Goal: Communication & Community: Share content

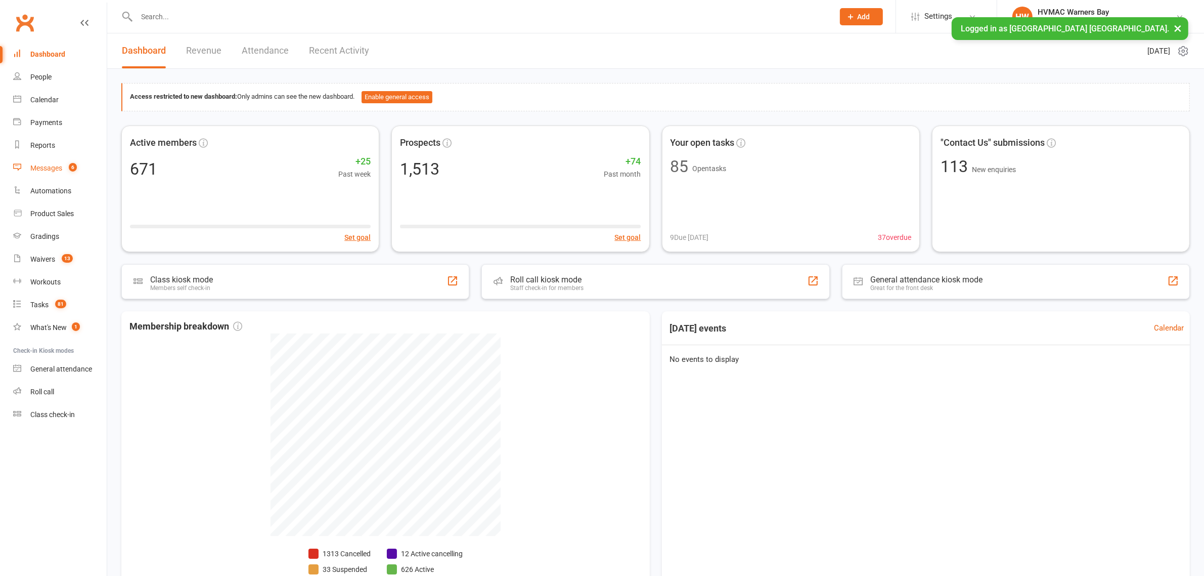
click at [32, 168] on div "Messages" at bounding box center [46, 168] width 32 height 8
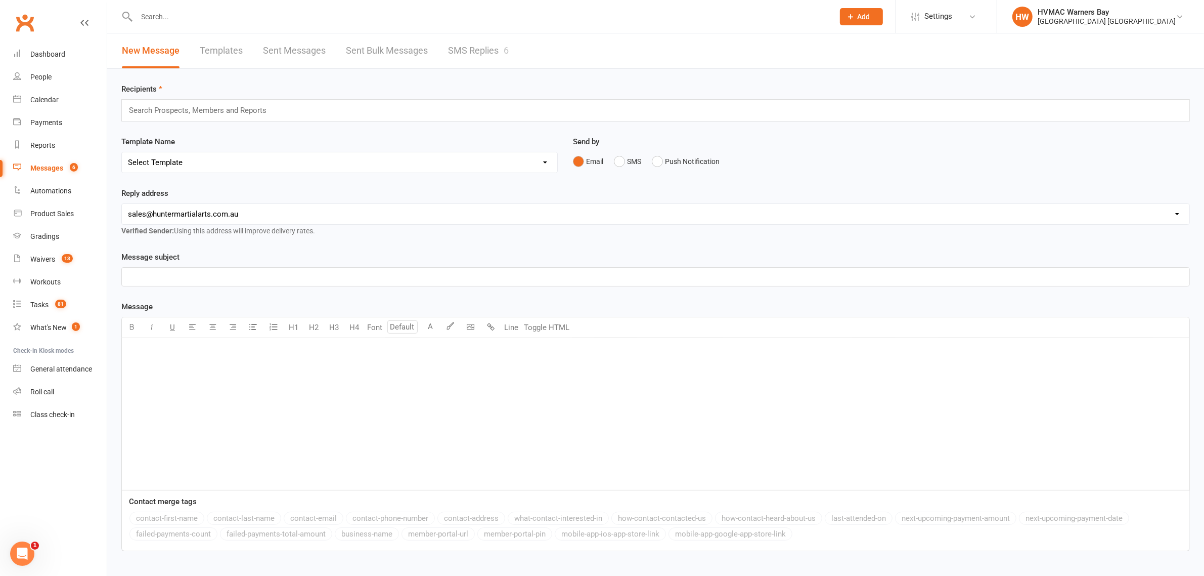
click at [475, 49] on link "SMS Replies 6" at bounding box center [478, 50] width 61 height 35
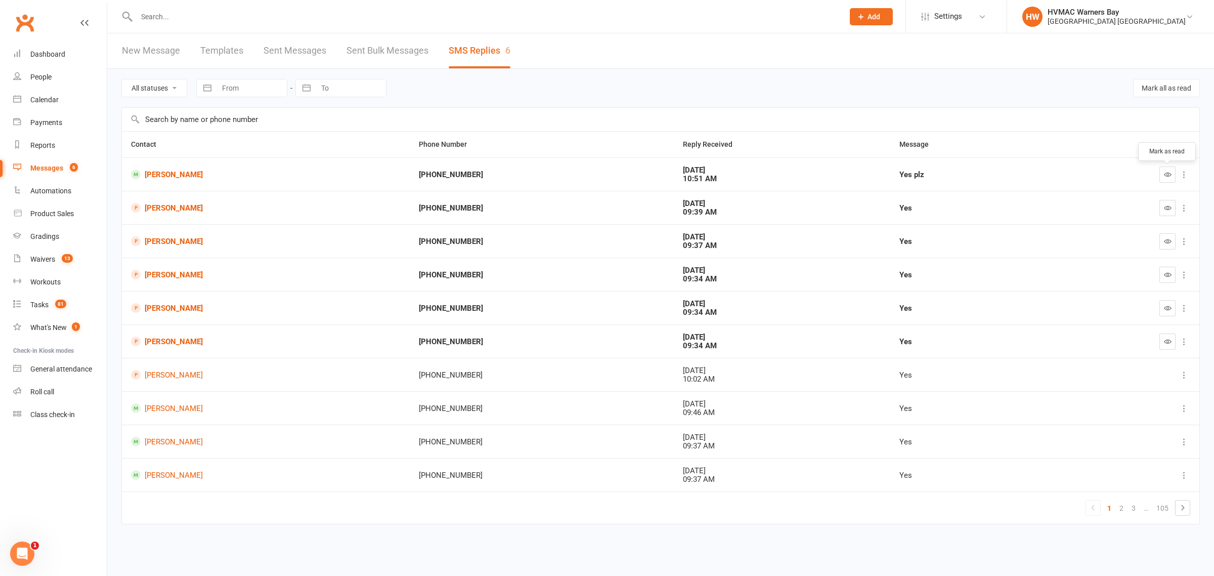
drag, startPoint x: 1166, startPoint y: 174, endPoint x: 652, endPoint y: 44, distance: 530.5
click at [1166, 174] on icon "button" at bounding box center [1168, 174] width 8 height 8
click at [1147, 80] on button "Mark all as read" at bounding box center [1166, 88] width 67 height 18
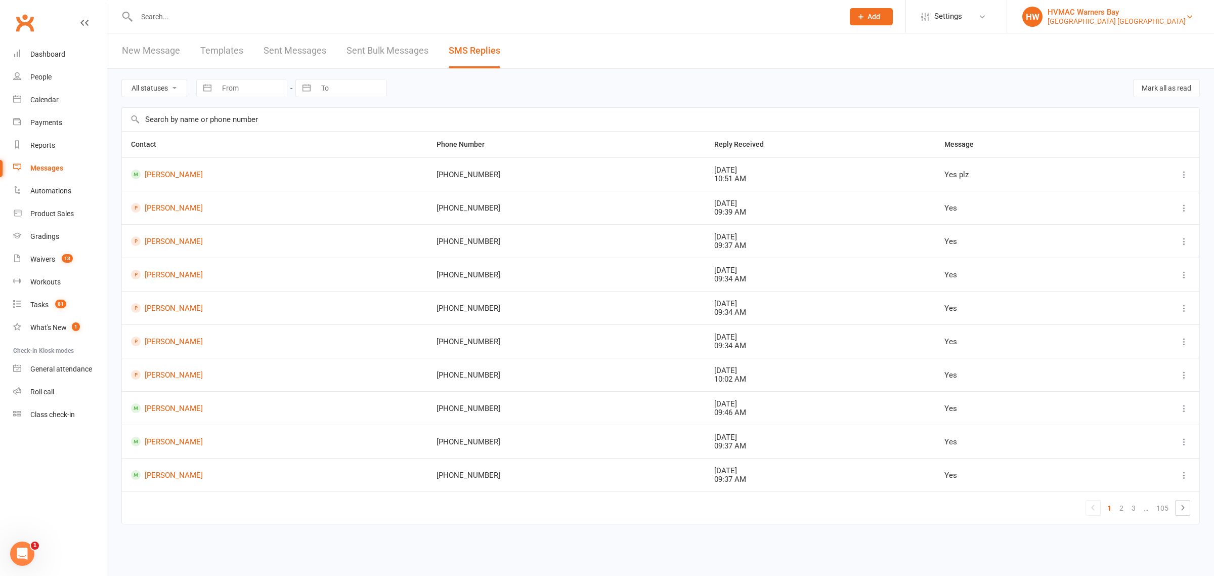
click at [1112, 13] on div "HVMAC Warners Bay" at bounding box center [1117, 12] width 138 height 9
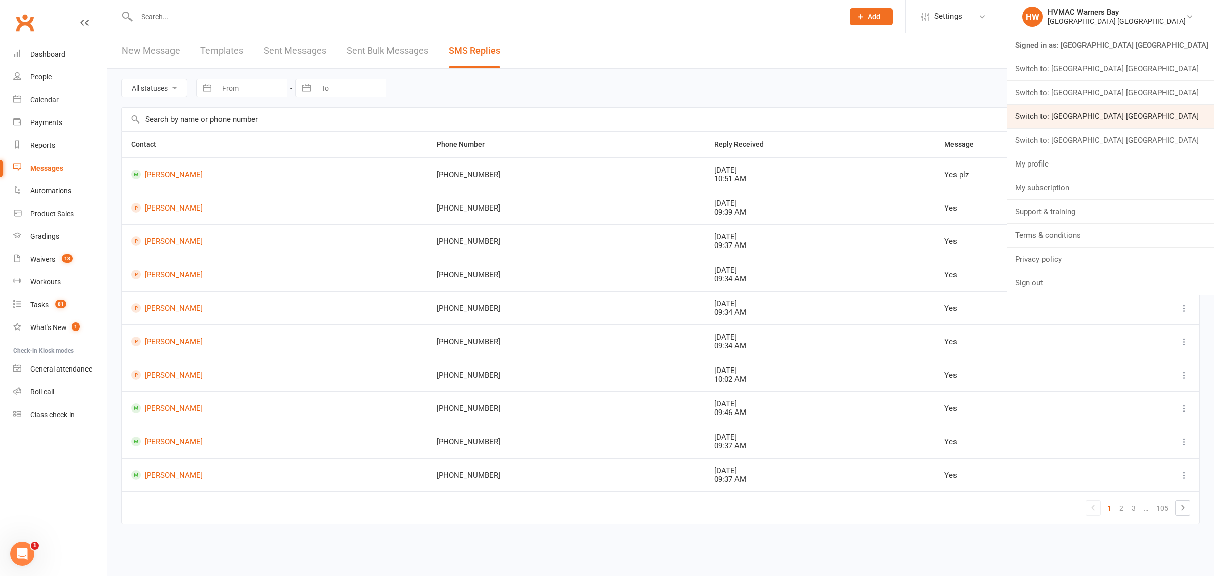
click at [1154, 119] on link "Switch to: [GEOGRAPHIC_DATA] [GEOGRAPHIC_DATA]" at bounding box center [1110, 116] width 207 height 23
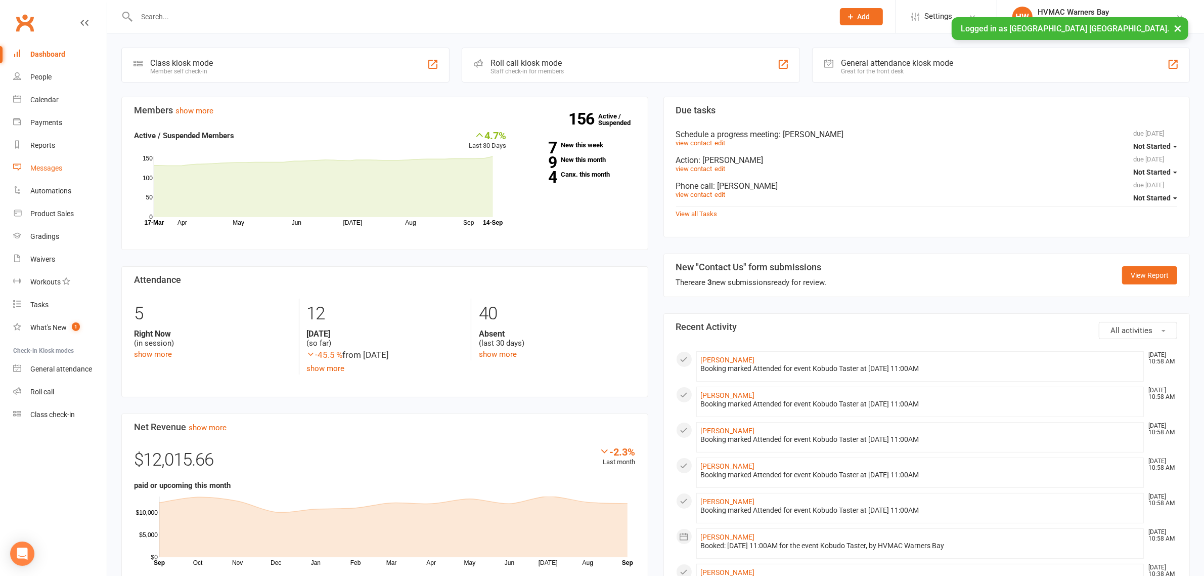
click at [48, 175] on link "Messages" at bounding box center [60, 168] width 94 height 23
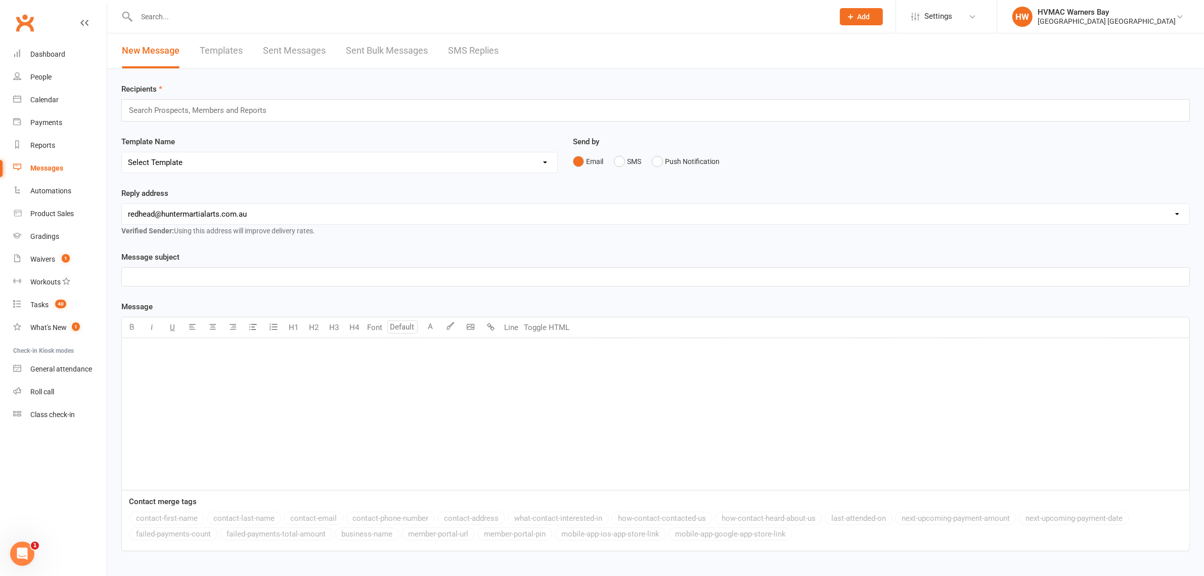
click at [479, 51] on link "SMS Replies" at bounding box center [473, 50] width 51 height 35
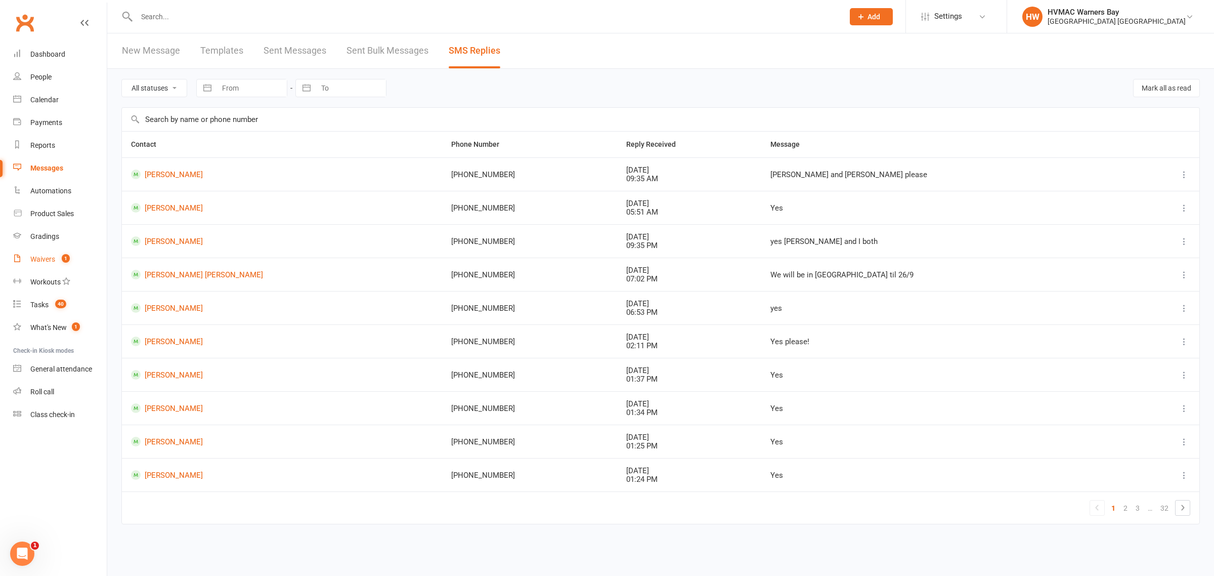
click at [41, 249] on link "Waivers 1" at bounding box center [60, 259] width 94 height 23
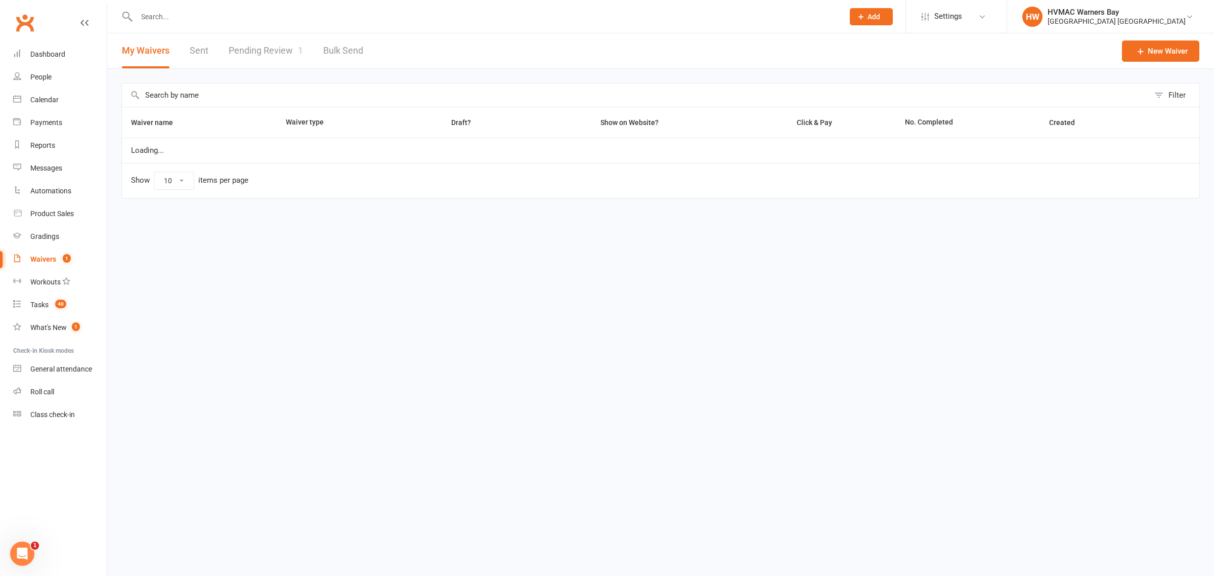
click at [285, 57] on link "Pending Review 1" at bounding box center [266, 50] width 74 height 35
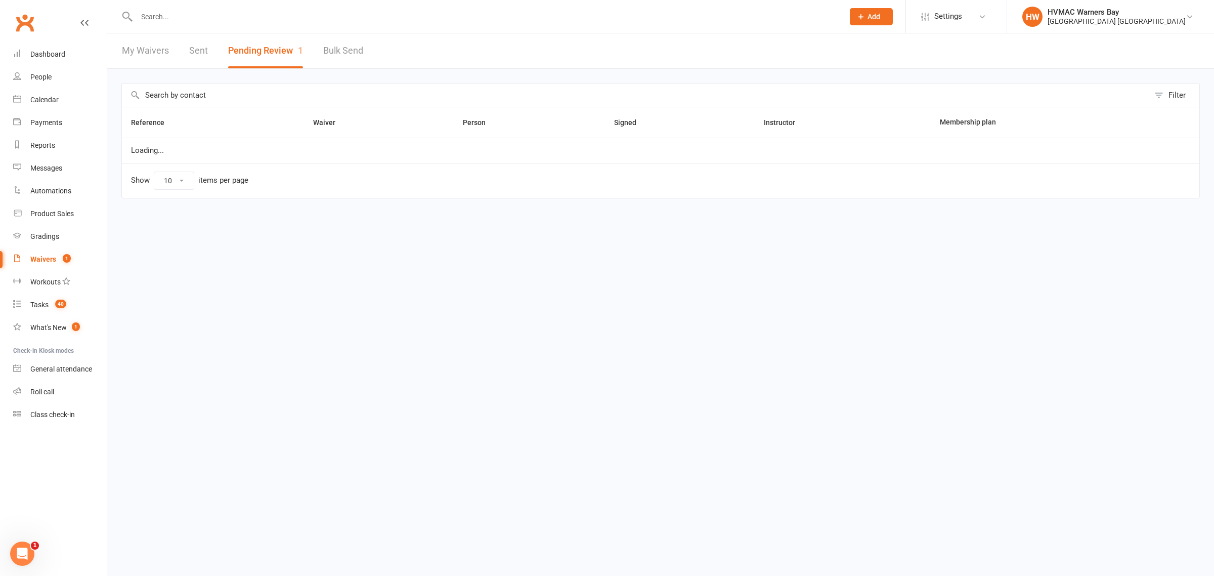
select select "100"
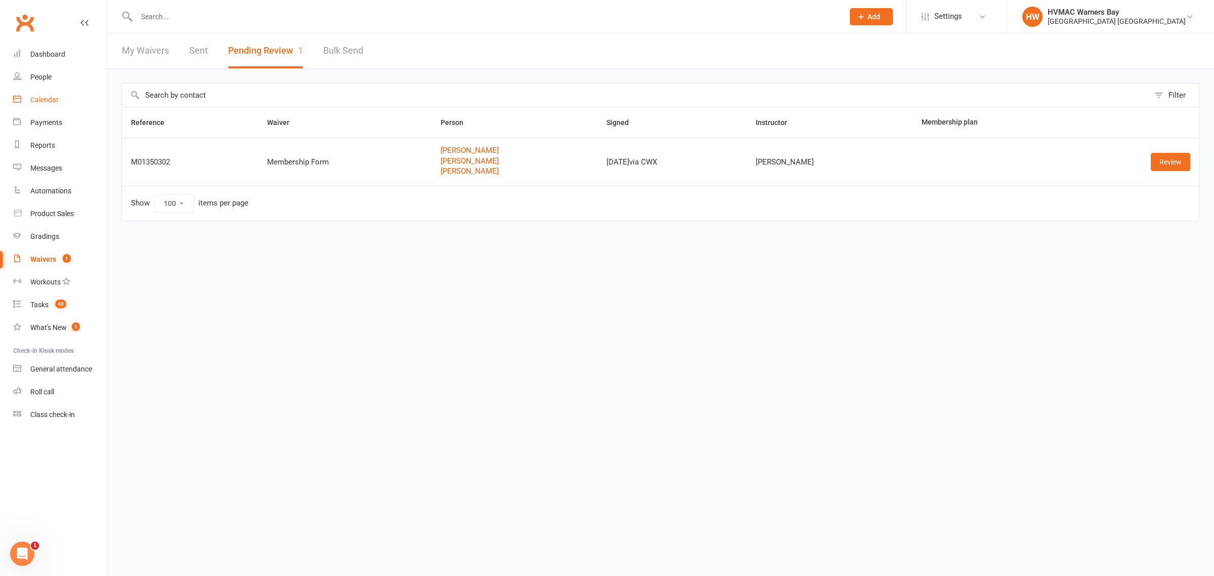
click at [49, 102] on div "Calendar" at bounding box center [44, 100] width 28 height 8
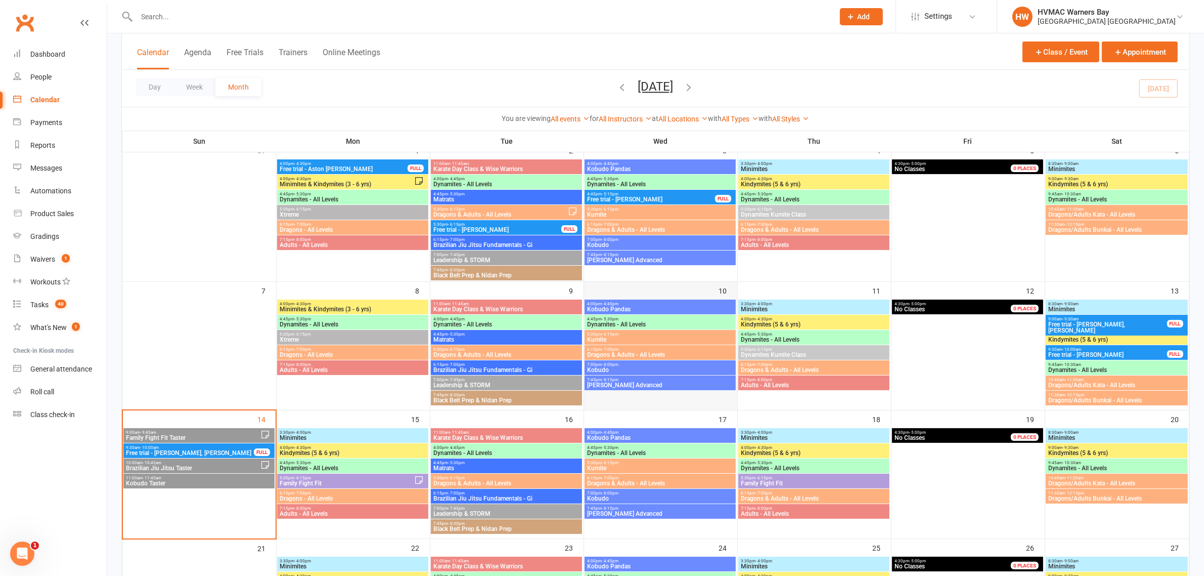
scroll to position [253, 0]
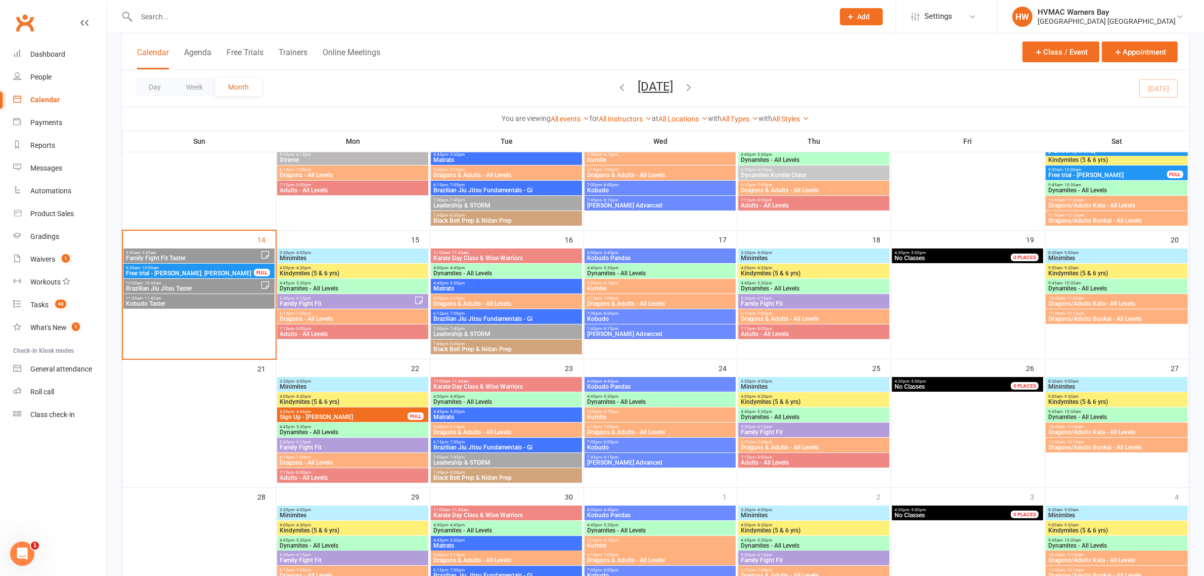
click at [213, 267] on span "9:30am - 10:00am" at bounding box center [189, 268] width 129 height 5
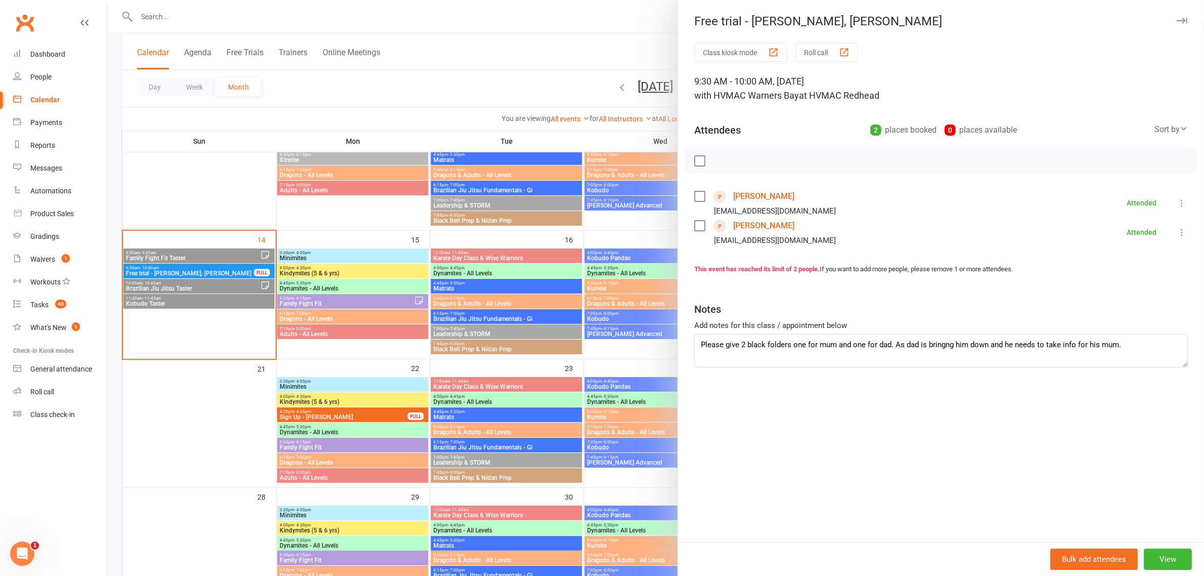
click at [213, 267] on div at bounding box center [655, 288] width 1097 height 576
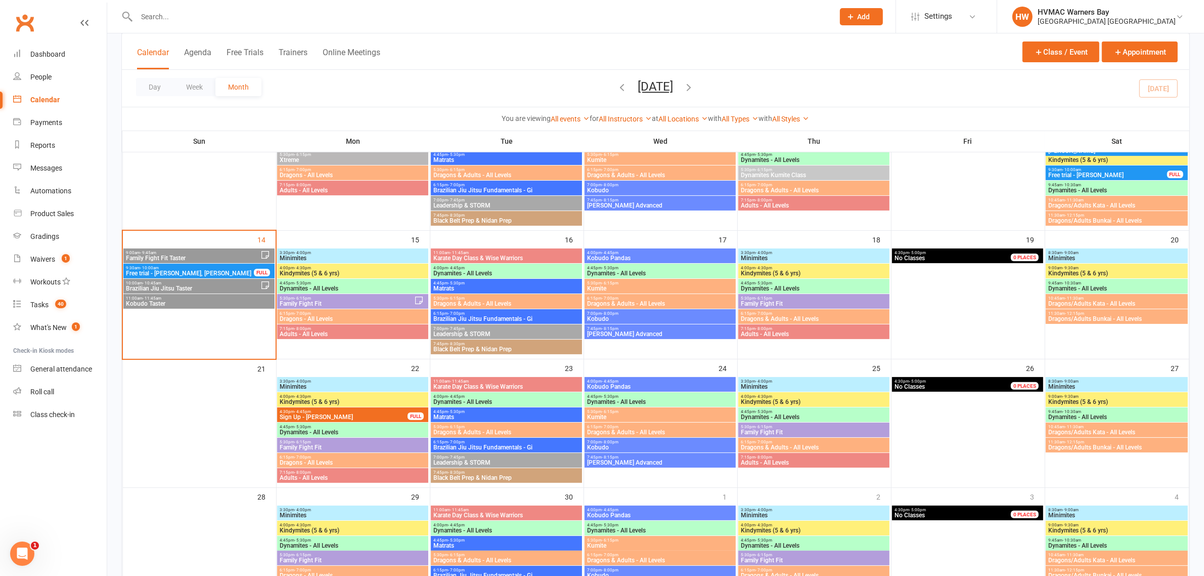
click at [210, 256] on span "Family Fight Fit Taster" at bounding box center [192, 258] width 135 height 6
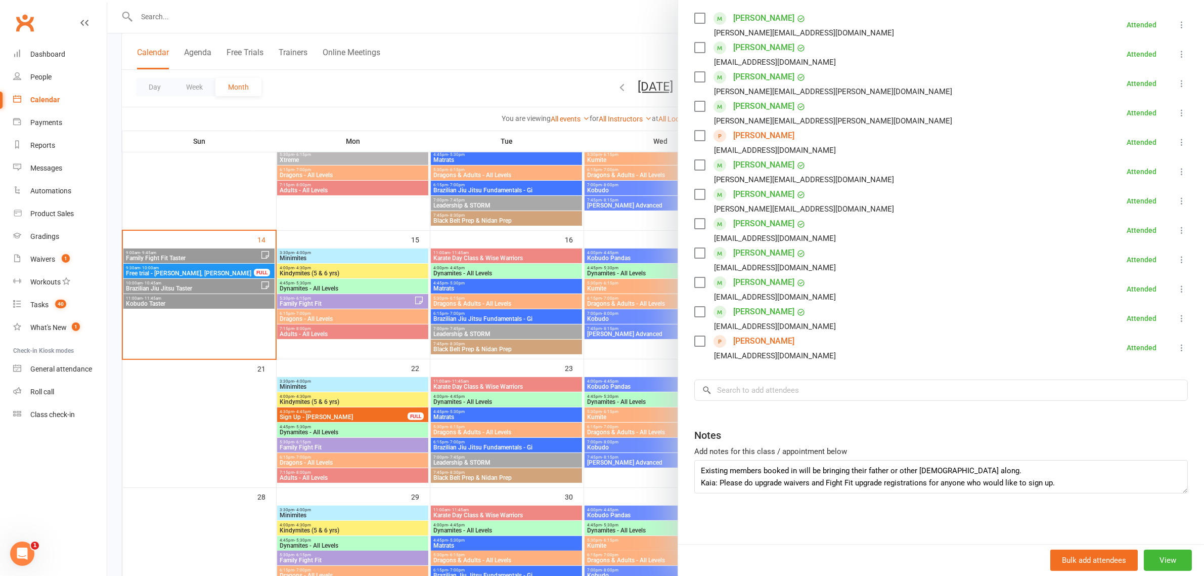
scroll to position [179, 0]
click at [223, 319] on div at bounding box center [655, 288] width 1097 height 576
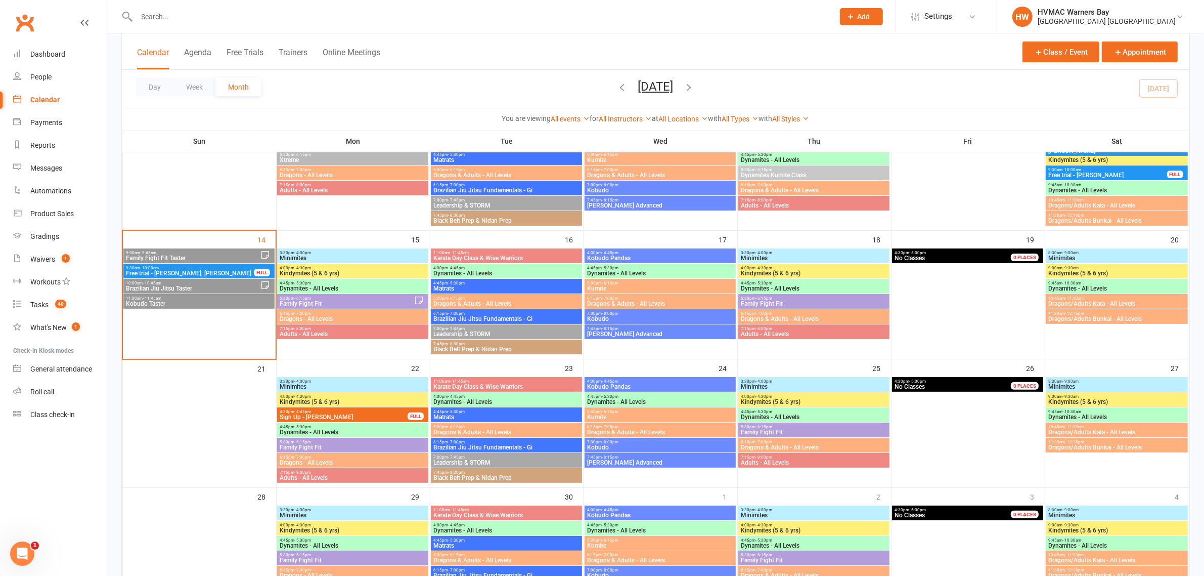
click at [210, 287] on span "Brazilian Jiu Jitsu Taster" at bounding box center [192, 288] width 135 height 6
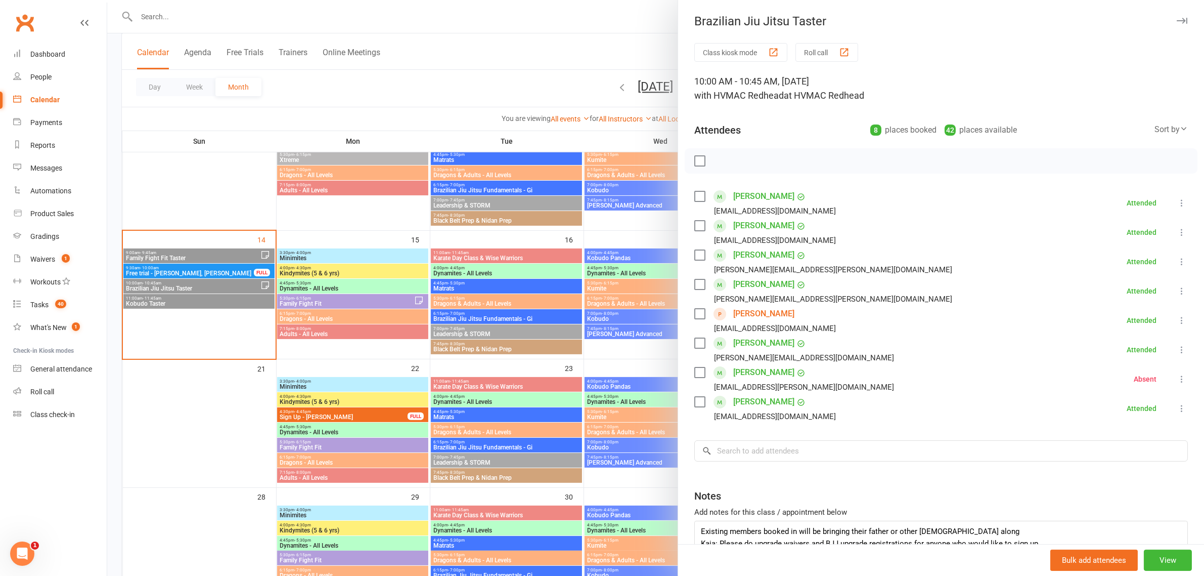
click at [196, 284] on div at bounding box center [655, 288] width 1097 height 576
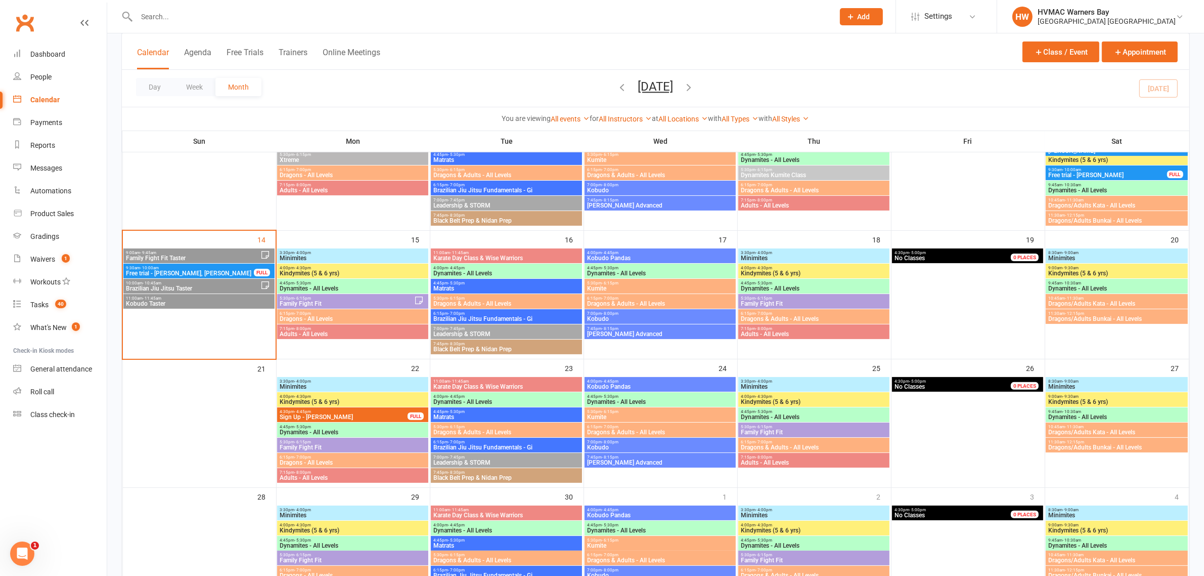
click at [195, 299] on span "11:00am - 11:45am" at bounding box center [198, 298] width 147 height 5
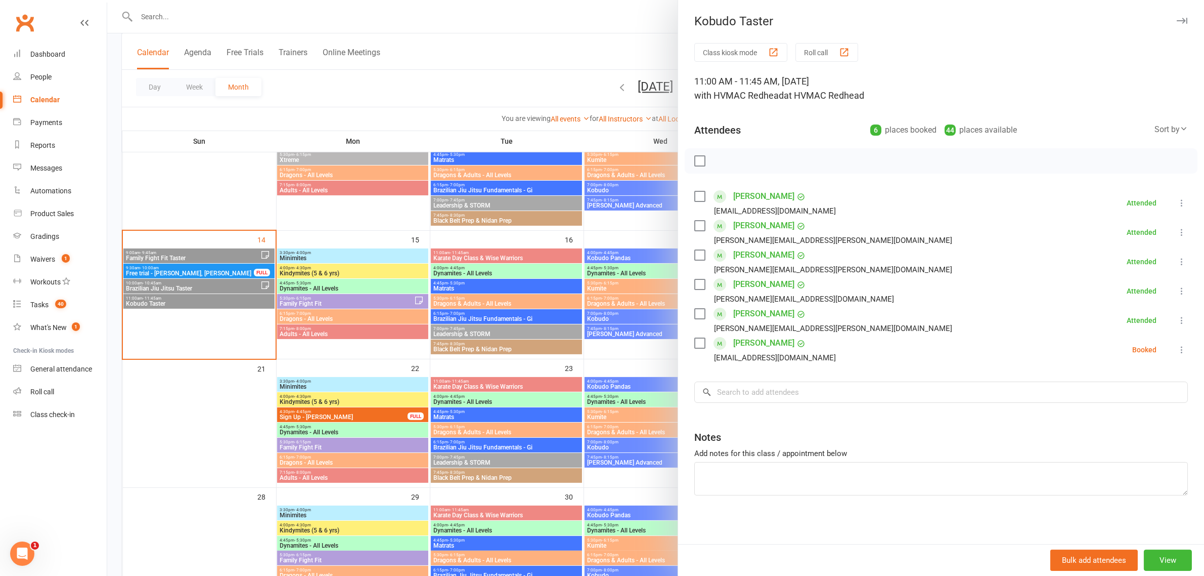
click at [195, 299] on div at bounding box center [655, 288] width 1097 height 576
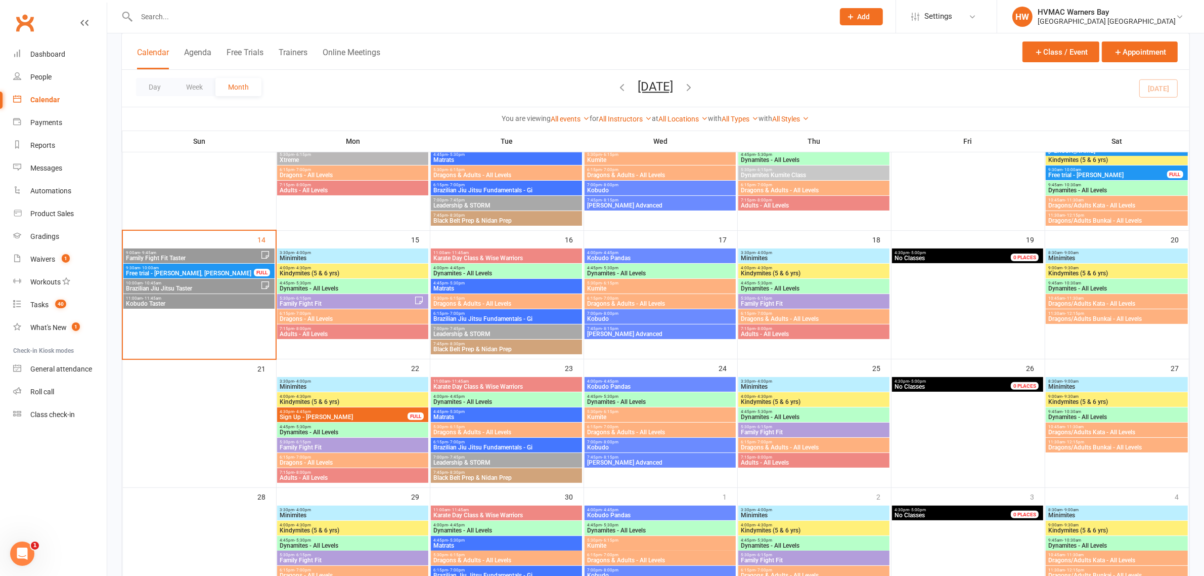
click at [193, 285] on span "Brazilian Jiu Jitsu Taster" at bounding box center [192, 288] width 135 height 6
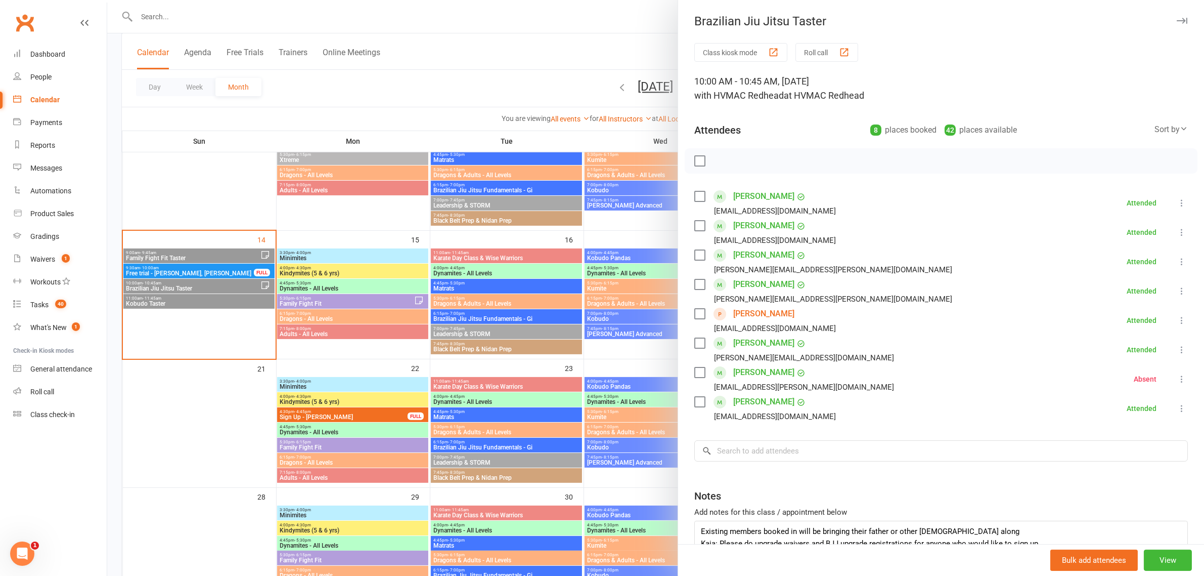
click at [193, 285] on div at bounding box center [655, 288] width 1097 height 576
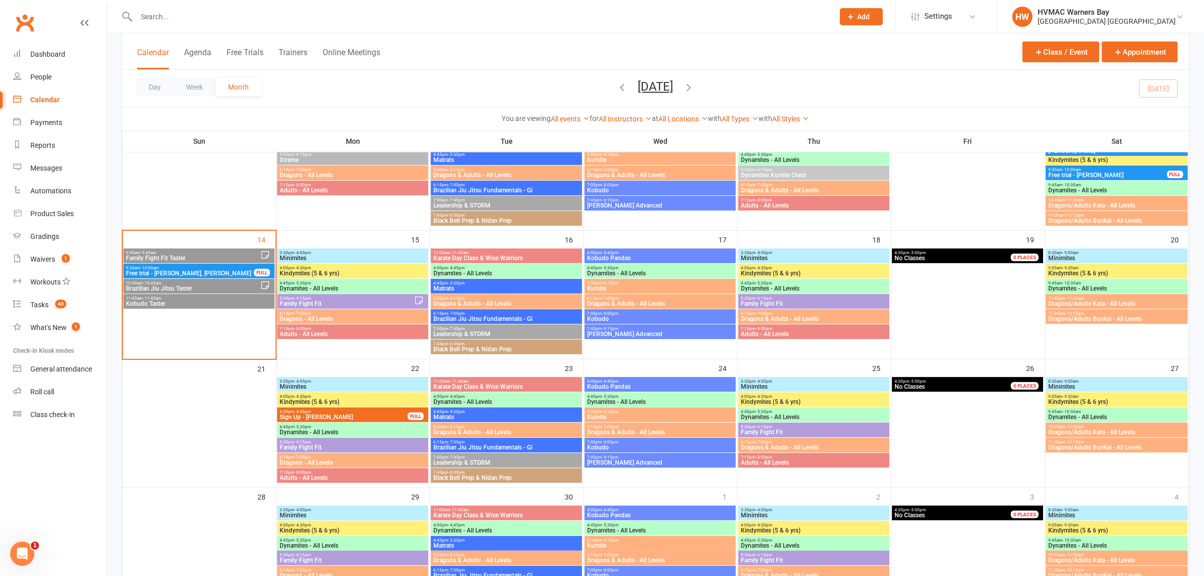
click at [191, 257] on span "Family Fight Fit Taster" at bounding box center [192, 258] width 135 height 6
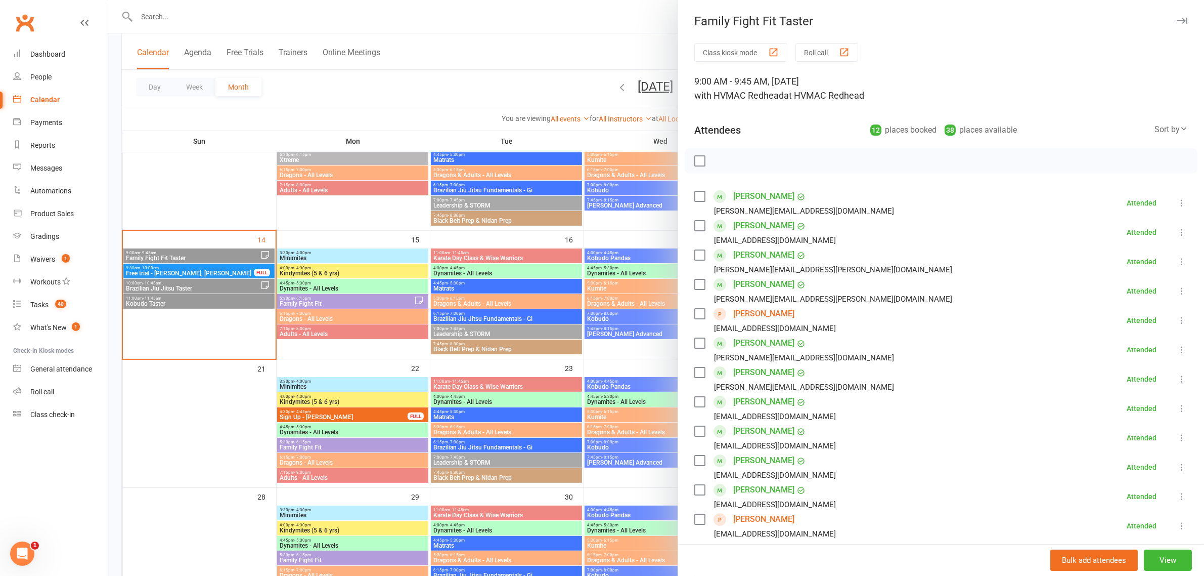
click at [191, 257] on div at bounding box center [655, 288] width 1097 height 576
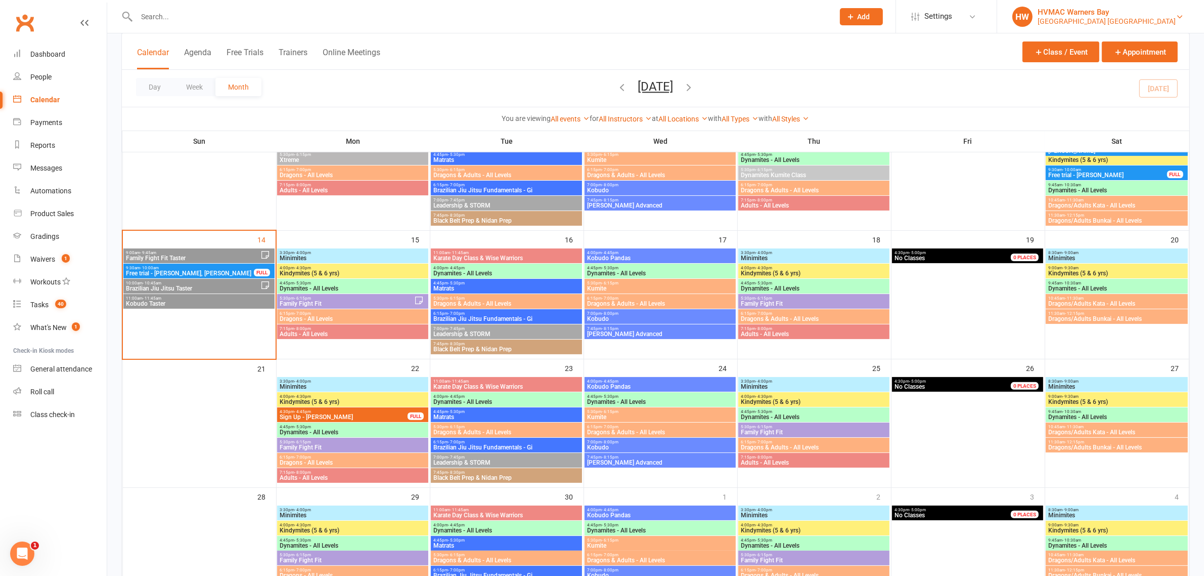
click at [1110, 19] on div "[GEOGRAPHIC_DATA] [GEOGRAPHIC_DATA]" at bounding box center [1107, 21] width 138 height 9
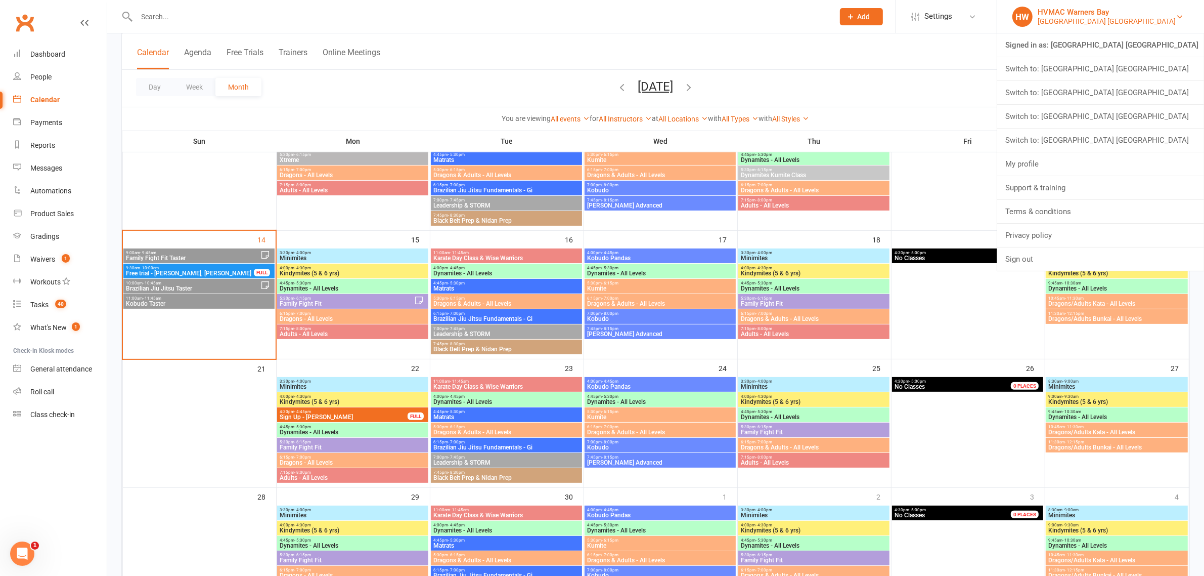
click at [1110, 19] on div "[GEOGRAPHIC_DATA] [GEOGRAPHIC_DATA]" at bounding box center [1107, 21] width 138 height 9
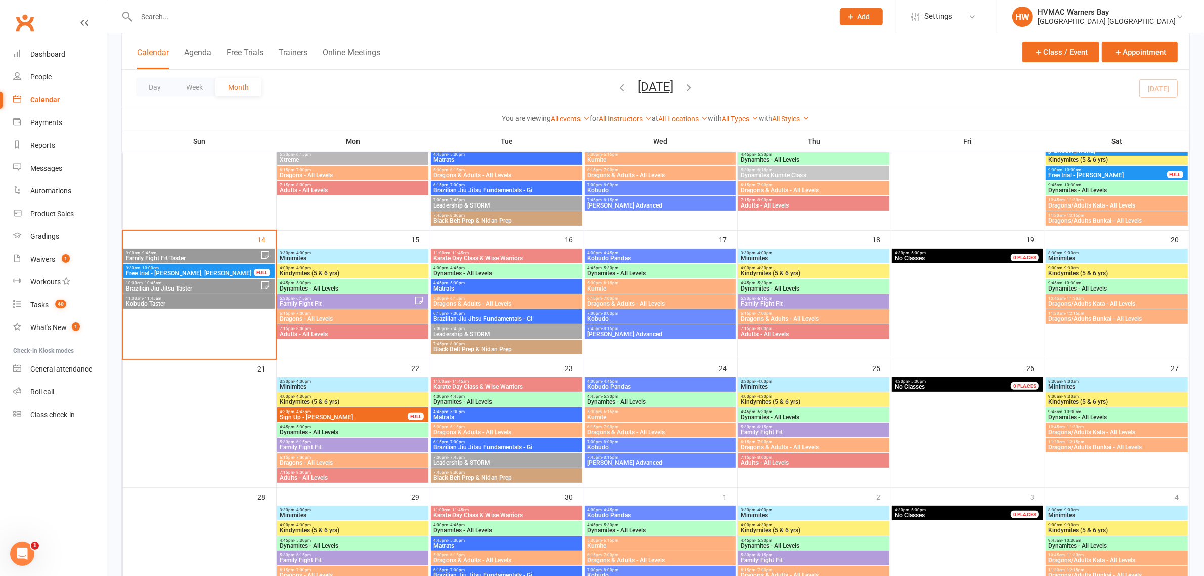
click at [200, 252] on span "9:00am - 9:45am" at bounding box center [192, 252] width 135 height 5
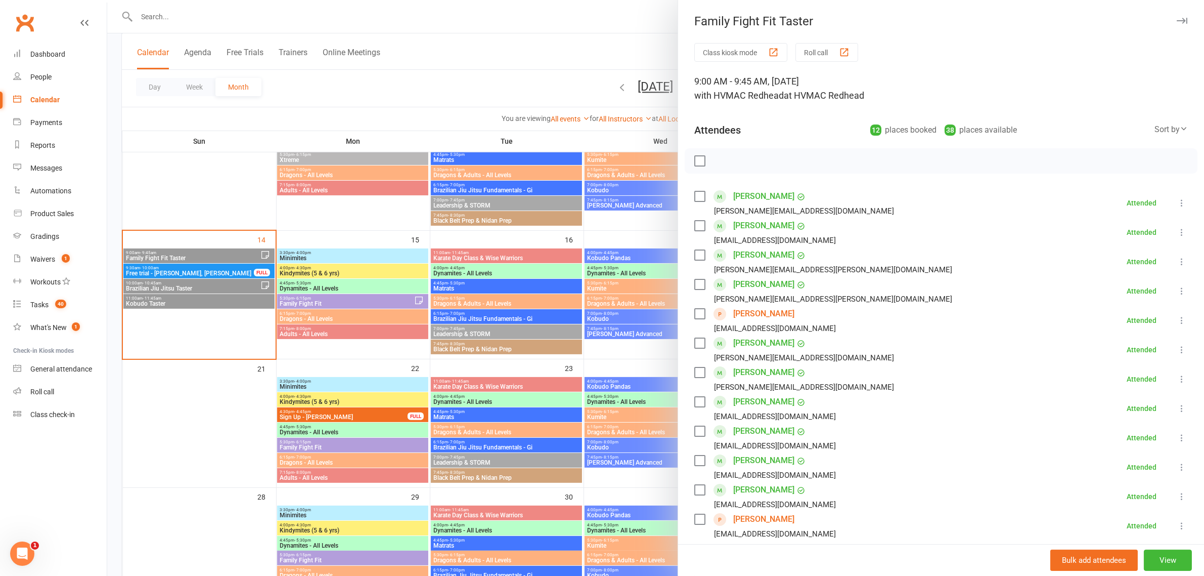
click at [695, 160] on label at bounding box center [700, 161] width 10 height 10
click at [759, 163] on icon "button" at bounding box center [764, 160] width 11 height 11
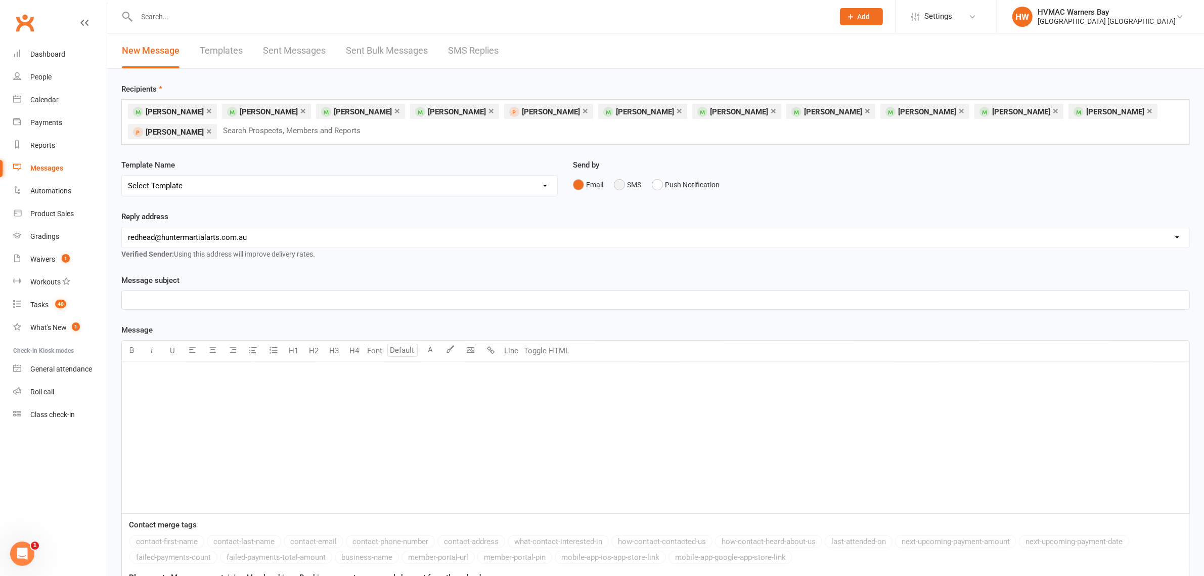
click at [617, 180] on button "SMS" at bounding box center [627, 184] width 27 height 19
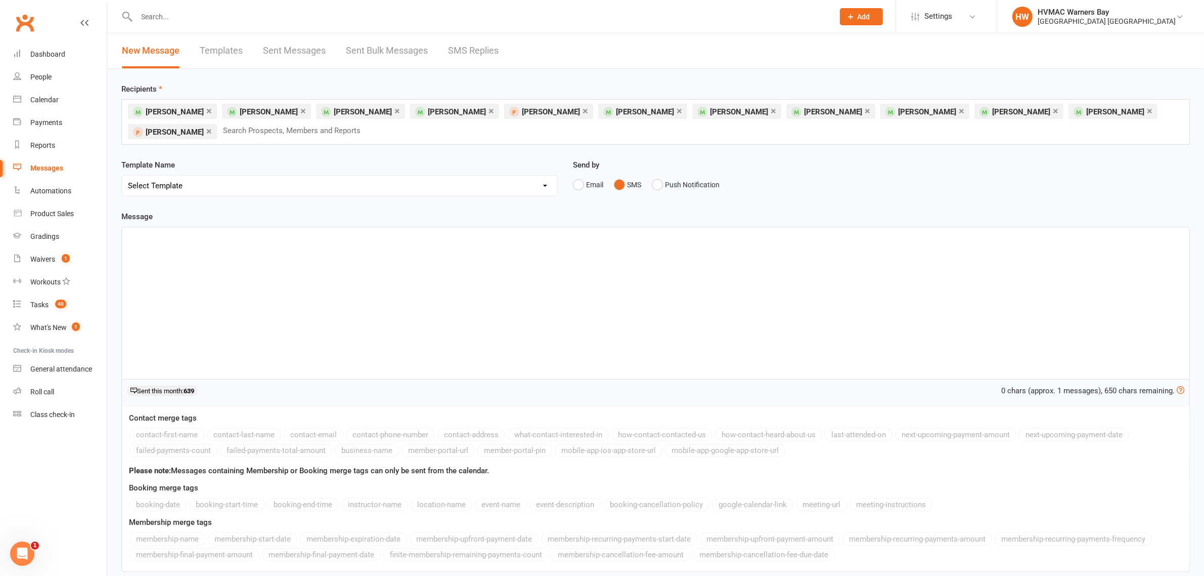
click at [550, 305] on div "﻿" at bounding box center [656, 303] width 1068 height 152
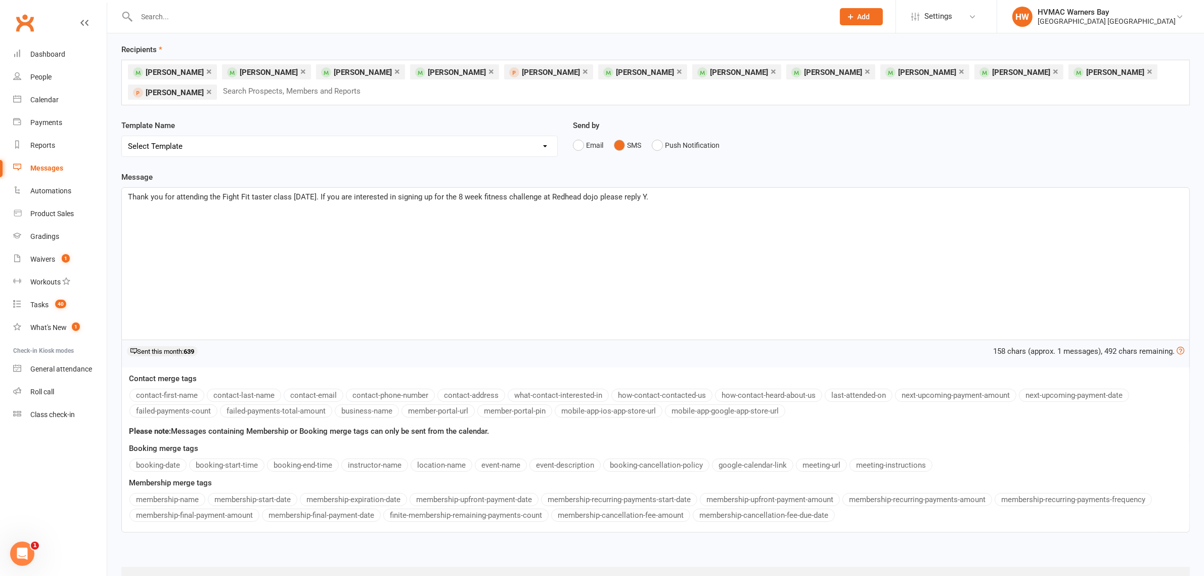
scroll to position [85, 0]
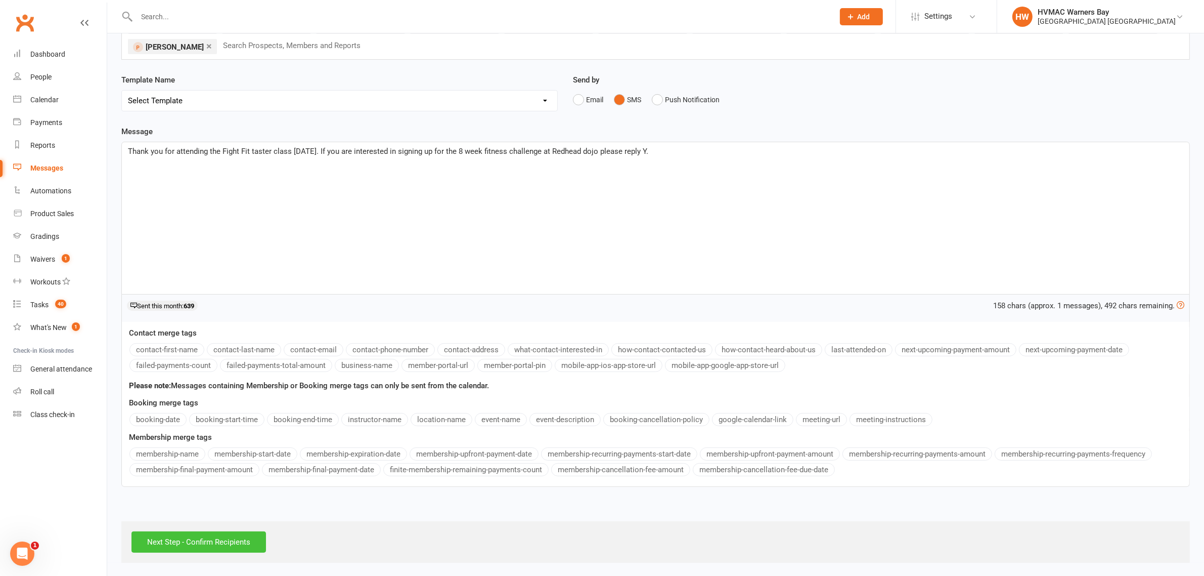
click at [155, 545] on input "Next Step - Confirm Recipients" at bounding box center [199, 541] width 135 height 21
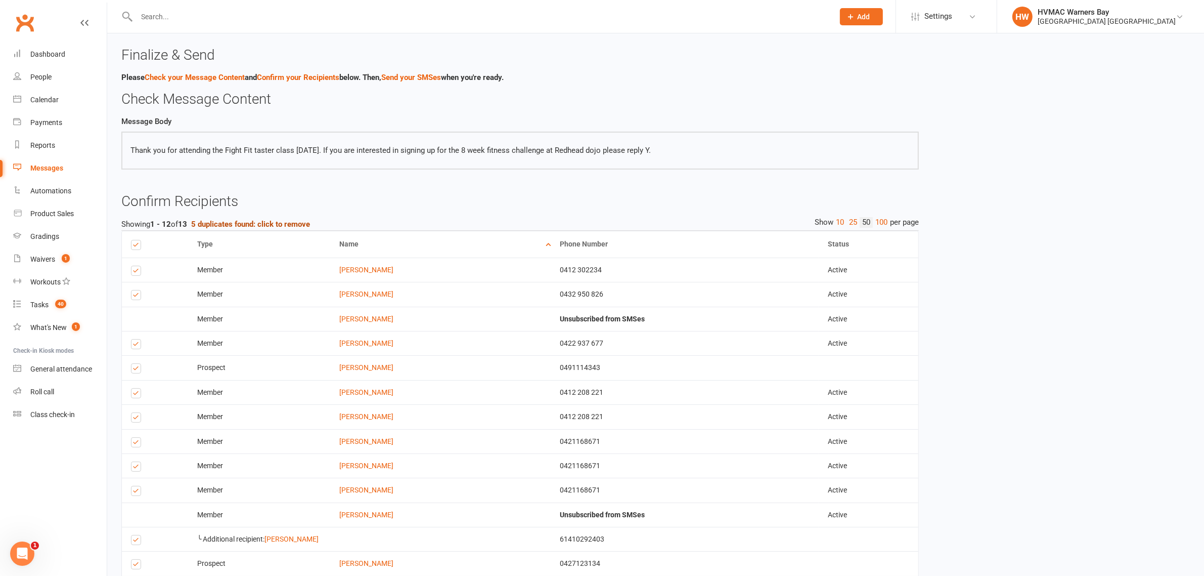
click at [305, 222] on strong "5 duplicates found: click to remove" at bounding box center [250, 224] width 119 height 9
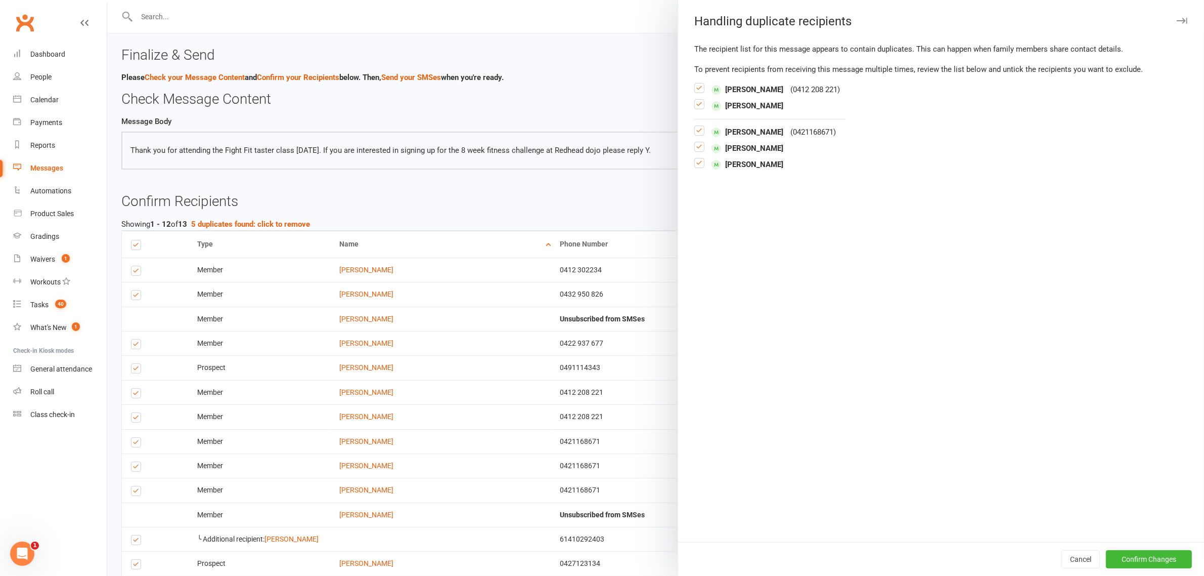
click at [696, 167] on label at bounding box center [700, 167] width 10 height 0
click at [696, 158] on input "checkbox" at bounding box center [700, 158] width 10 height 0
click at [695, 151] on label at bounding box center [700, 151] width 10 height 0
click at [695, 142] on input "checkbox" at bounding box center [700, 142] width 10 height 0
click at [695, 135] on label at bounding box center [700, 135] width 10 height 0
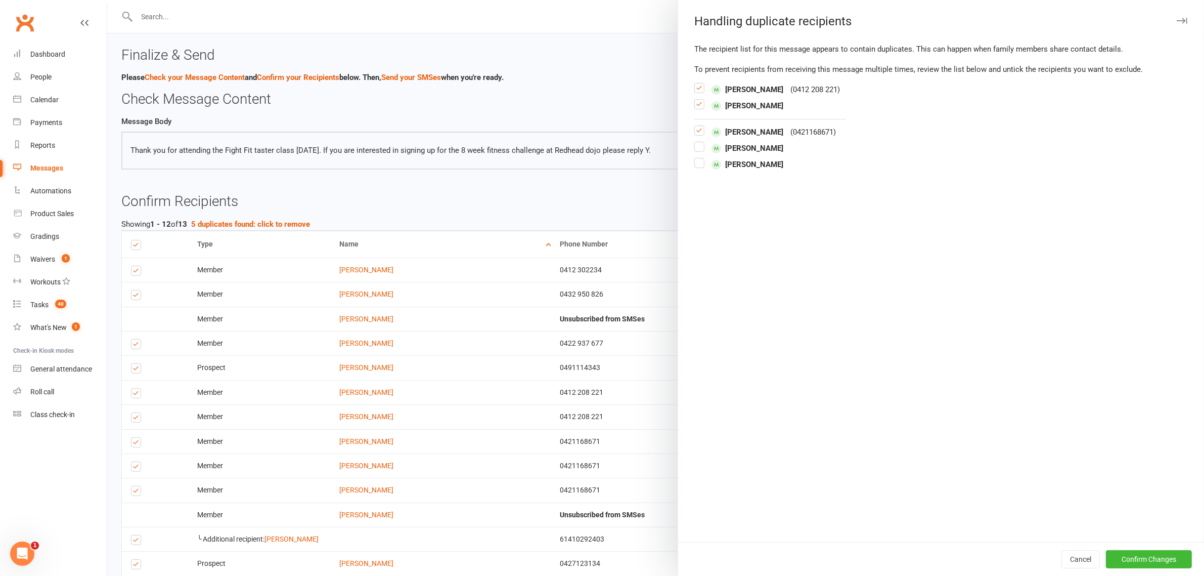
click at [695, 126] on input "checkbox" at bounding box center [700, 126] width 10 height 0
click at [695, 108] on label at bounding box center [700, 108] width 10 height 0
click at [695, 100] on input "checkbox" at bounding box center [700, 100] width 10 height 0
click at [1134, 556] on button "Confirm Changes" at bounding box center [1149, 559] width 86 height 18
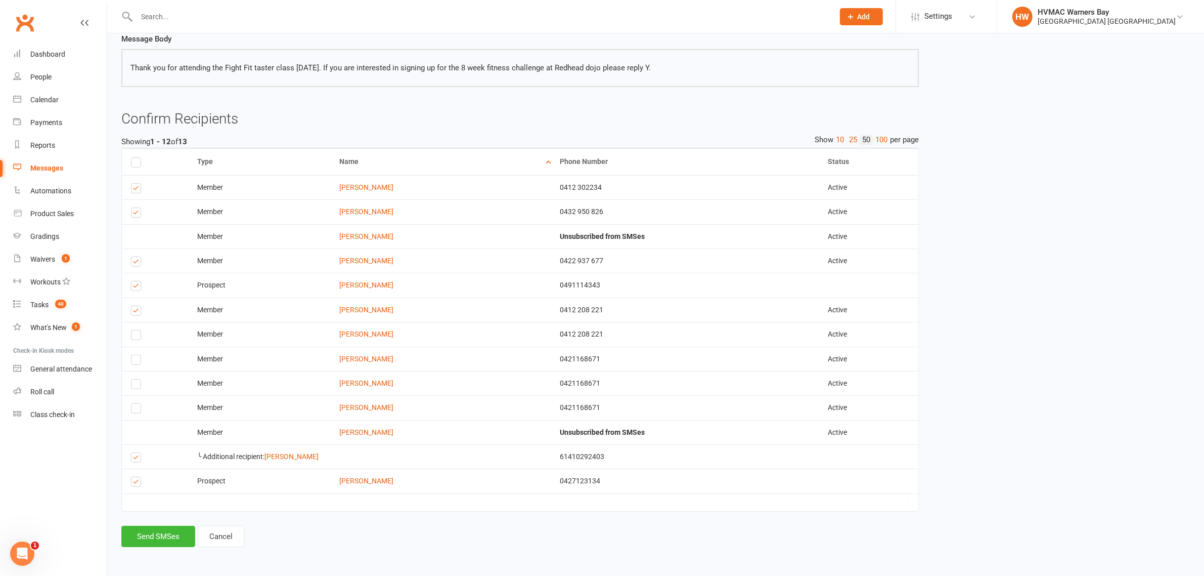
scroll to position [93, 0]
click at [170, 543] on button "Send SMSes" at bounding box center [158, 536] width 74 height 21
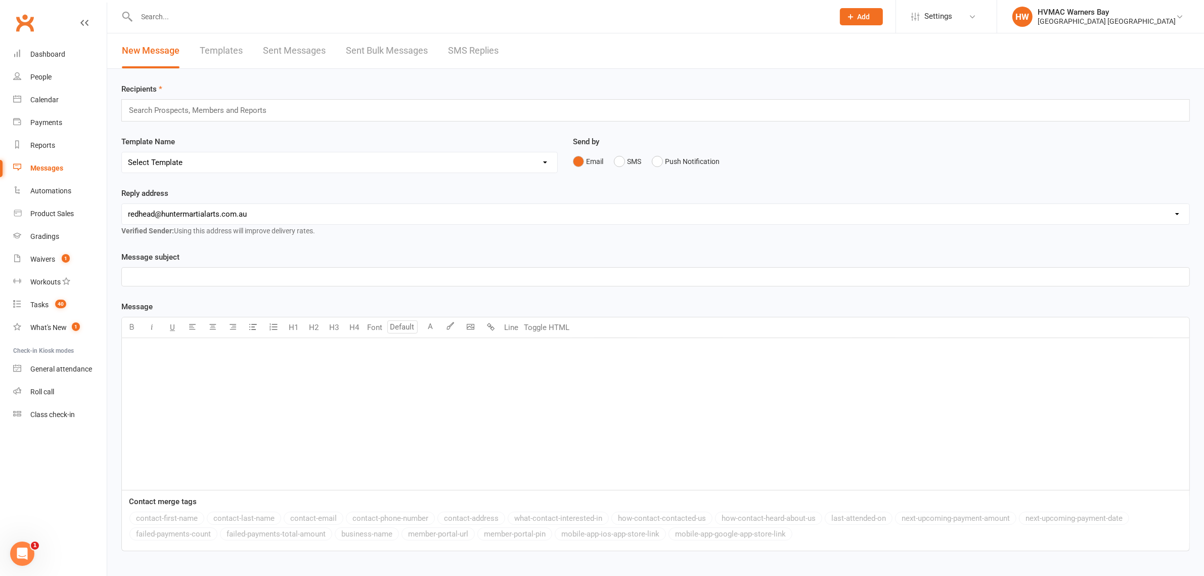
drag, startPoint x: 1056, startPoint y: 13, endPoint x: 1063, endPoint y: 44, distance: 31.1
click at [1056, 13] on div "HVMAC Warners Bay" at bounding box center [1107, 12] width 138 height 9
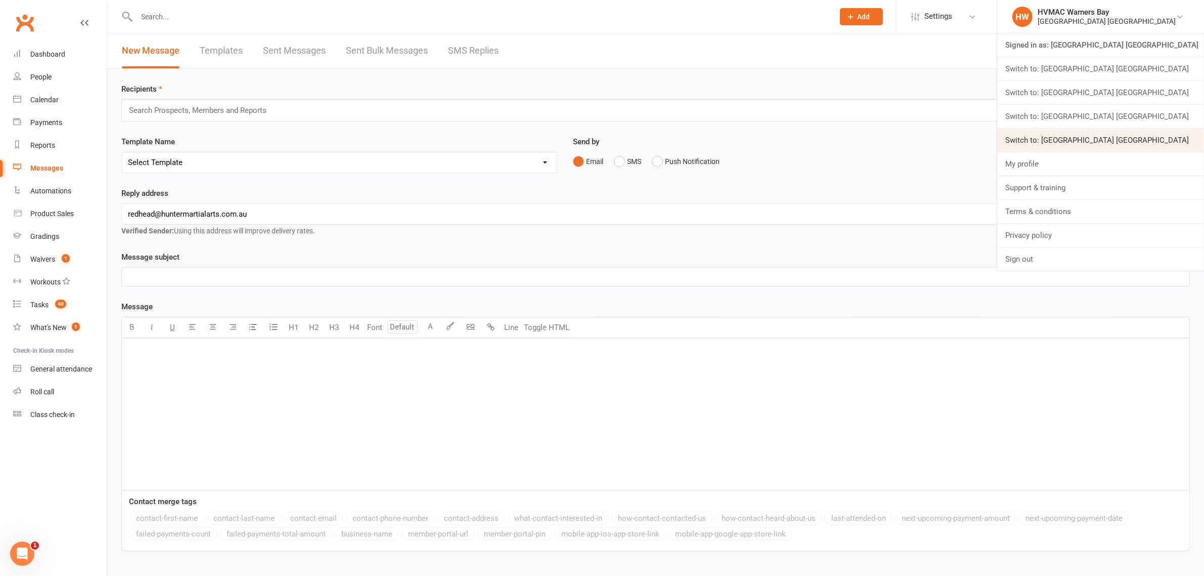
click at [1100, 152] on link "Switch to: [GEOGRAPHIC_DATA] [GEOGRAPHIC_DATA]" at bounding box center [1101, 139] width 207 height 23
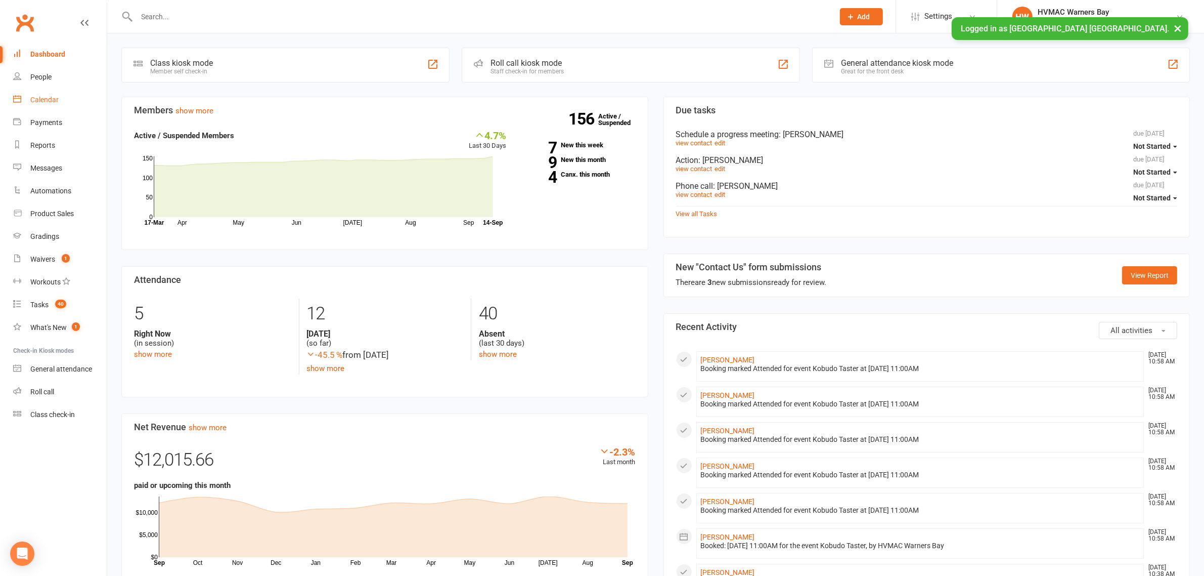
click at [48, 97] on div "Calendar" at bounding box center [44, 100] width 28 height 8
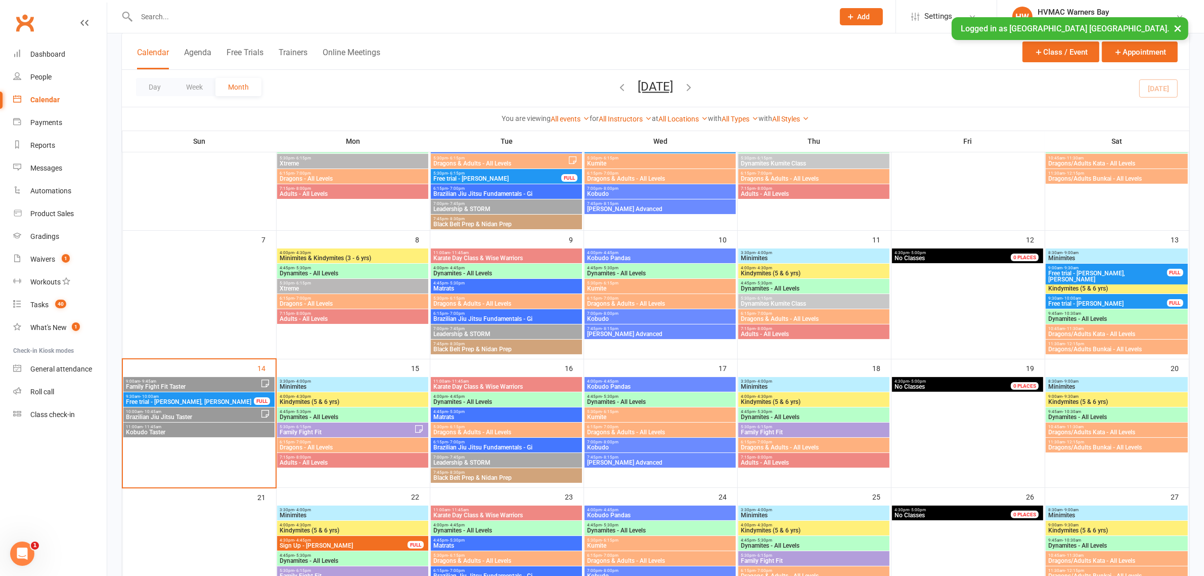
scroll to position [253, 0]
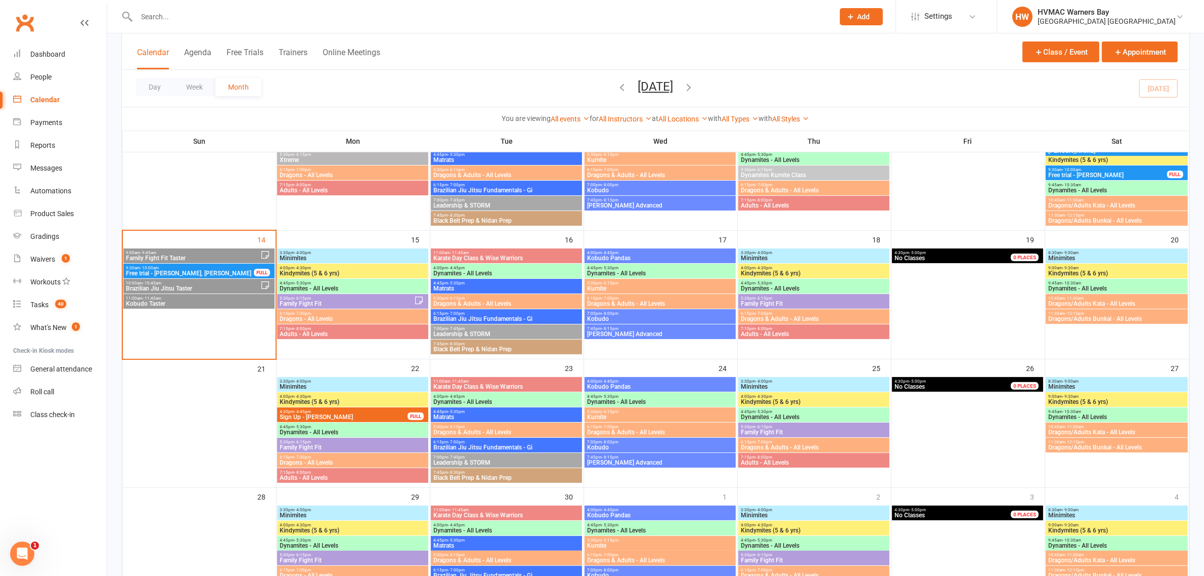
click at [198, 256] on span "Family Fight Fit Taster" at bounding box center [192, 258] width 135 height 6
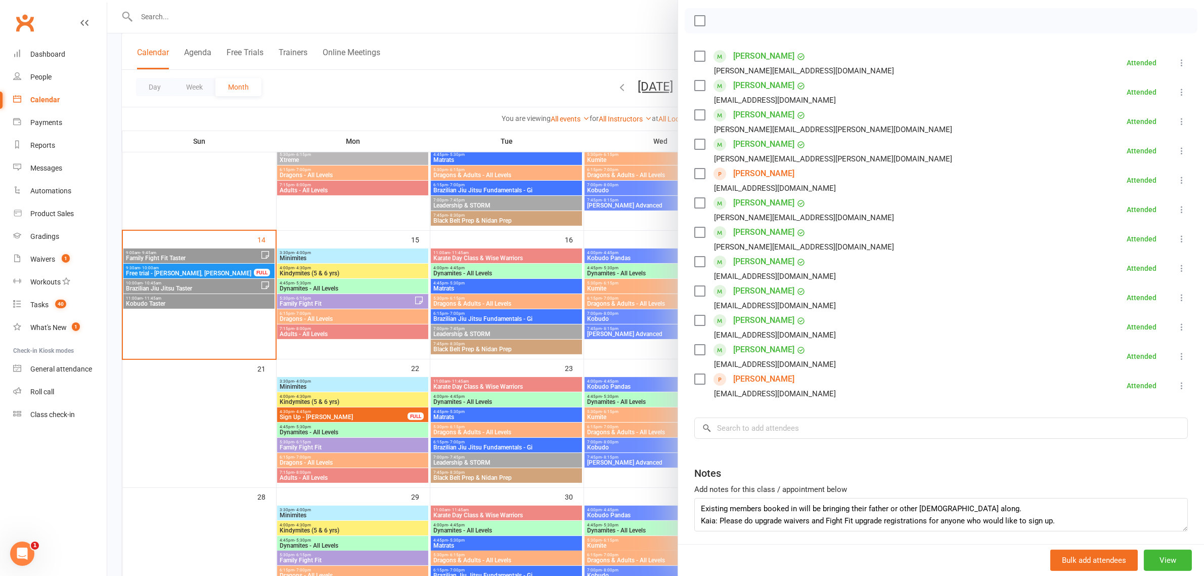
scroll to position [179, 0]
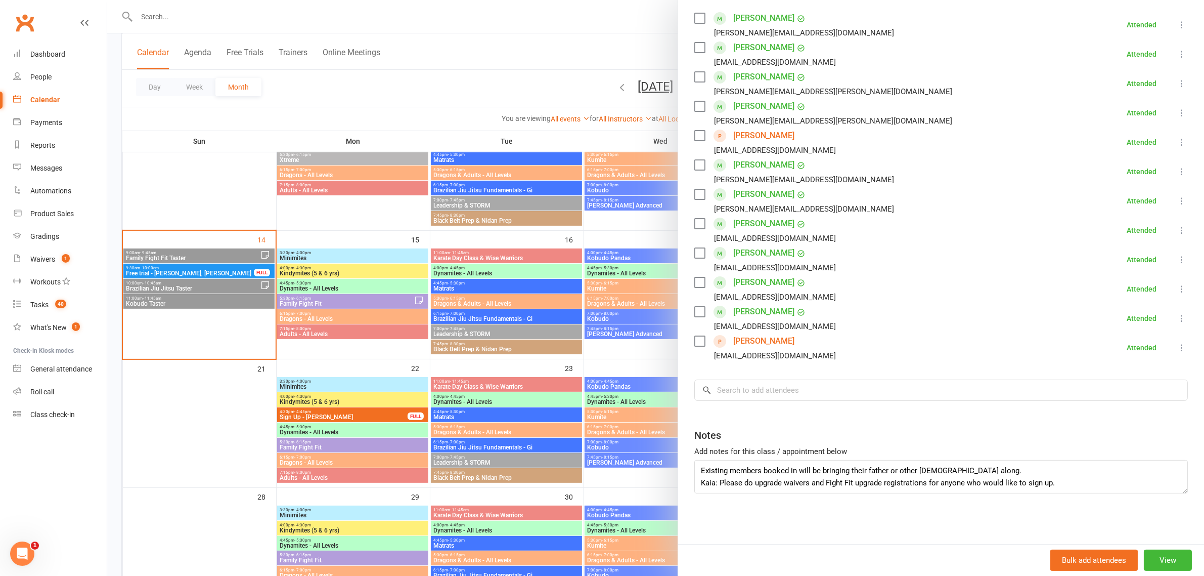
click at [226, 19] on div at bounding box center [655, 288] width 1097 height 576
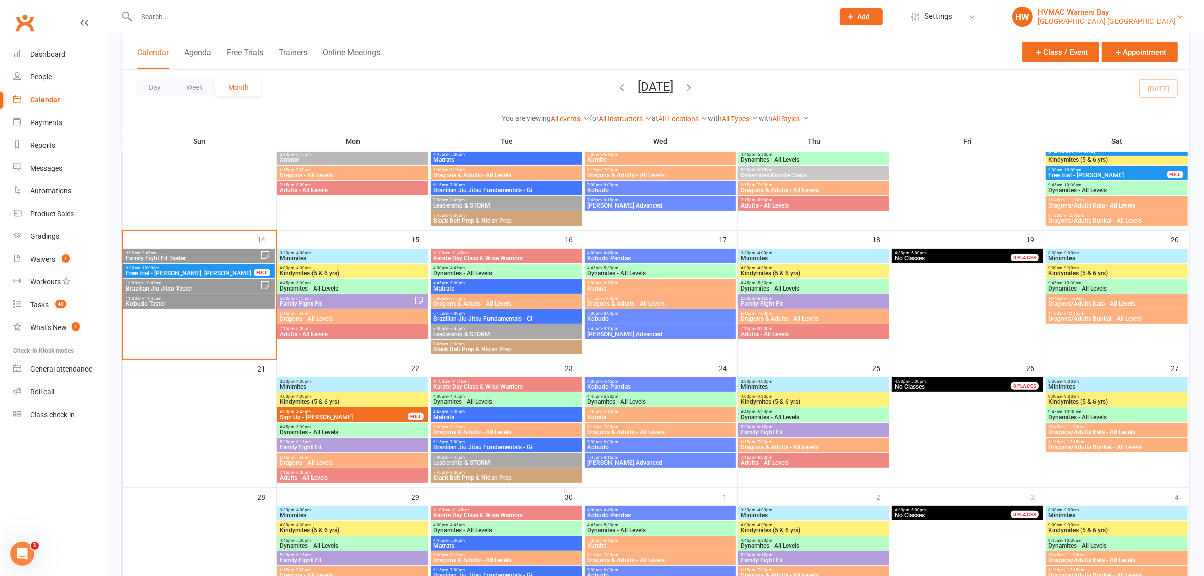
click at [1147, 18] on div "[GEOGRAPHIC_DATA] [GEOGRAPHIC_DATA]" at bounding box center [1107, 21] width 138 height 9
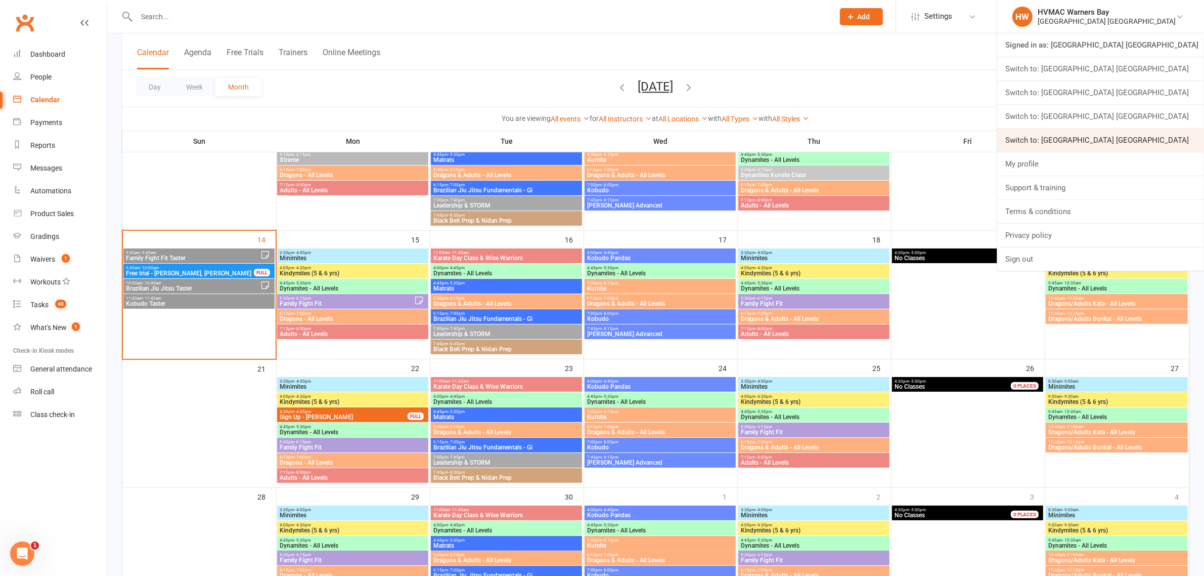
click at [1158, 139] on link "Switch to: [GEOGRAPHIC_DATA] [GEOGRAPHIC_DATA]" at bounding box center [1101, 139] width 207 height 23
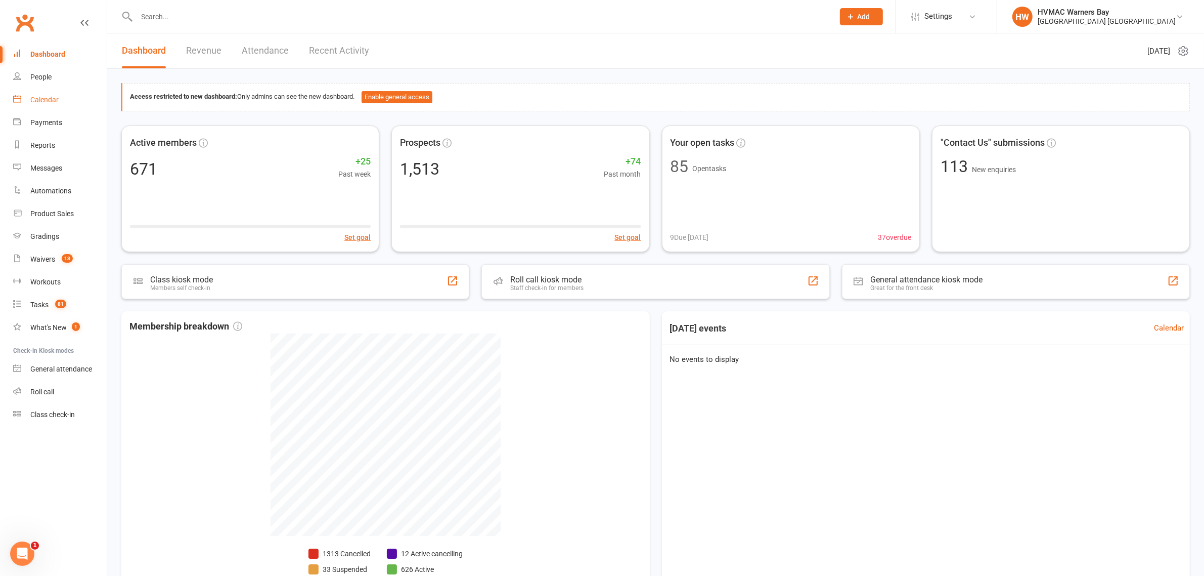
click at [48, 97] on div "Calendar" at bounding box center [44, 100] width 28 height 8
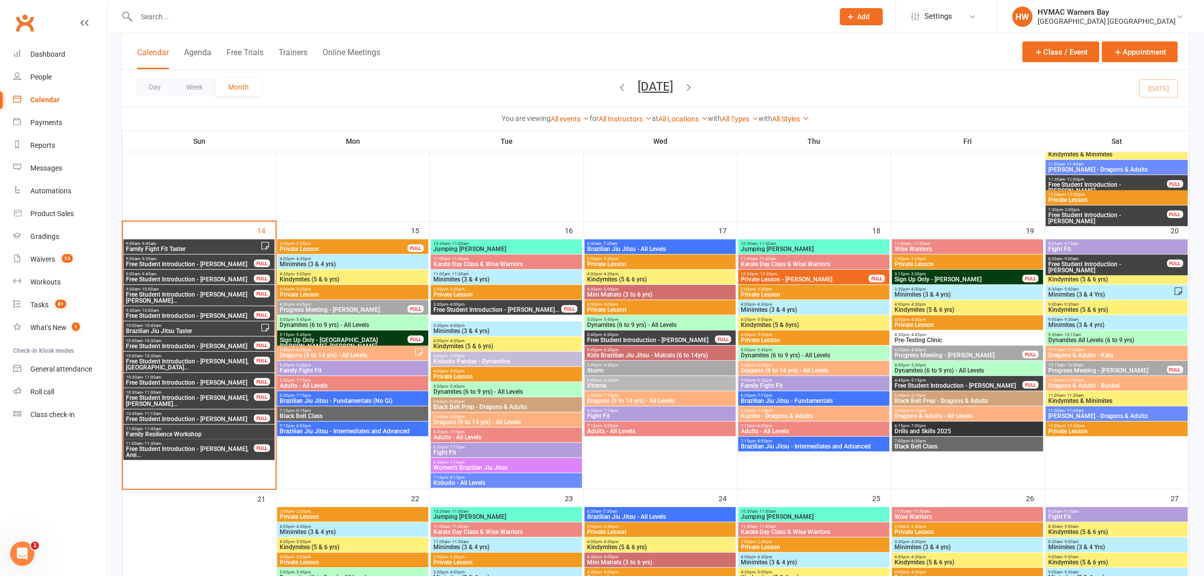
scroll to position [759, 0]
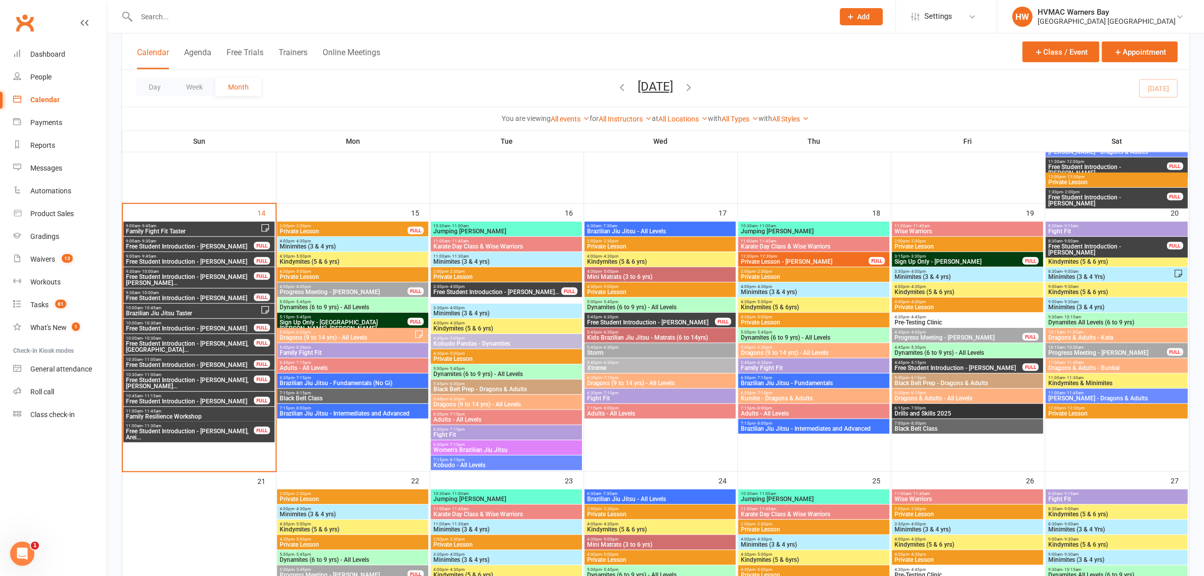
click at [193, 411] on span "11:00am - 11:45am" at bounding box center [198, 411] width 147 height 5
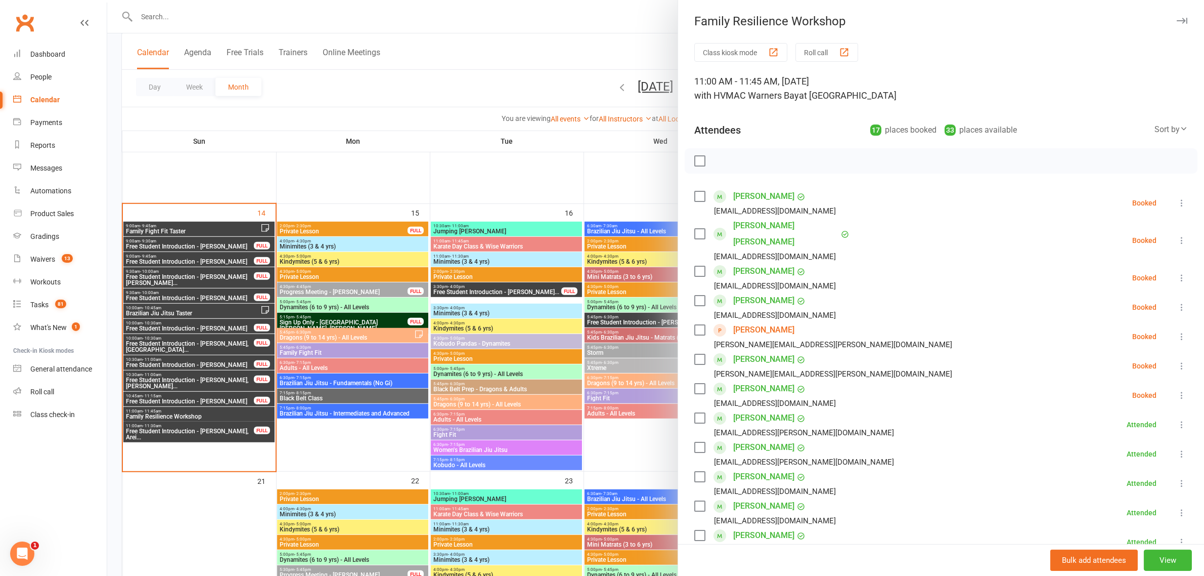
click at [193, 411] on div at bounding box center [655, 288] width 1097 height 576
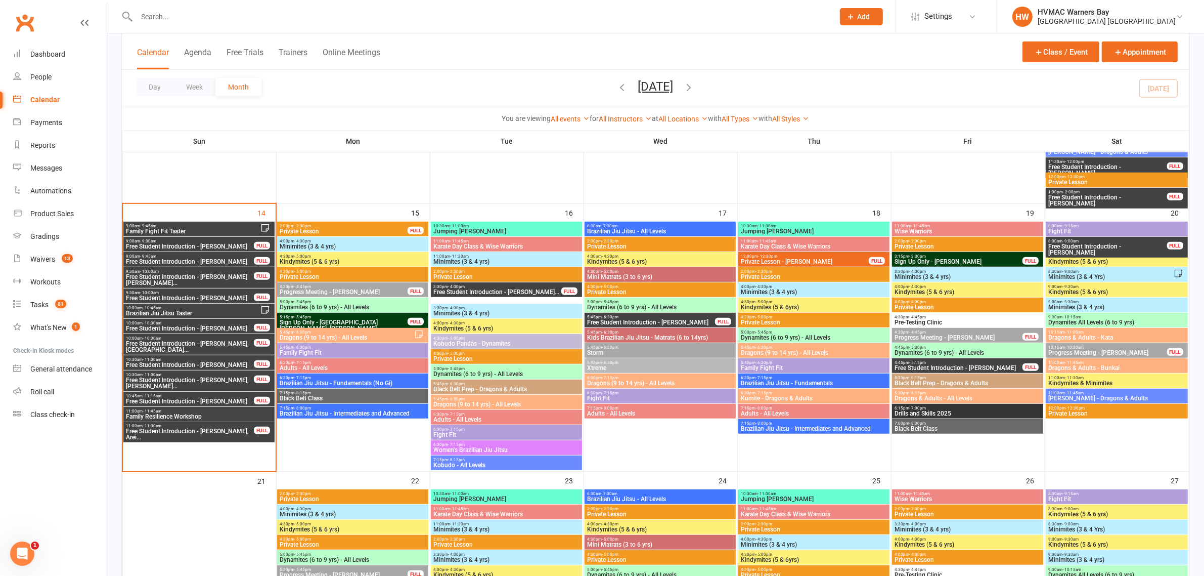
click at [181, 229] on span "Family Fight Fit Taster" at bounding box center [192, 231] width 135 height 6
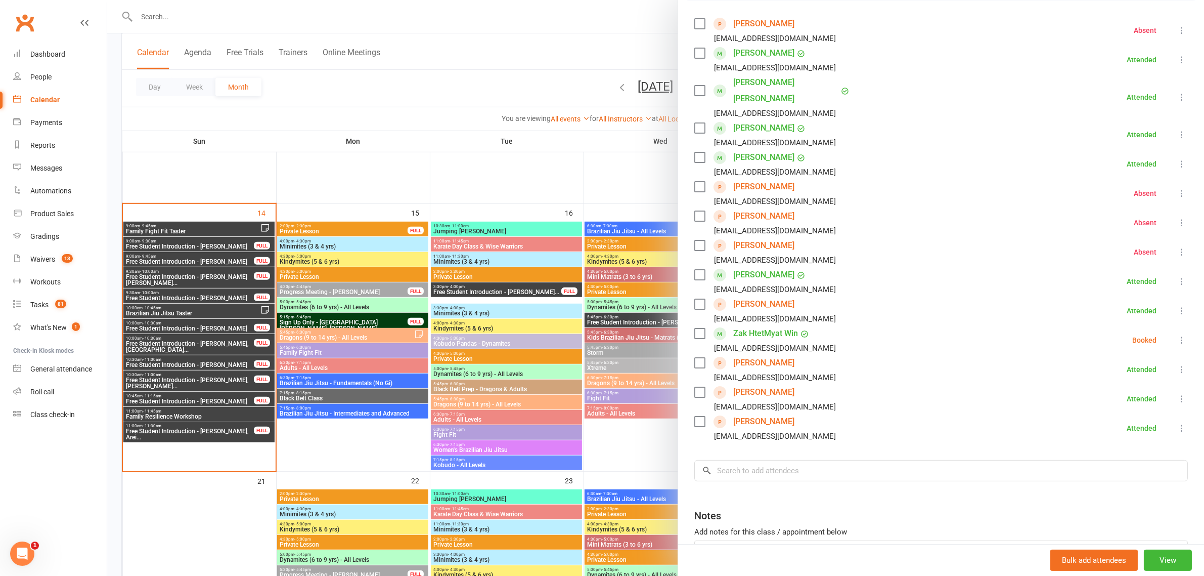
scroll to position [190, 0]
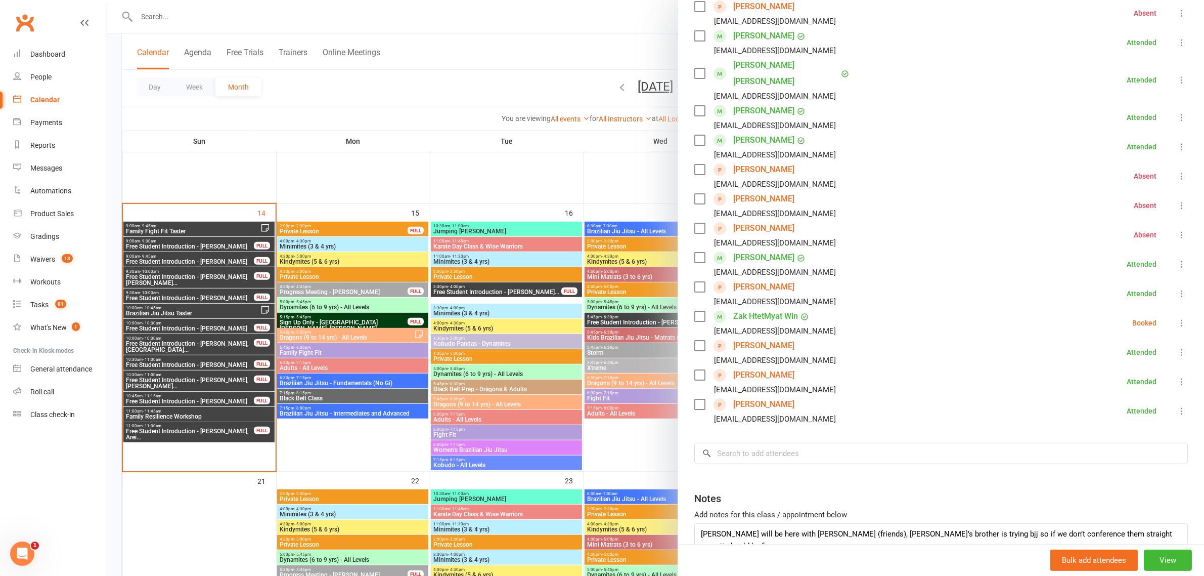
click at [1177, 318] on icon at bounding box center [1182, 323] width 10 height 10
click at [1108, 393] on link "Mark absent" at bounding box center [1138, 403] width 100 height 20
click at [195, 338] on div at bounding box center [655, 288] width 1097 height 576
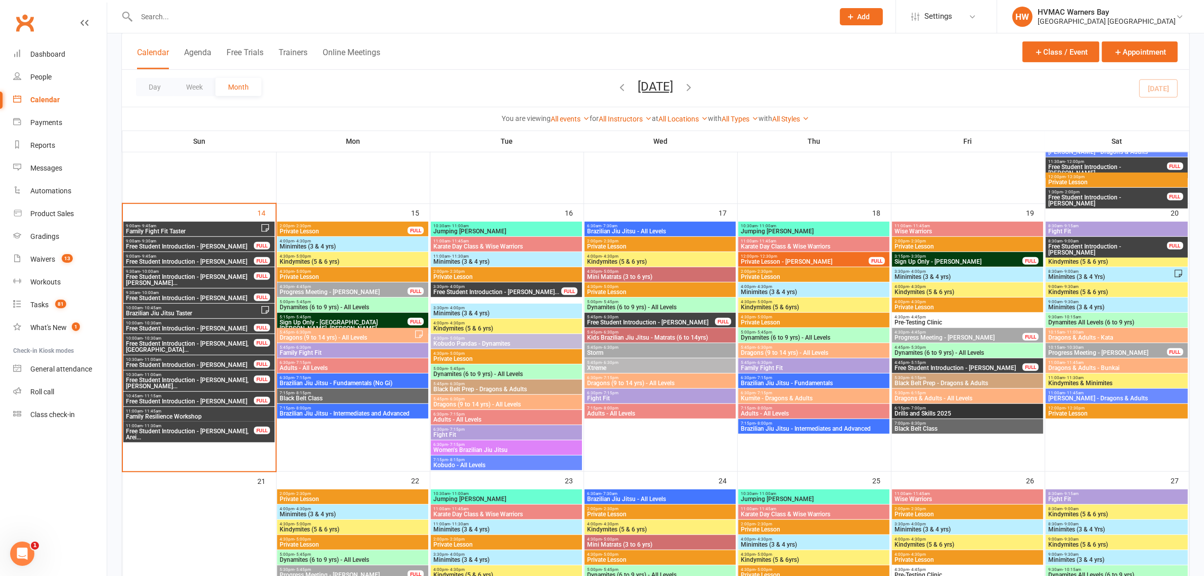
click at [210, 410] on span "11:00am - 11:45am" at bounding box center [198, 411] width 147 height 5
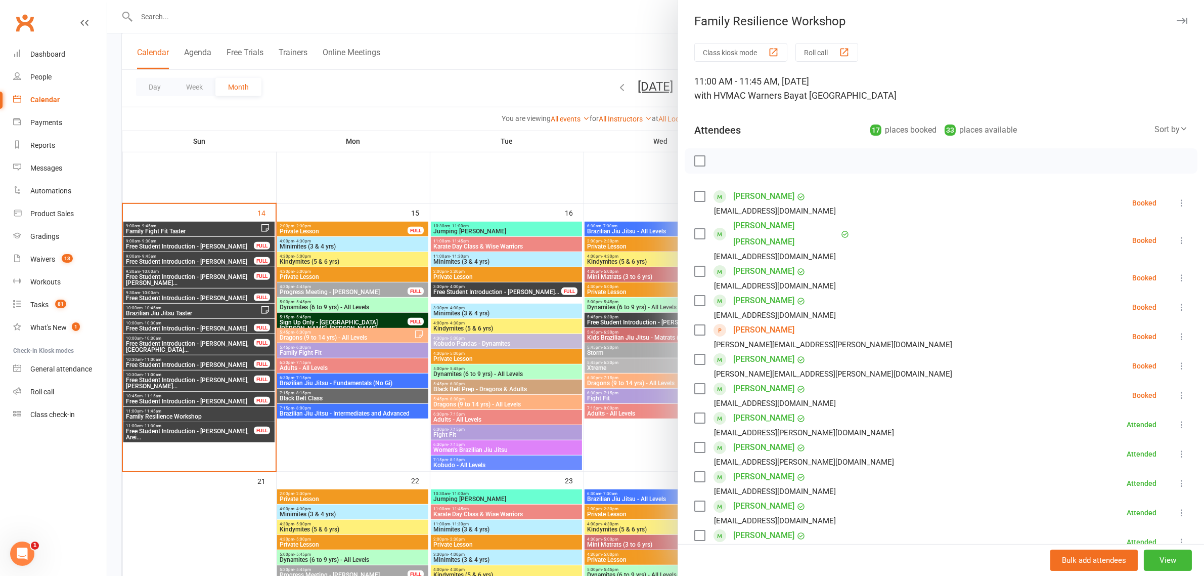
click at [697, 161] on label at bounding box center [700, 161] width 10 height 10
click at [759, 160] on icon "button" at bounding box center [764, 160] width 11 height 11
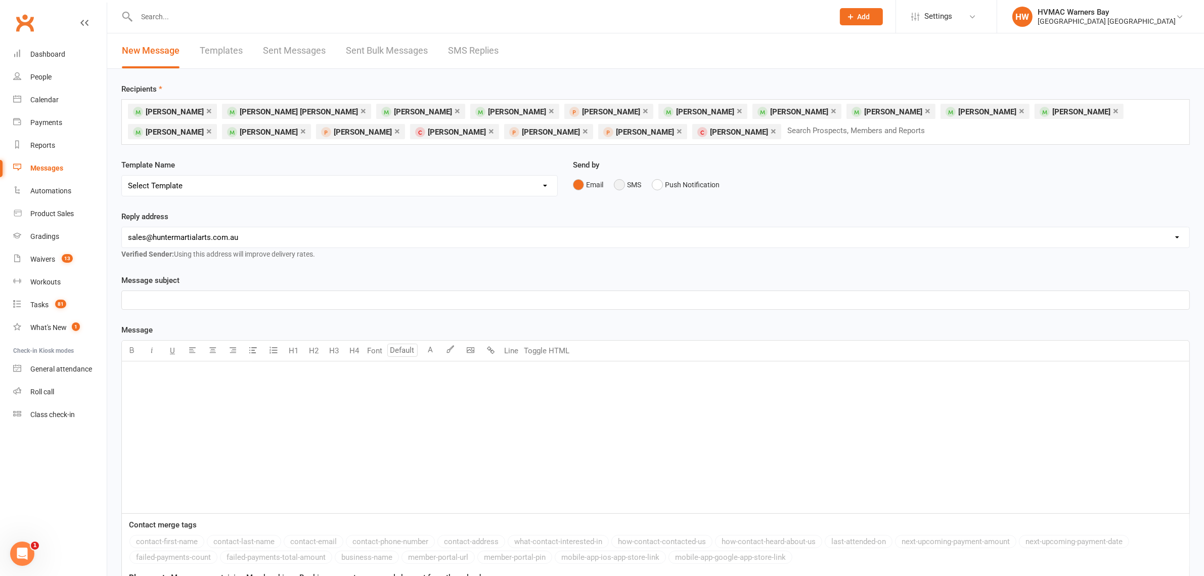
click at [621, 193] on button "SMS" at bounding box center [627, 184] width 27 height 19
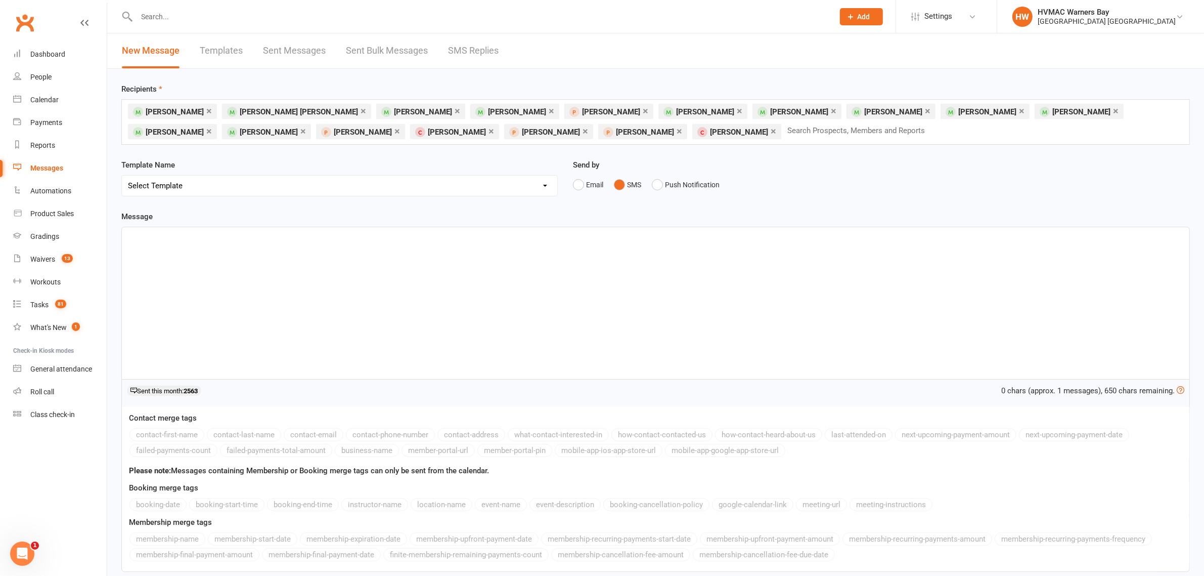
click at [585, 282] on div "﻿" at bounding box center [656, 303] width 1068 height 152
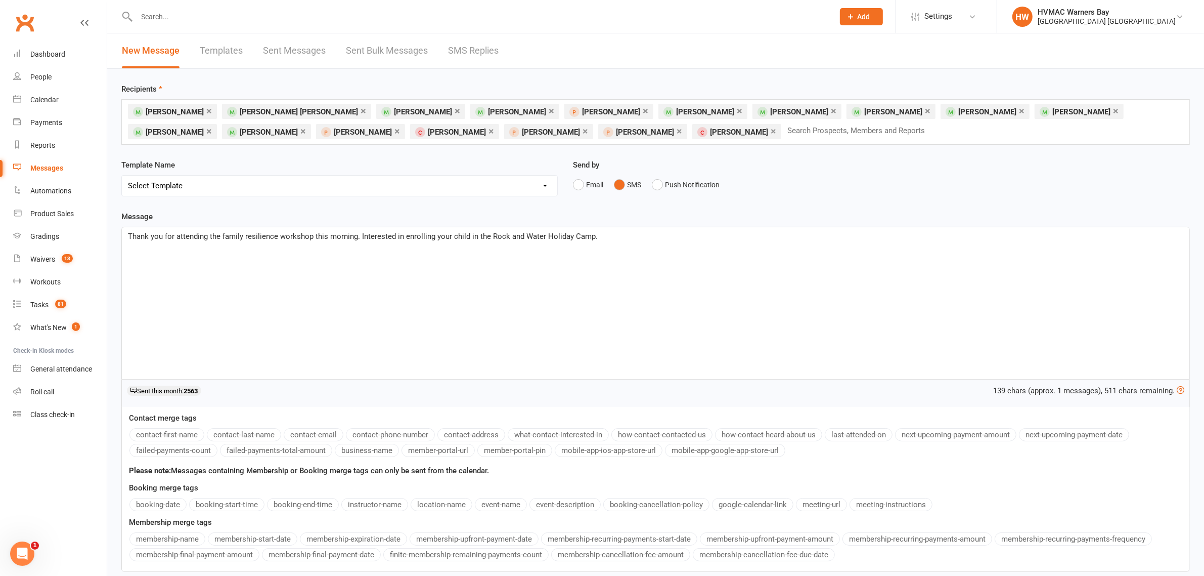
click at [363, 234] on span "Thank you for attending the family resilience workshop this morning. Interested…" at bounding box center [363, 236] width 470 height 9
click at [392, 233] on span "Thank you for attending the family resilience workshop this morning. Reply Y if…" at bounding box center [379, 236] width 503 height 9
click at [665, 230] on div "Thank you for attending the family resilience workshop this morning. Reply Y if…" at bounding box center [656, 303] width 1068 height 152
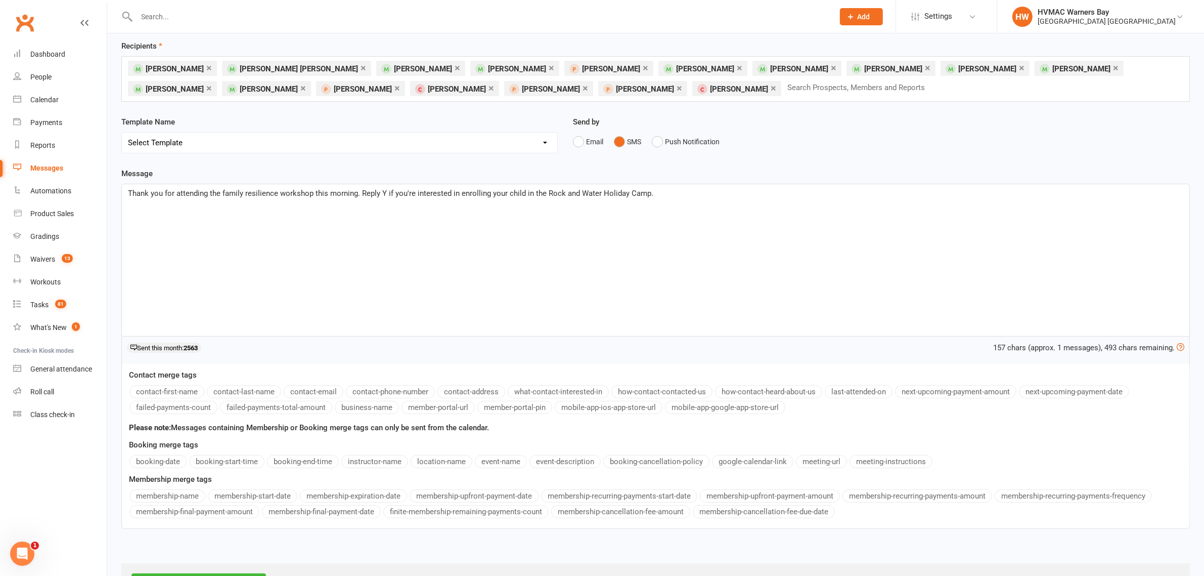
scroll to position [89, 0]
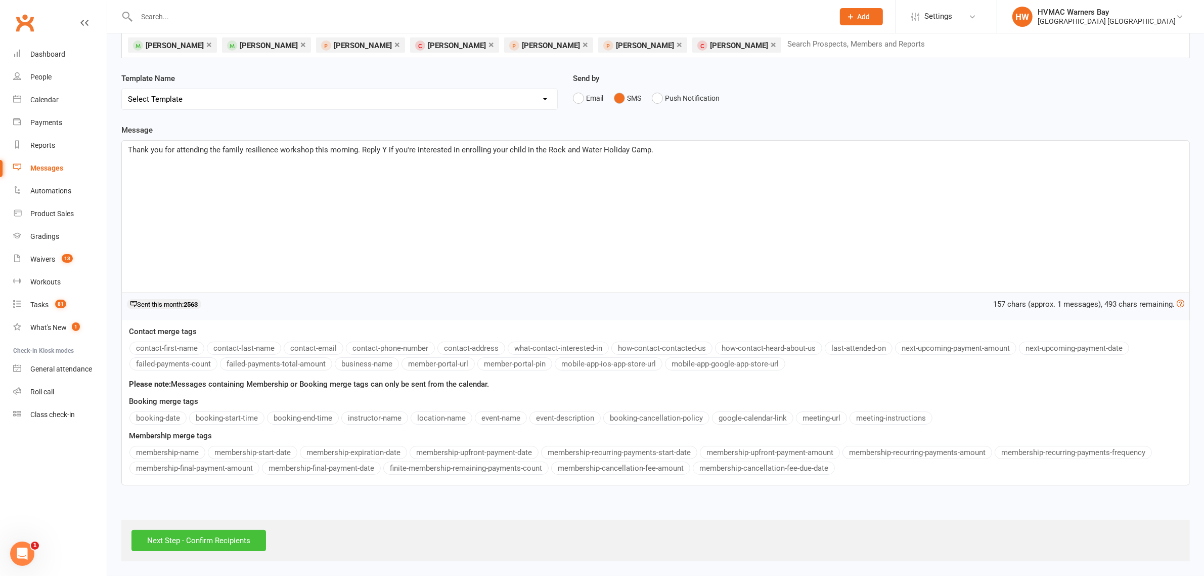
click at [241, 537] on input "Next Step - Confirm Recipients" at bounding box center [199, 540] width 135 height 21
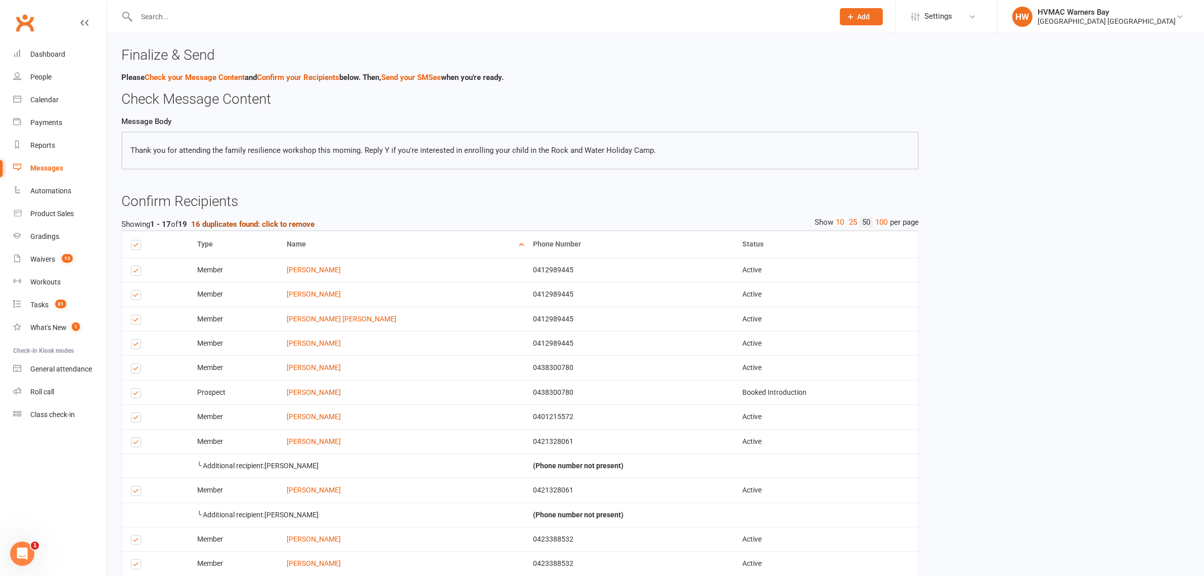
click at [266, 220] on strong "16 duplicates found: click to remove" at bounding box center [252, 224] width 123 height 9
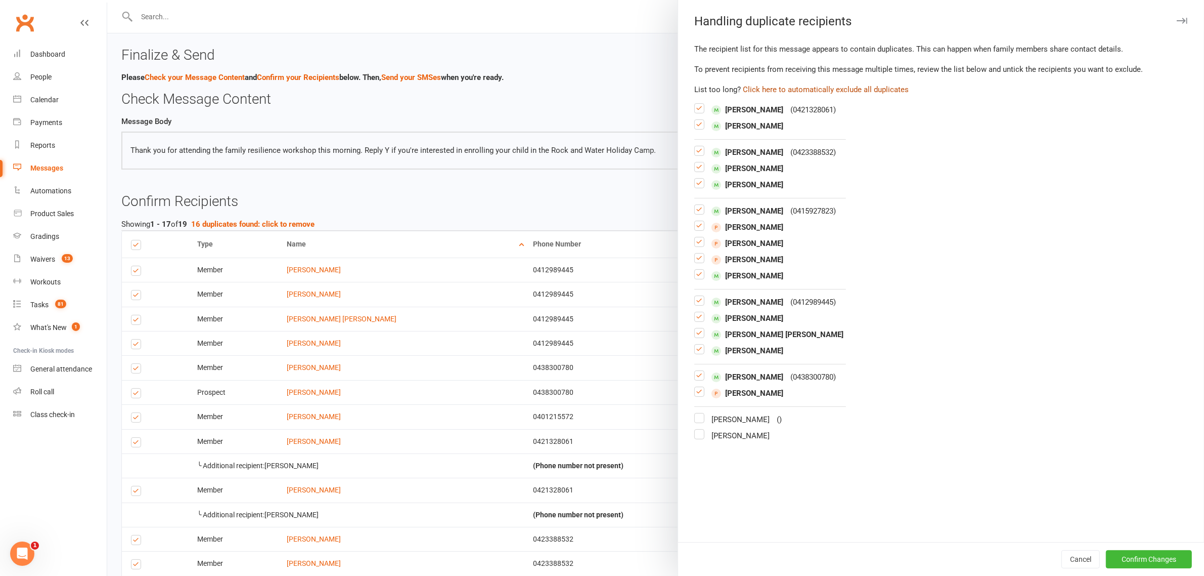
click at [800, 89] on button "Click here to automatically exclude all duplicates" at bounding box center [826, 89] width 166 height 12
click at [1136, 555] on button "Confirm Changes" at bounding box center [1149, 559] width 86 height 18
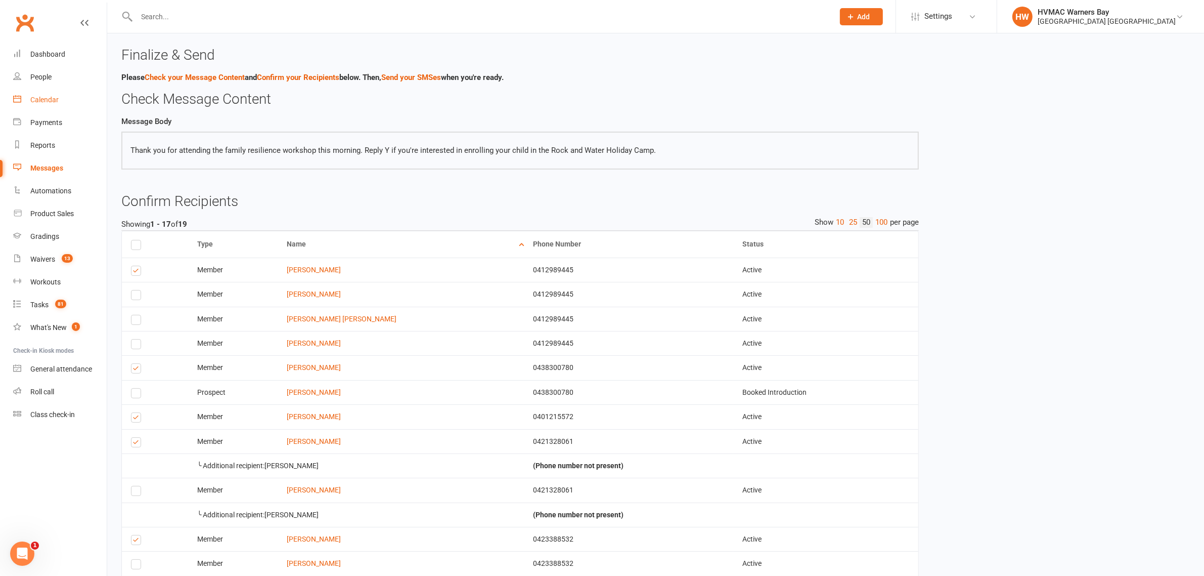
click at [46, 100] on div "Calendar" at bounding box center [44, 100] width 28 height 8
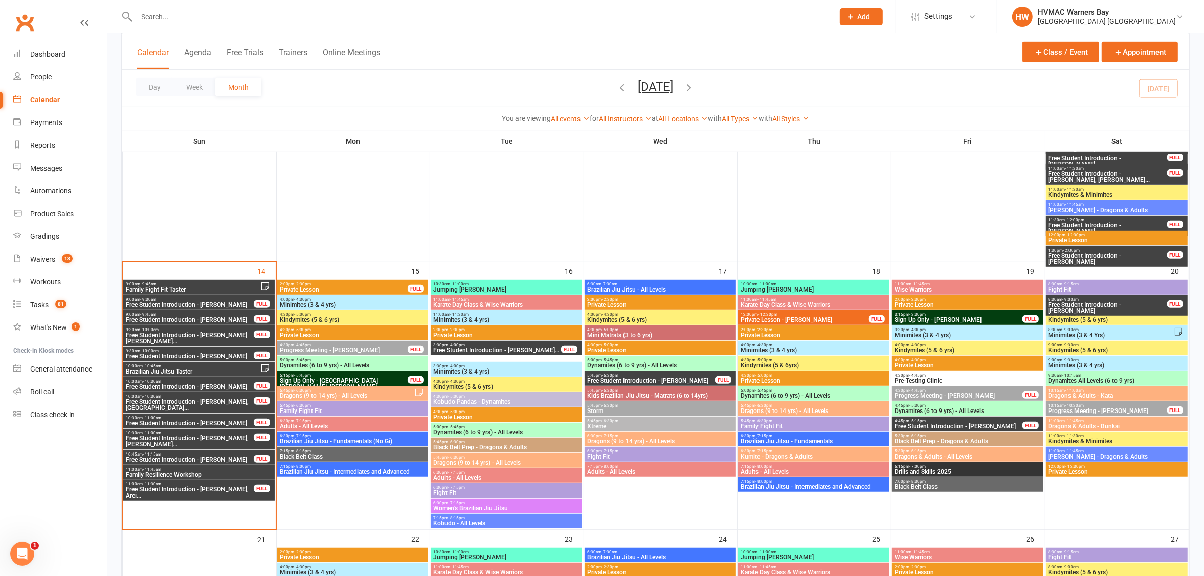
scroll to position [759, 0]
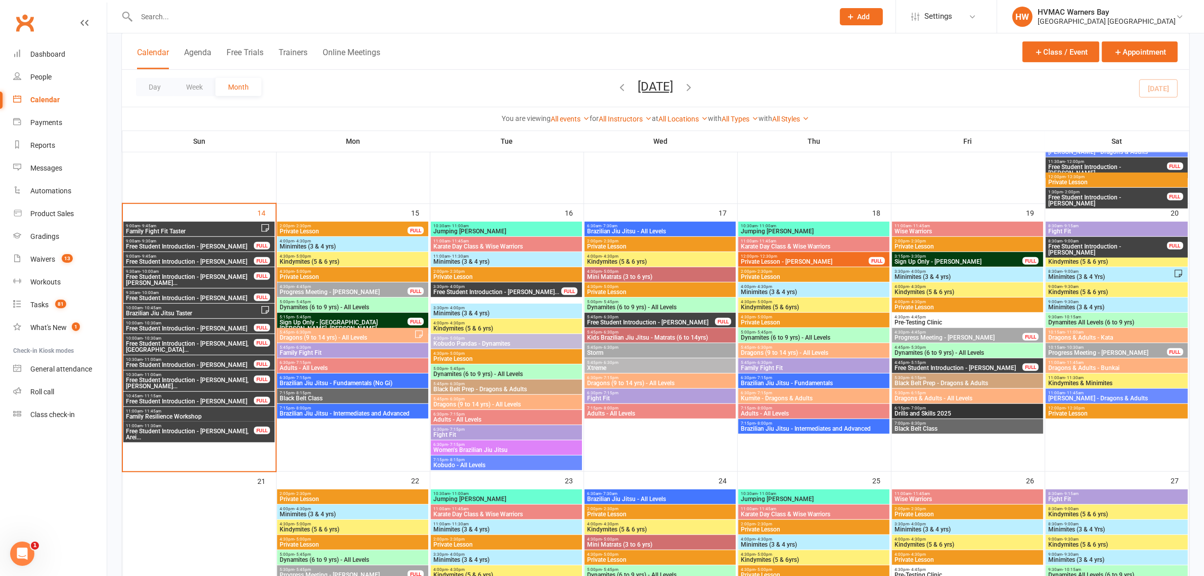
click at [233, 243] on span "Free Student Introduction - Oliver Ferreira" at bounding box center [189, 246] width 129 height 6
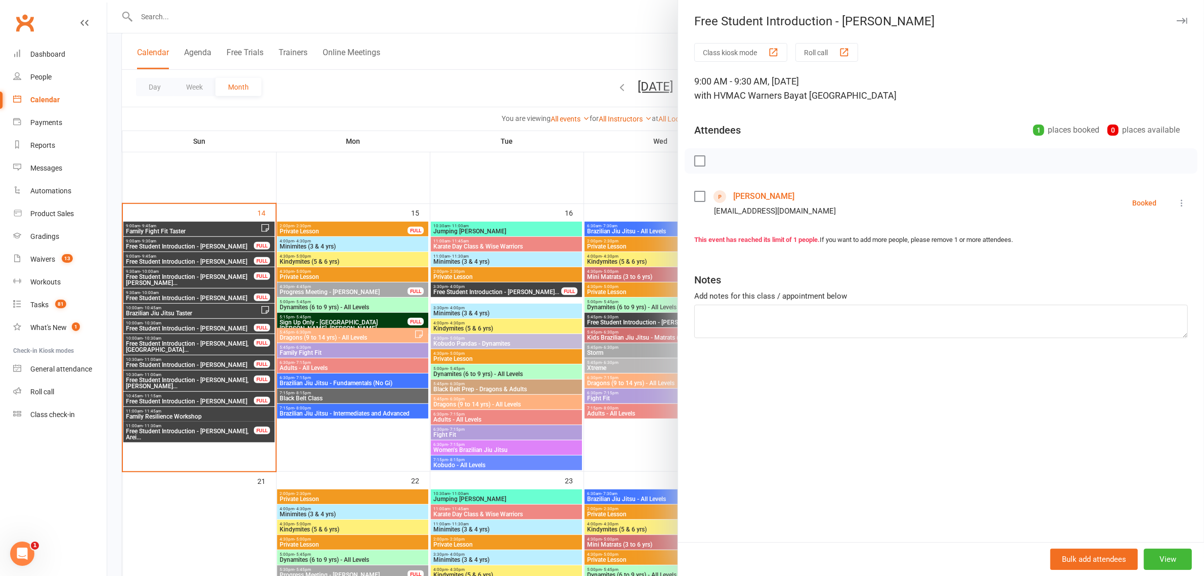
click at [282, 266] on div at bounding box center [655, 288] width 1097 height 576
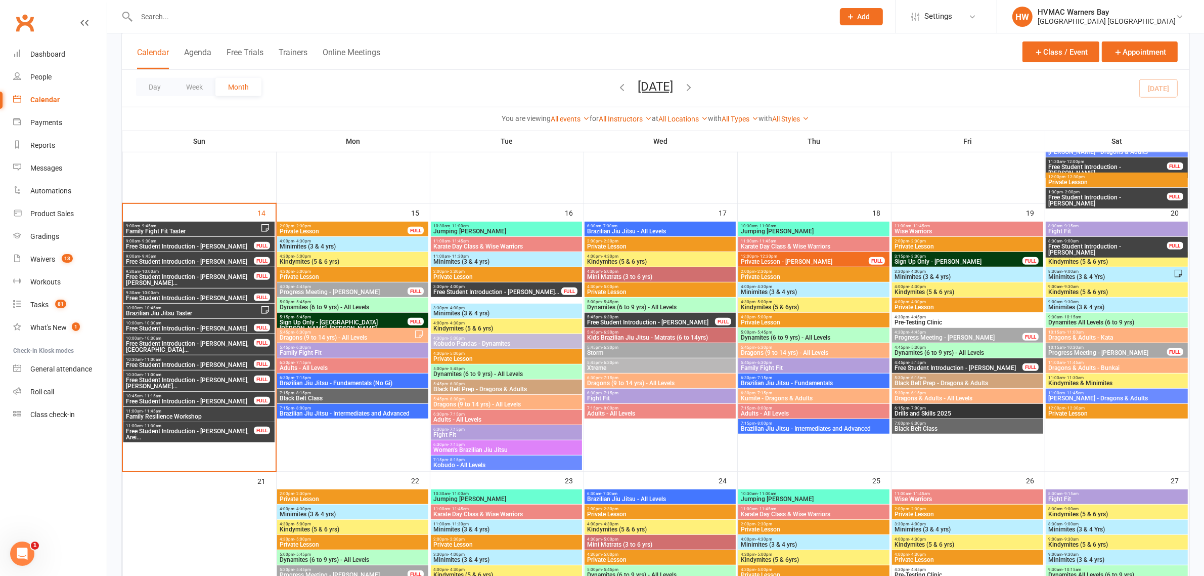
click at [234, 258] on span "Free Student Introduction - Owen Lombaard" at bounding box center [189, 261] width 129 height 6
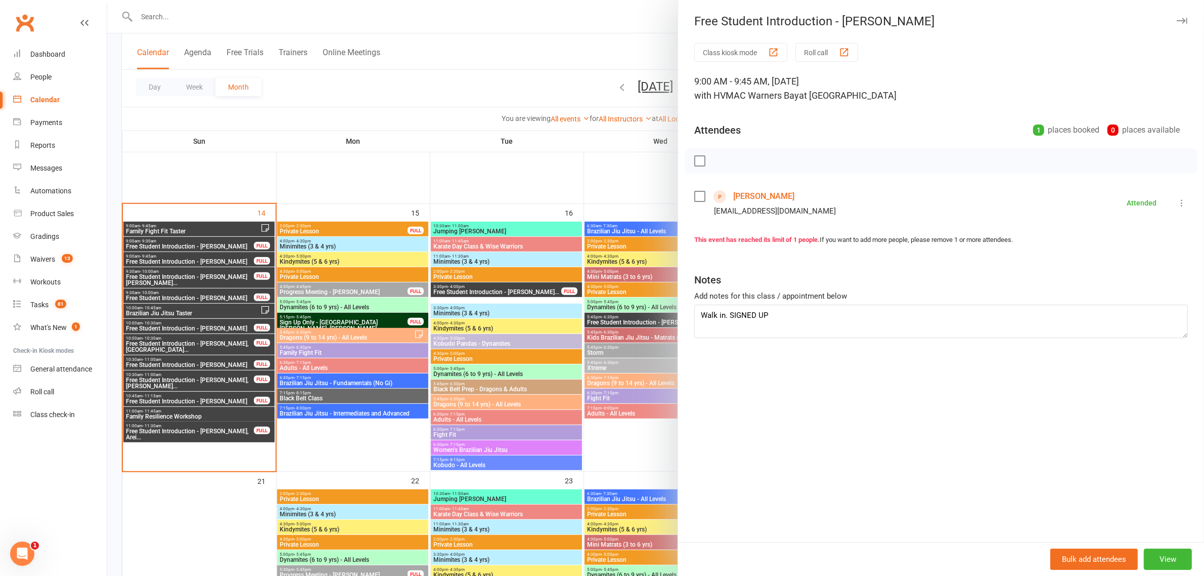
click at [235, 258] on div at bounding box center [655, 288] width 1097 height 576
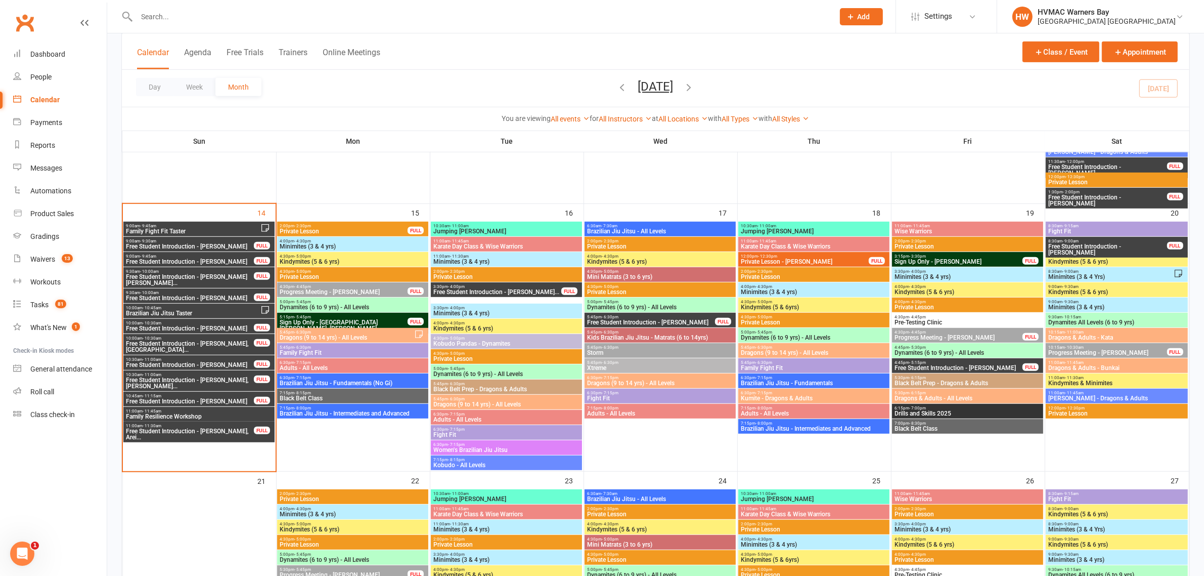
click at [237, 274] on span "Free Student Introduction - Connor Pettit, Spencer..." at bounding box center [189, 280] width 129 height 12
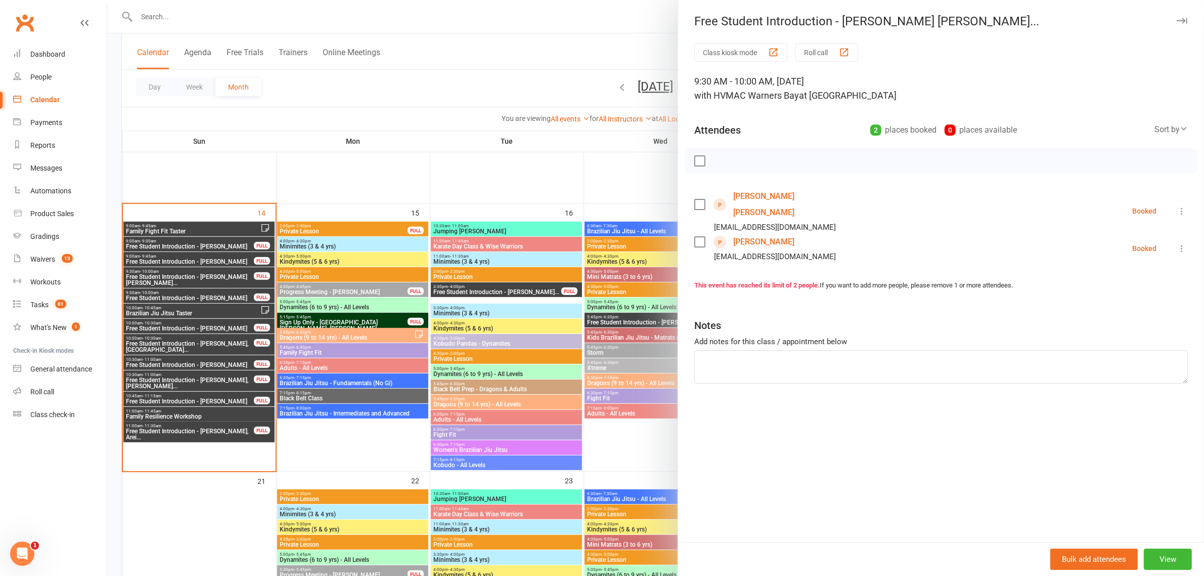
click at [237, 273] on div at bounding box center [655, 288] width 1097 height 576
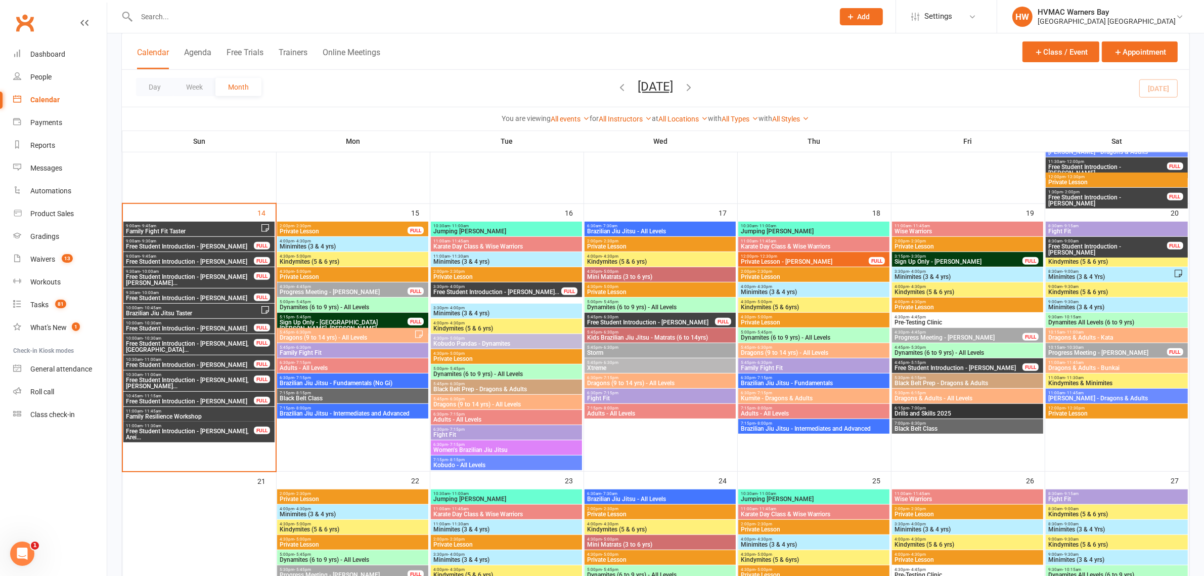
click at [241, 291] on span "9:30am - 10:00am" at bounding box center [189, 292] width 129 height 5
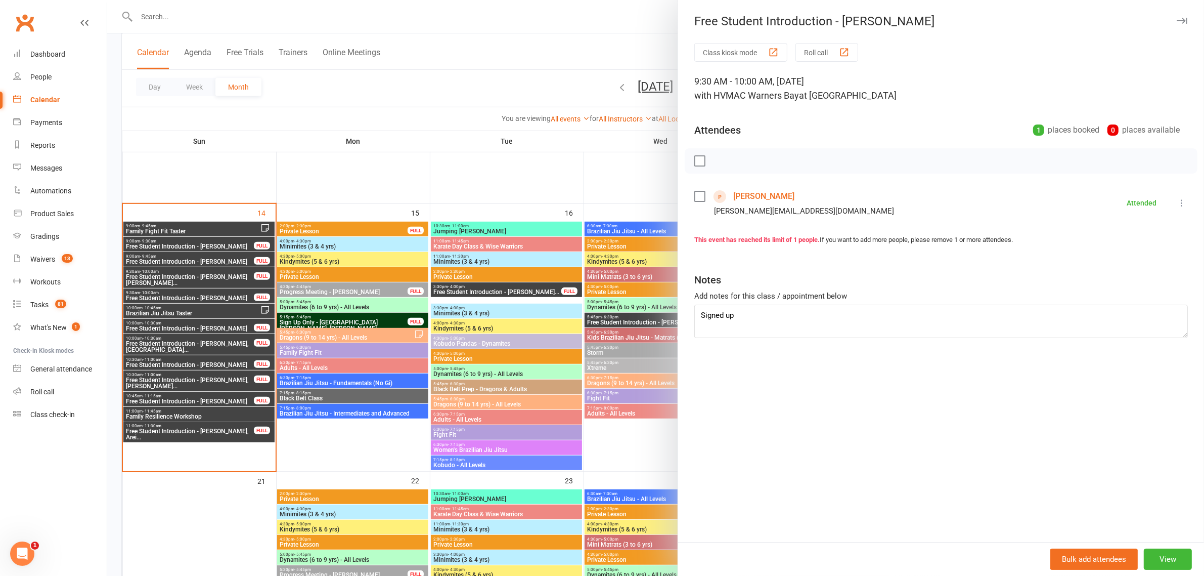
click at [241, 291] on div at bounding box center [655, 288] width 1097 height 576
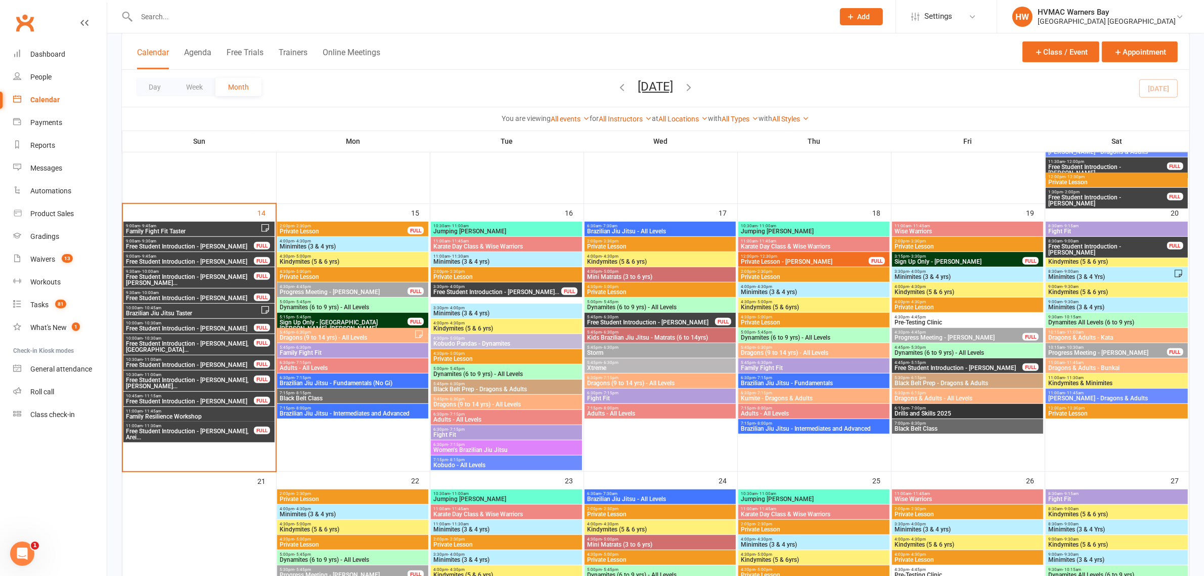
click at [238, 246] on span "Free Student Introduction - Oliver Ferreira" at bounding box center [189, 246] width 129 height 6
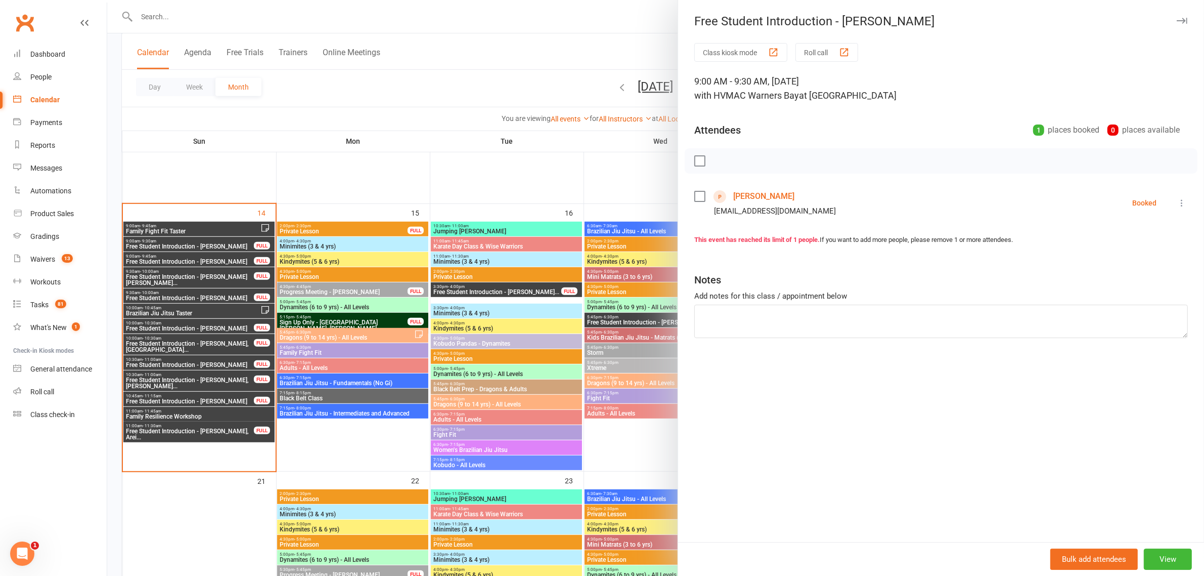
click at [1177, 206] on icon at bounding box center [1182, 203] width 10 height 10
click at [1141, 281] on link "Mark absent" at bounding box center [1138, 283] width 100 height 20
click at [246, 281] on div at bounding box center [655, 288] width 1097 height 576
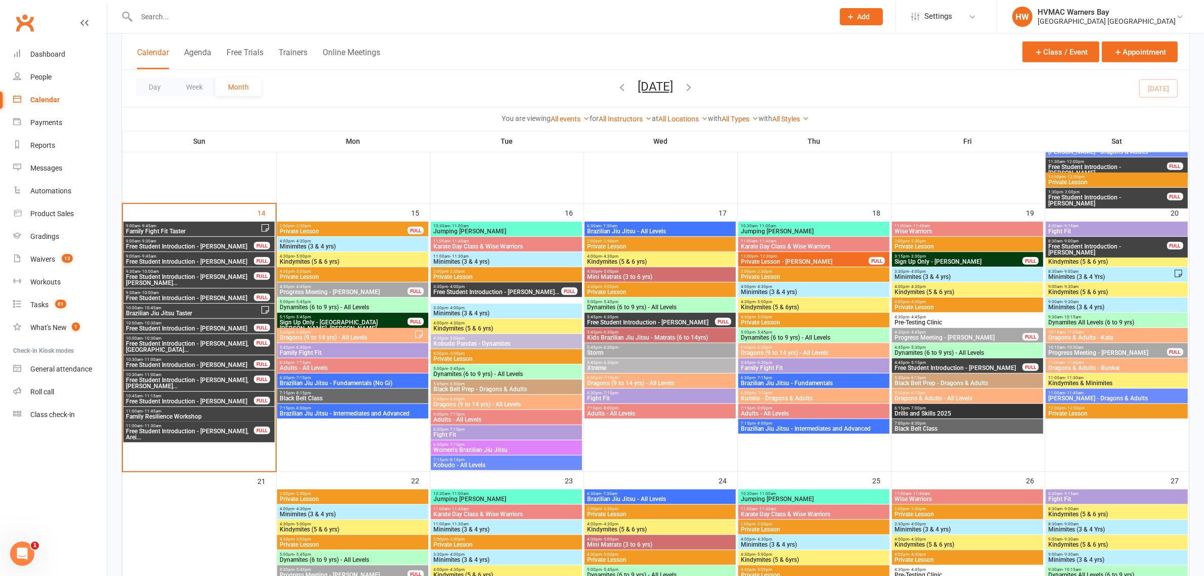
click at [228, 324] on span "10:00am - 10:30am" at bounding box center [189, 323] width 129 height 5
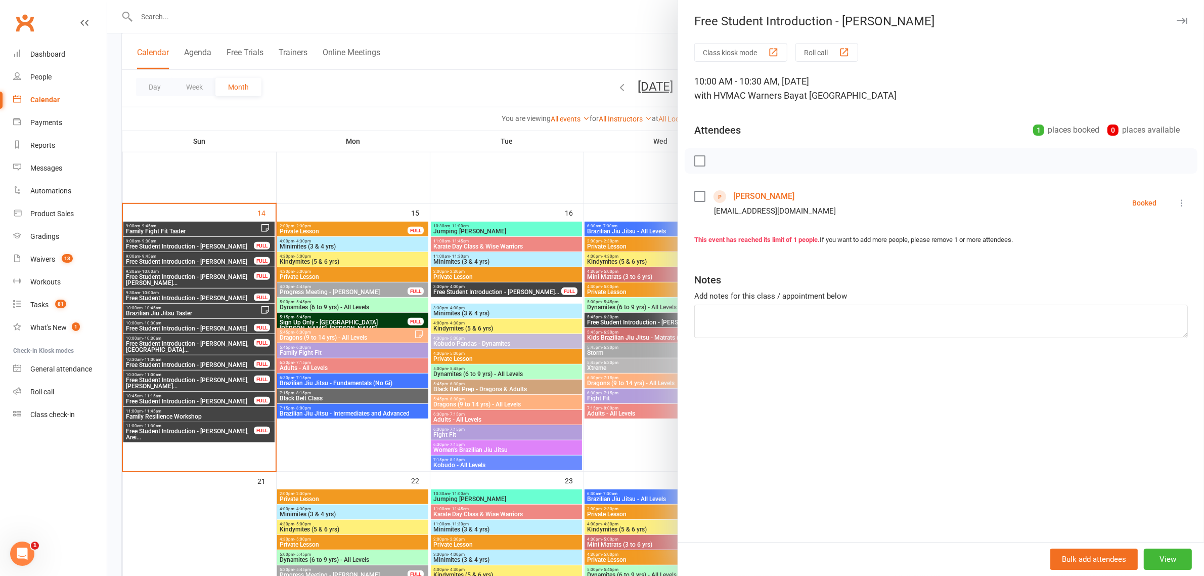
click at [238, 297] on div at bounding box center [655, 288] width 1097 height 576
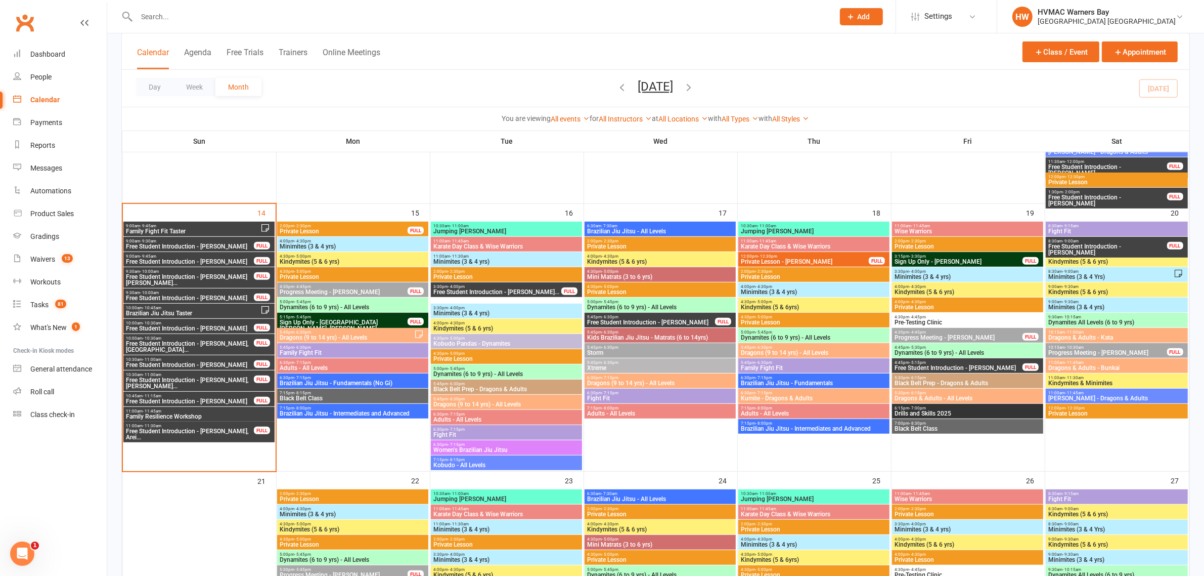
click at [224, 340] on span "Free Student Introduction - Richard Mc Gee, Aurora..." at bounding box center [189, 346] width 129 height 12
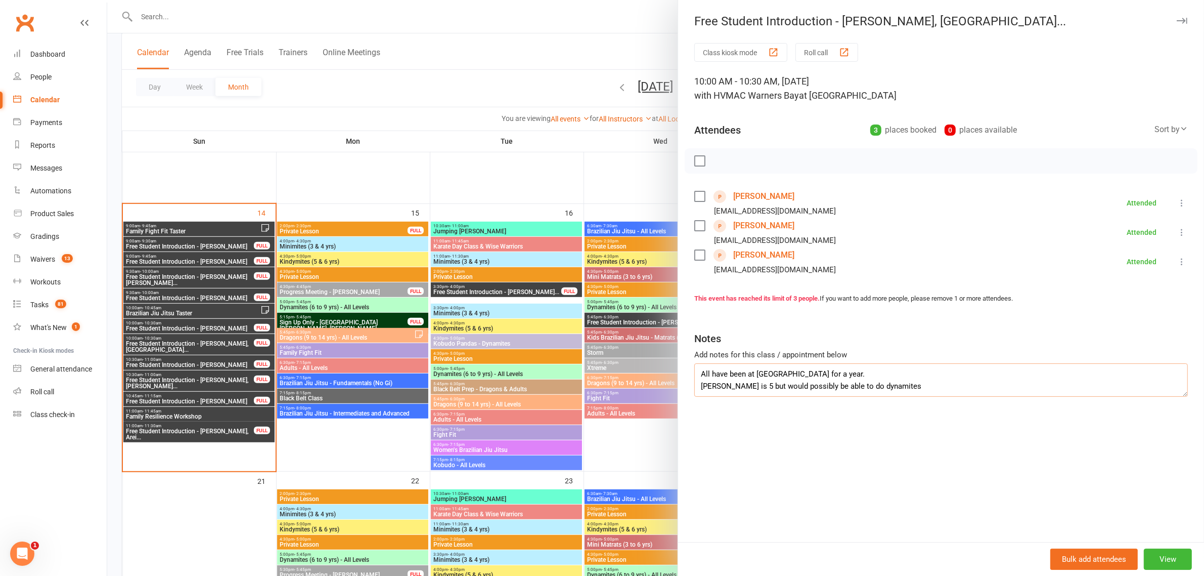
click at [912, 392] on textarea "All have been at BBMA for a year. Arthur is 5 but would possibly be able to do …" at bounding box center [942, 379] width 494 height 33
type textarea "All have been at BBMA for a year. Arthur is 5 but would possibly be able to do …"
click at [229, 350] on div at bounding box center [655, 288] width 1097 height 576
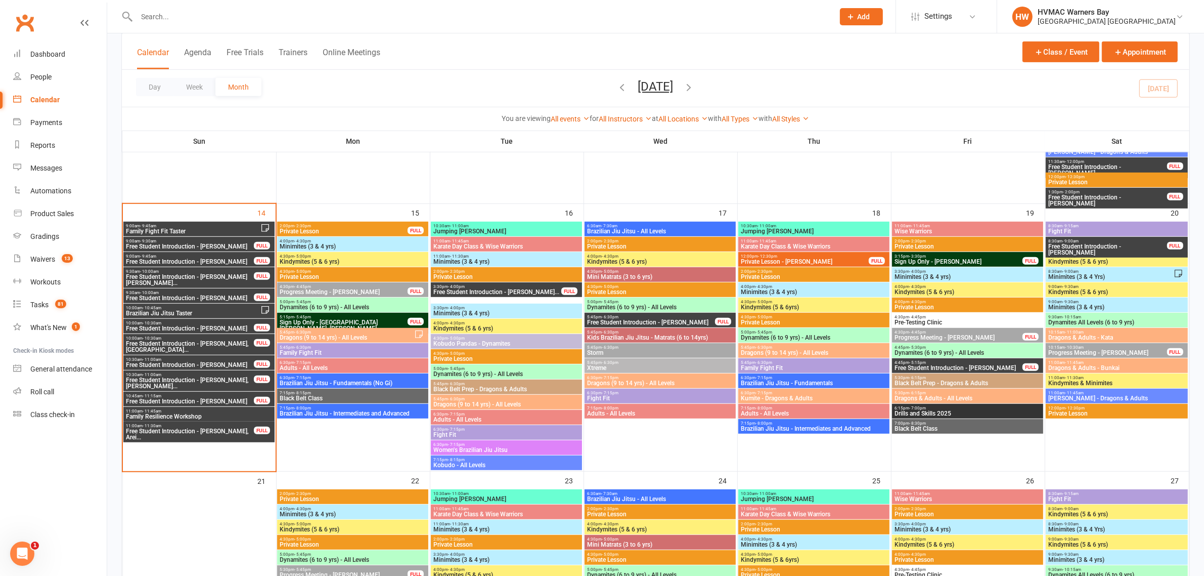
click at [203, 299] on span "Free Student Introduction - Noah Hodge" at bounding box center [189, 298] width 129 height 6
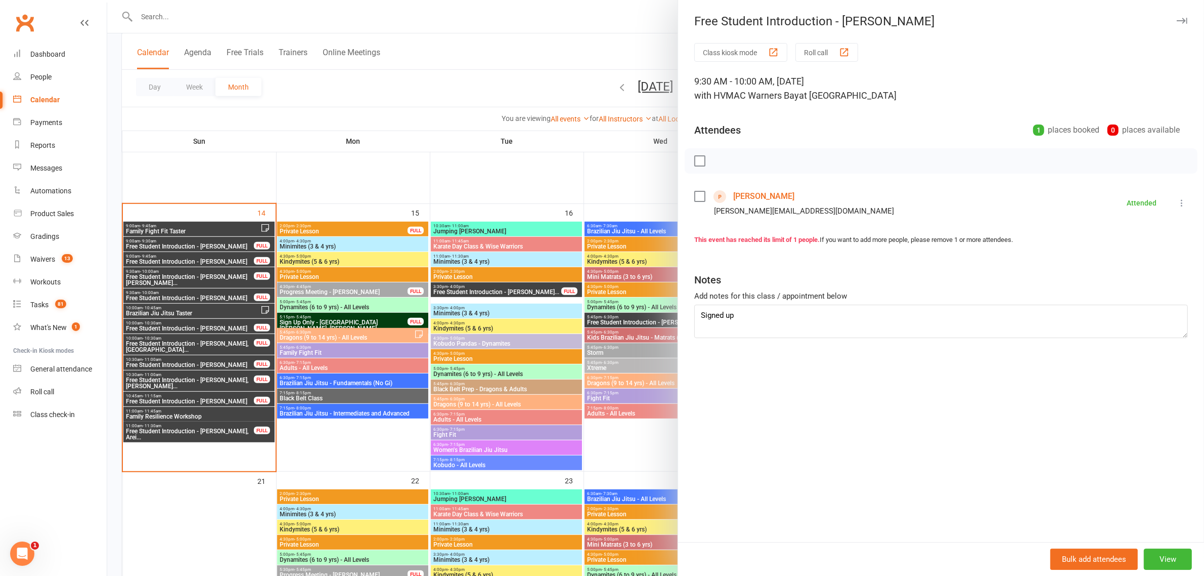
click at [150, 311] on div at bounding box center [655, 288] width 1097 height 576
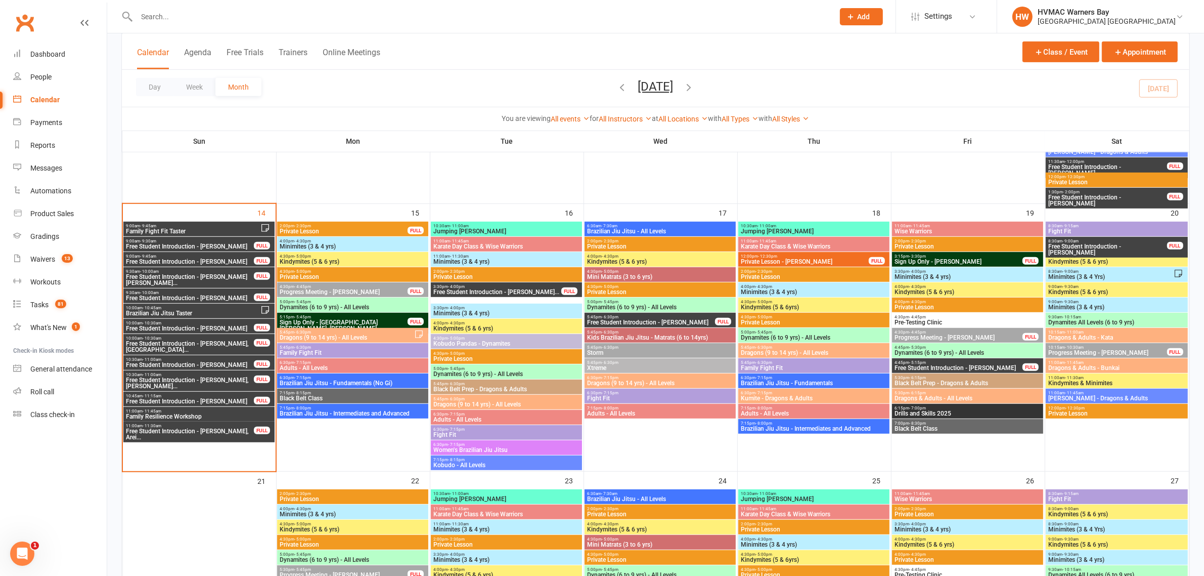
click at [205, 358] on span "10:30am - 11:00am" at bounding box center [189, 359] width 129 height 5
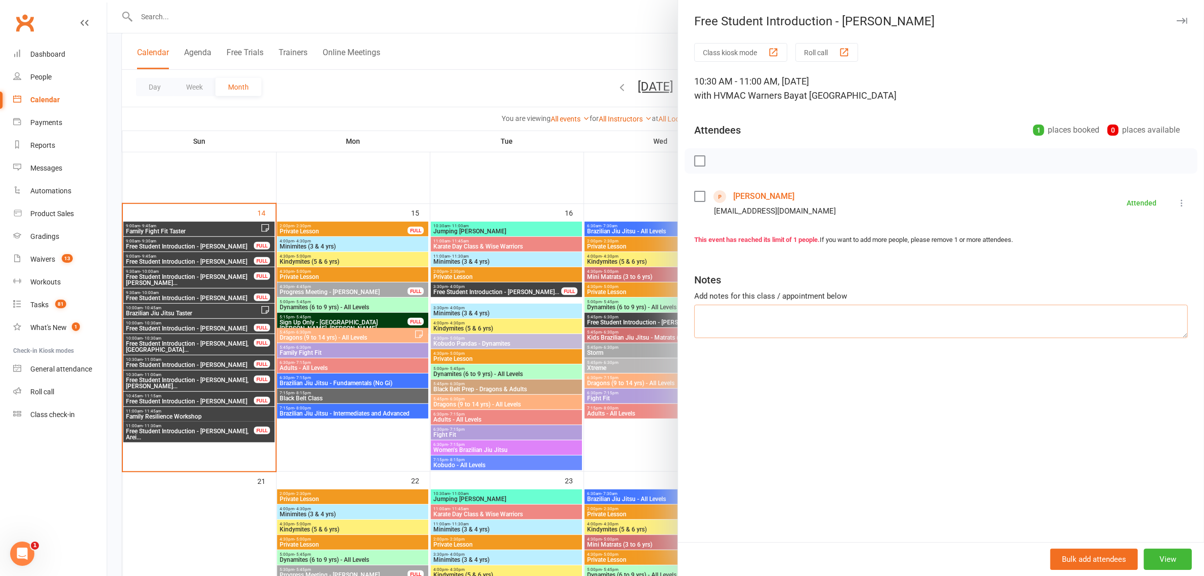
click at [708, 318] on textarea at bounding box center [942, 321] width 494 height 33
type textarea "Signed up"
click at [226, 341] on div at bounding box center [655, 288] width 1097 height 576
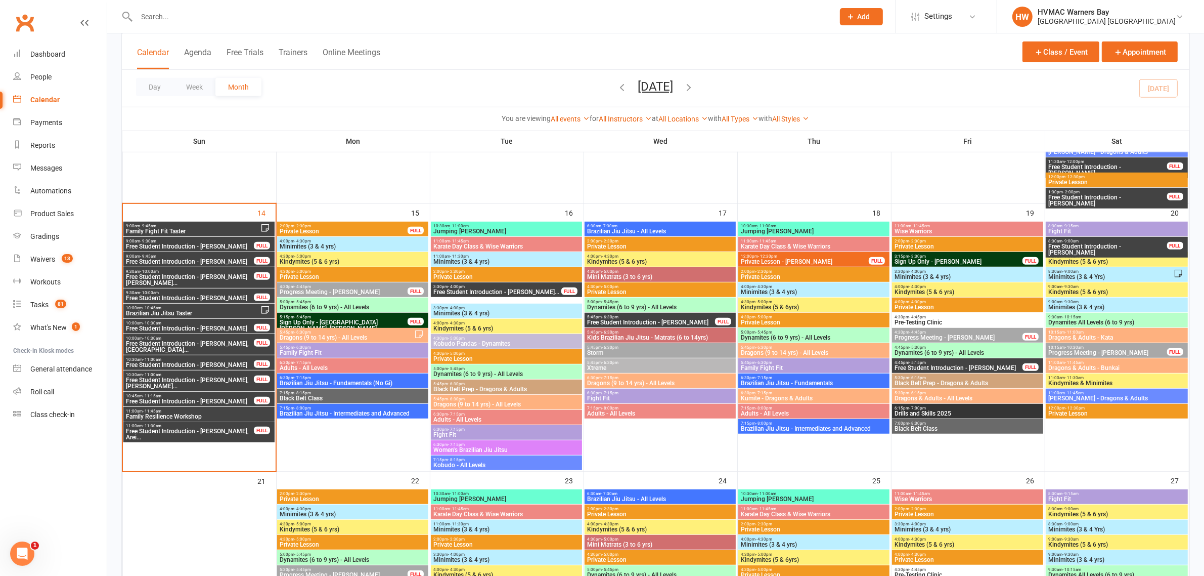
click at [226, 375] on span "10:30am - 11:00am" at bounding box center [189, 374] width 129 height 5
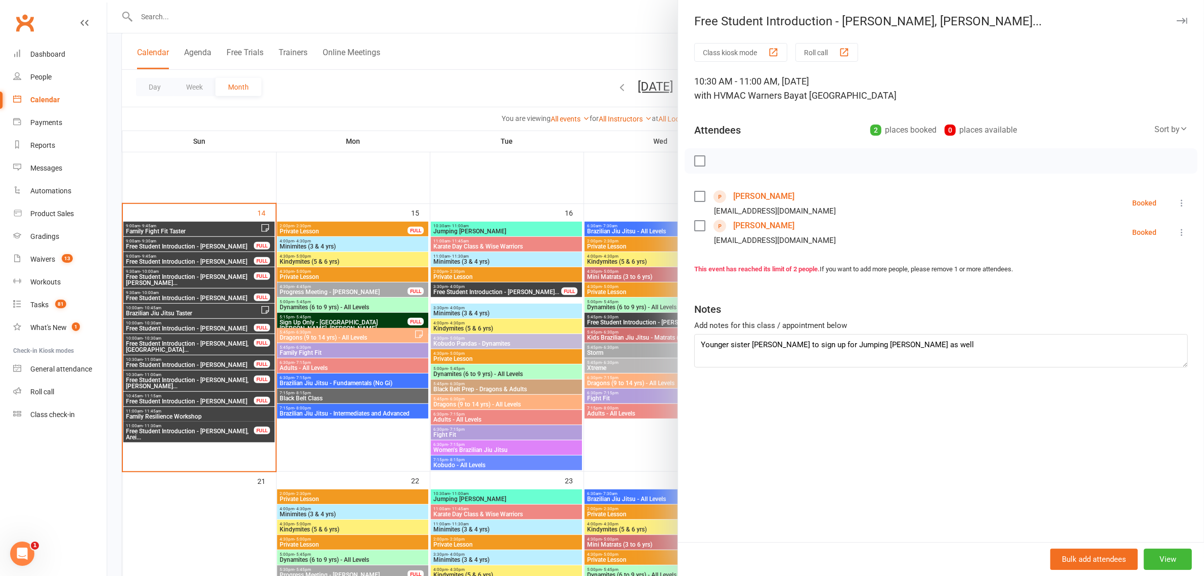
click at [695, 163] on label at bounding box center [700, 161] width 10 height 10
click at [717, 159] on icon "button" at bounding box center [722, 160] width 11 height 11
click at [907, 341] on textarea "Younger sister Lara to sign up for Jumping Joeys as well" at bounding box center [942, 350] width 494 height 33
type textarea "Younger sister Lara to sign up for Jumping Joeys as well Signed up"
click at [363, 409] on div at bounding box center [655, 288] width 1097 height 576
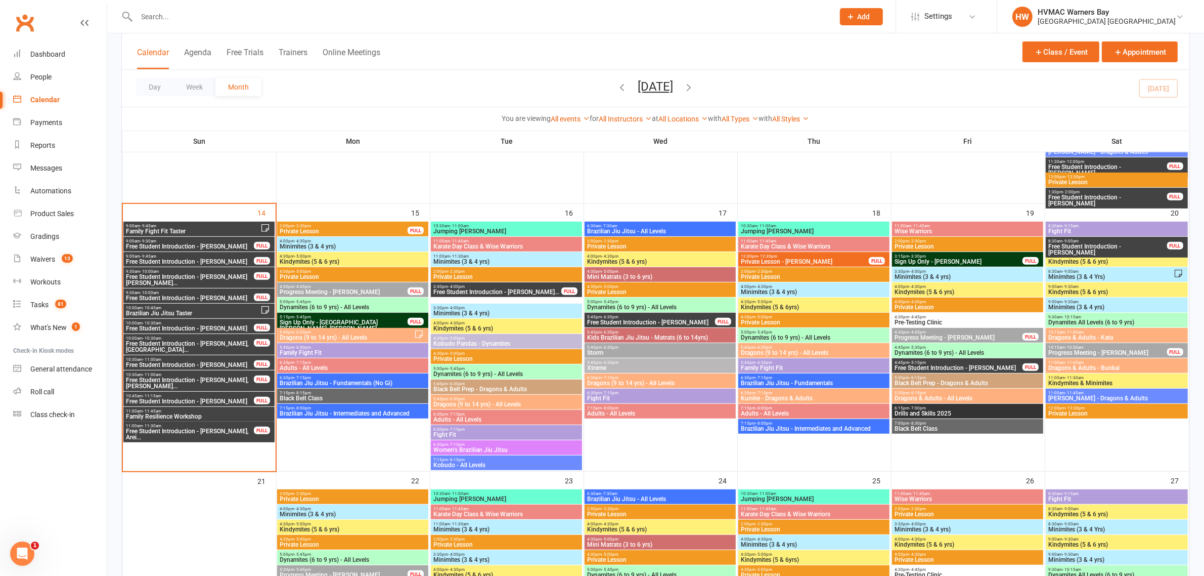
click at [229, 402] on span "Free Student Introduction - Xanthe Barton" at bounding box center [189, 401] width 129 height 6
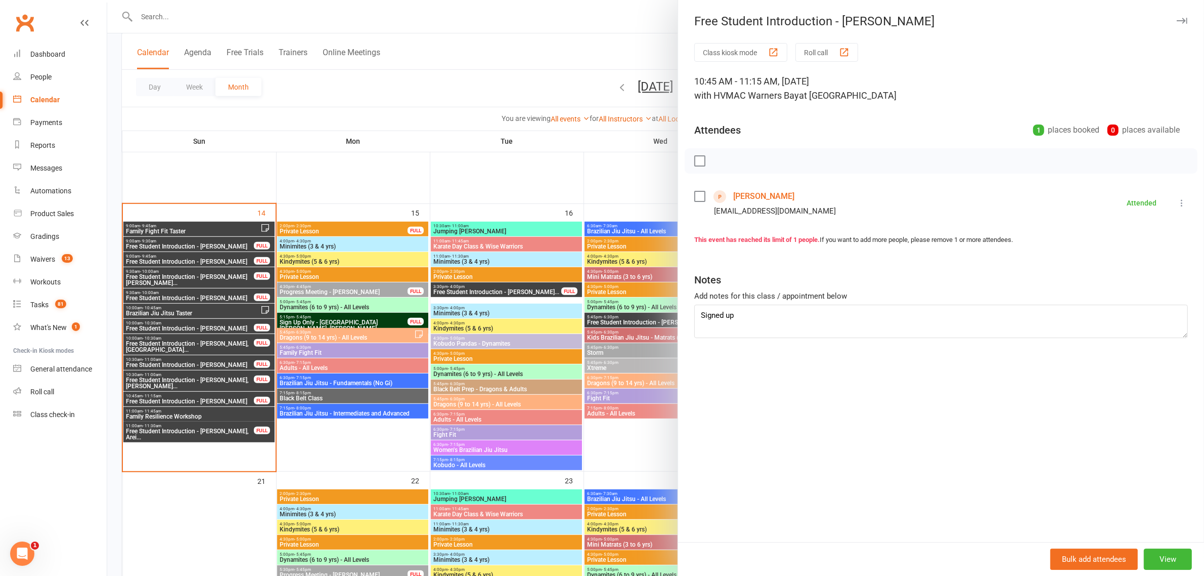
click at [229, 402] on div at bounding box center [655, 288] width 1097 height 576
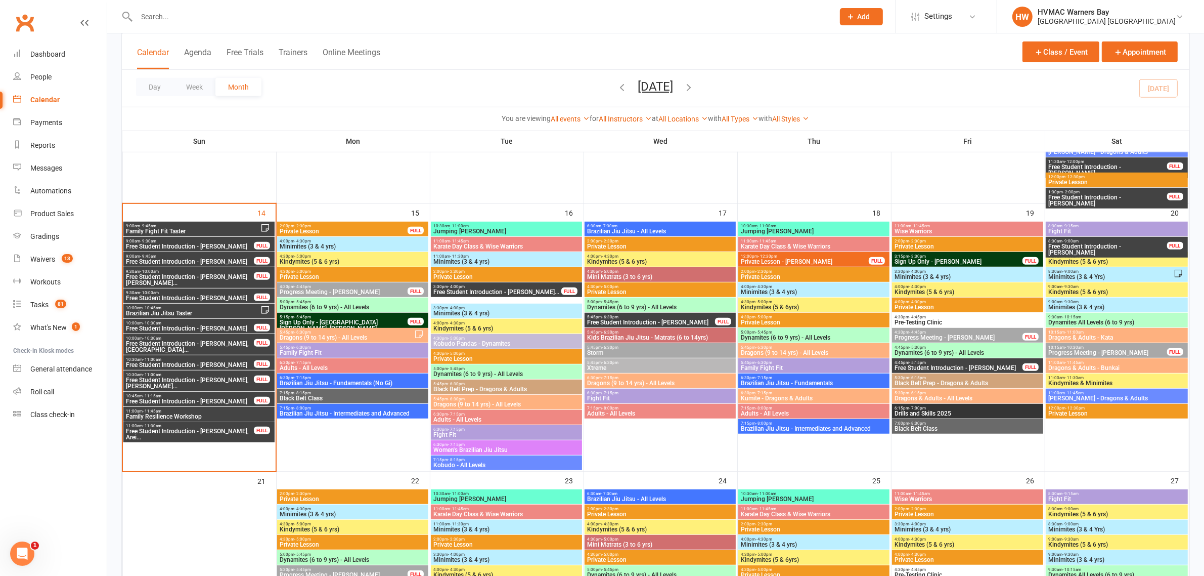
click at [228, 436] on span "Free Student Introduction - Xanthia Eldridge, Arei..." at bounding box center [189, 434] width 129 height 12
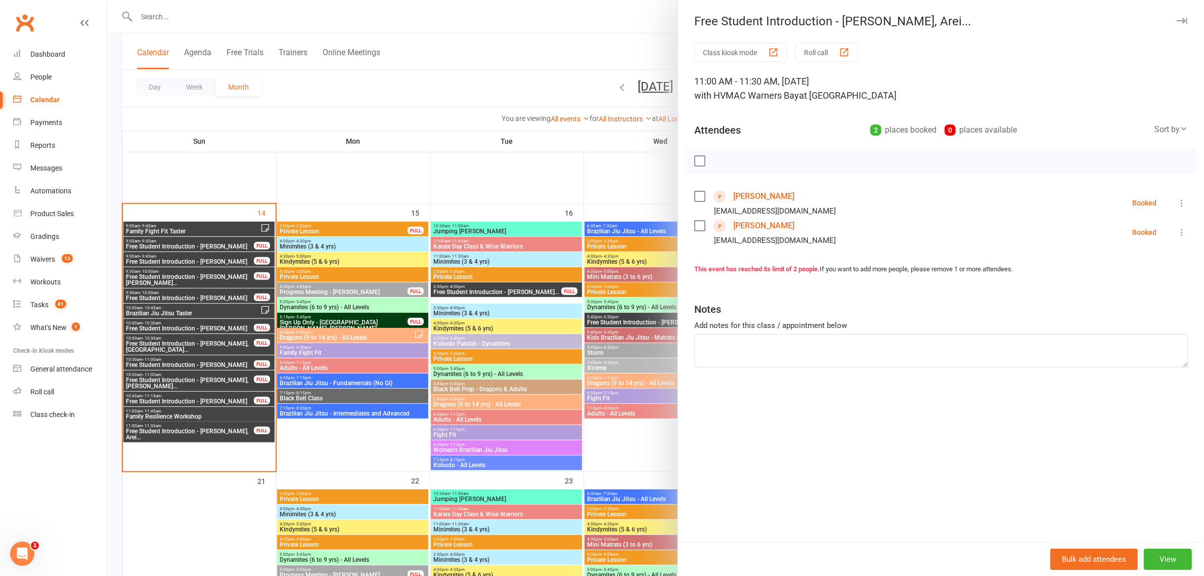
click at [695, 161] on label at bounding box center [700, 161] width 10 height 10
click at [717, 160] on icon "button" at bounding box center [722, 160] width 11 height 11
click at [780, 344] on textarea at bounding box center [942, 350] width 494 height 33
type textarea "Only Areilla signed up"
click at [489, 342] on div at bounding box center [655, 288] width 1097 height 576
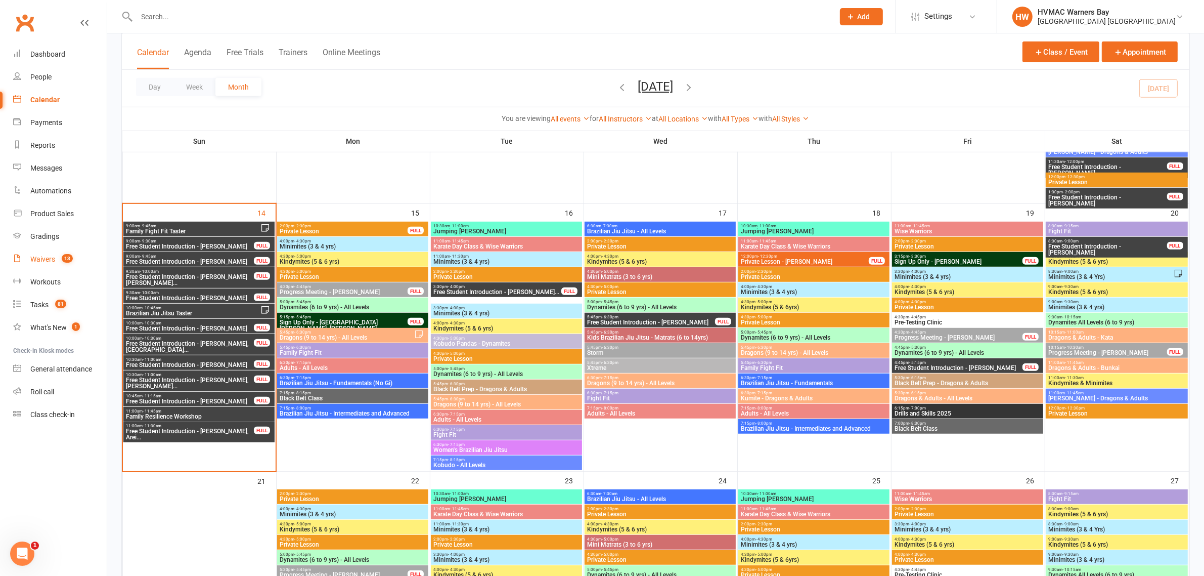
drag, startPoint x: 49, startPoint y: 257, endPoint x: 57, endPoint y: 249, distance: 11.1
click at [49, 257] on div "Waivers" at bounding box center [42, 259] width 25 height 8
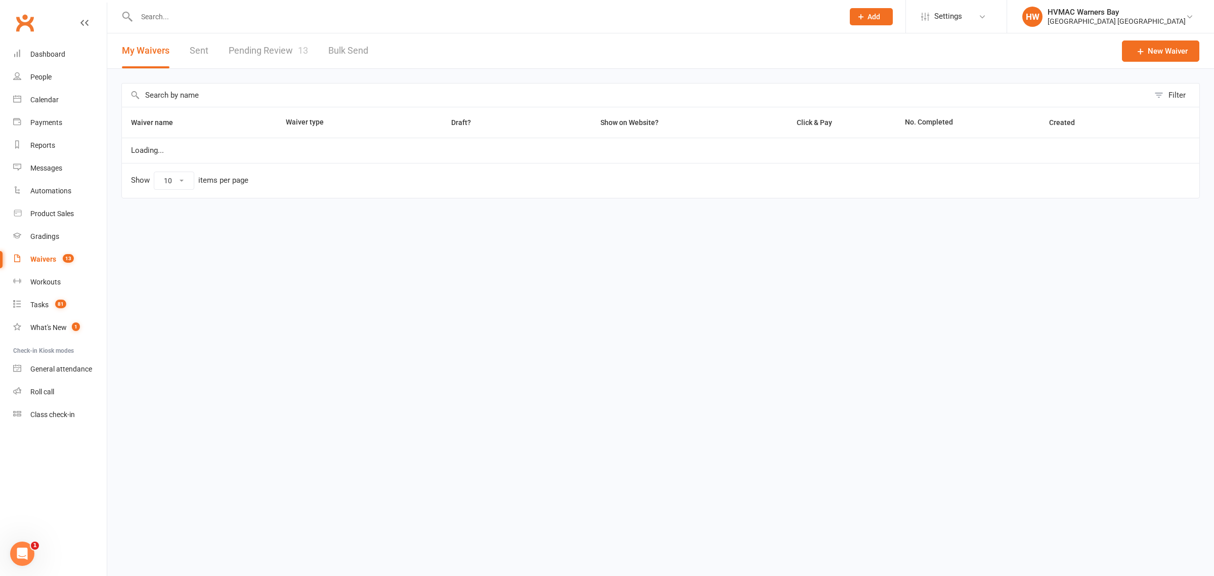
select select "100"
click at [298, 48] on span "13" at bounding box center [303, 50] width 10 height 11
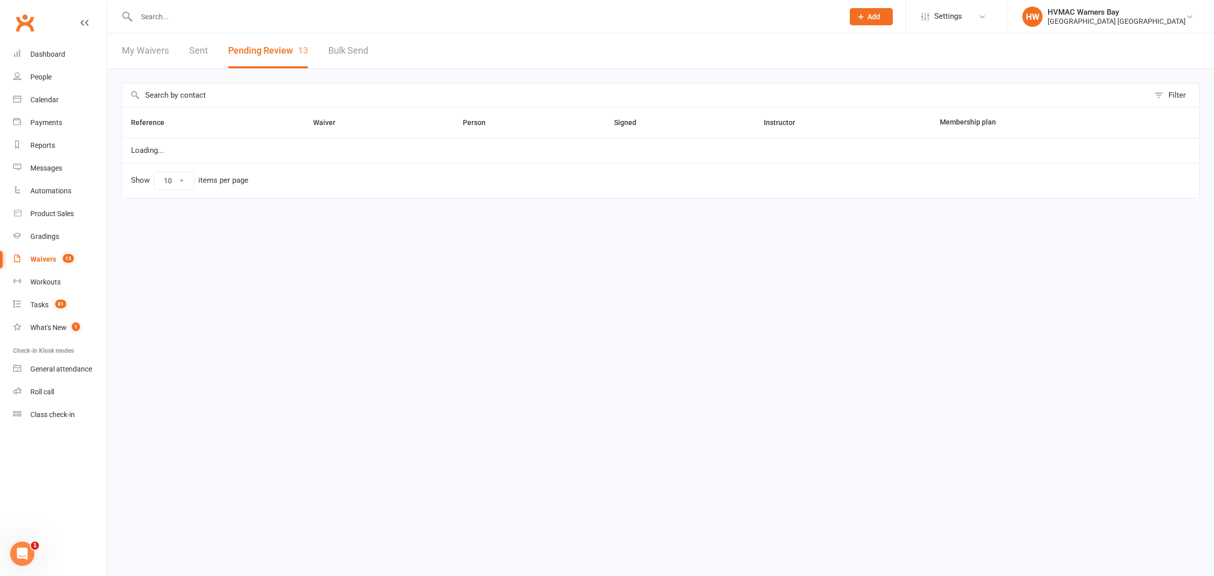
select select "100"
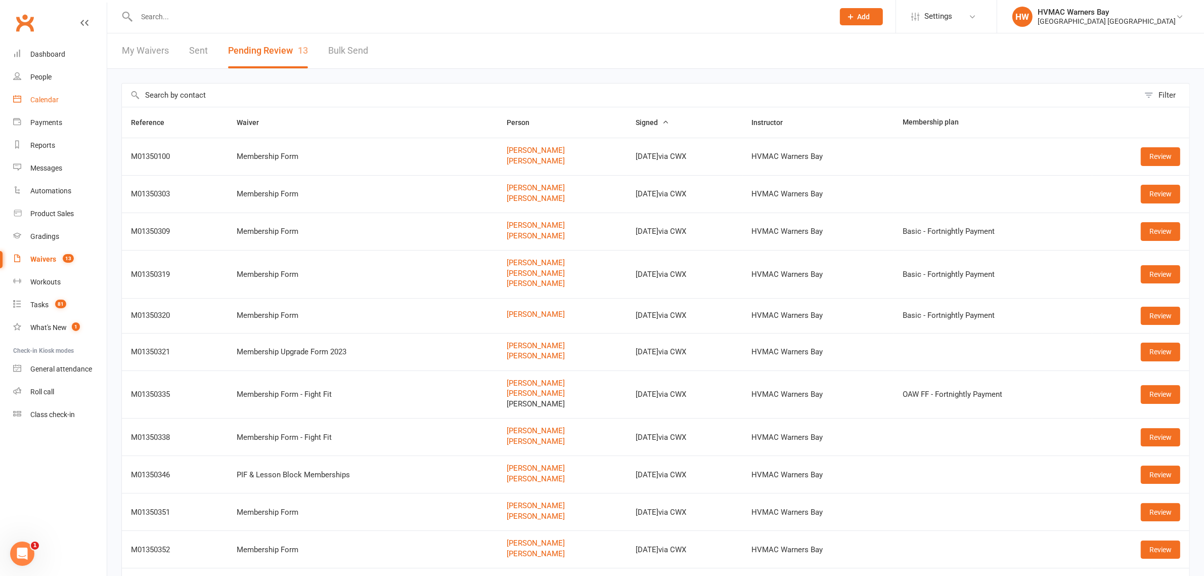
click at [42, 100] on div "Calendar" at bounding box center [44, 100] width 28 height 8
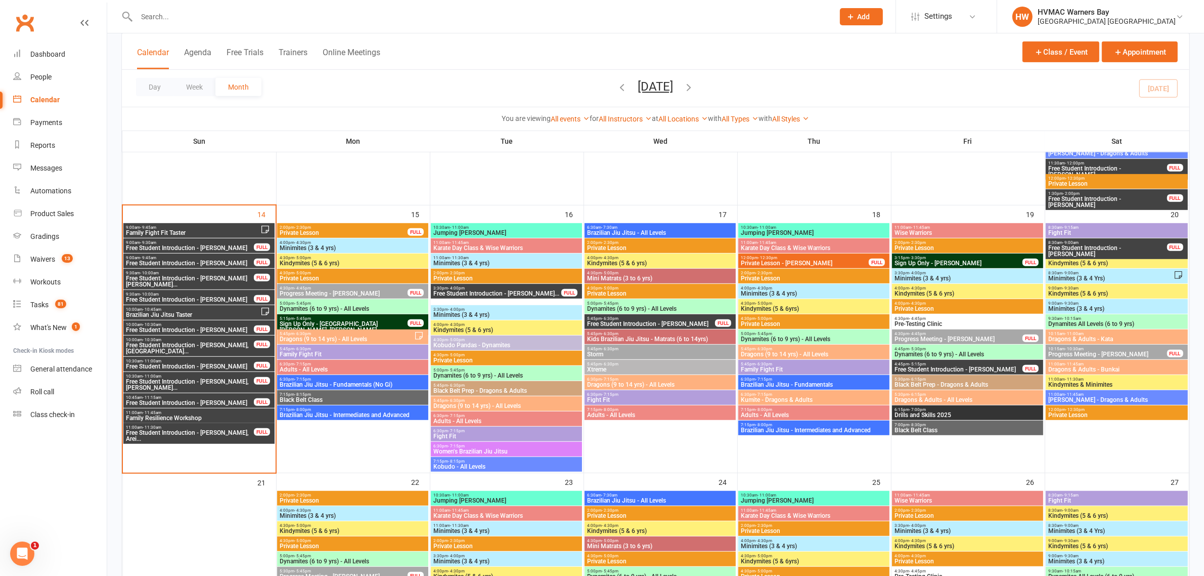
scroll to position [759, 0]
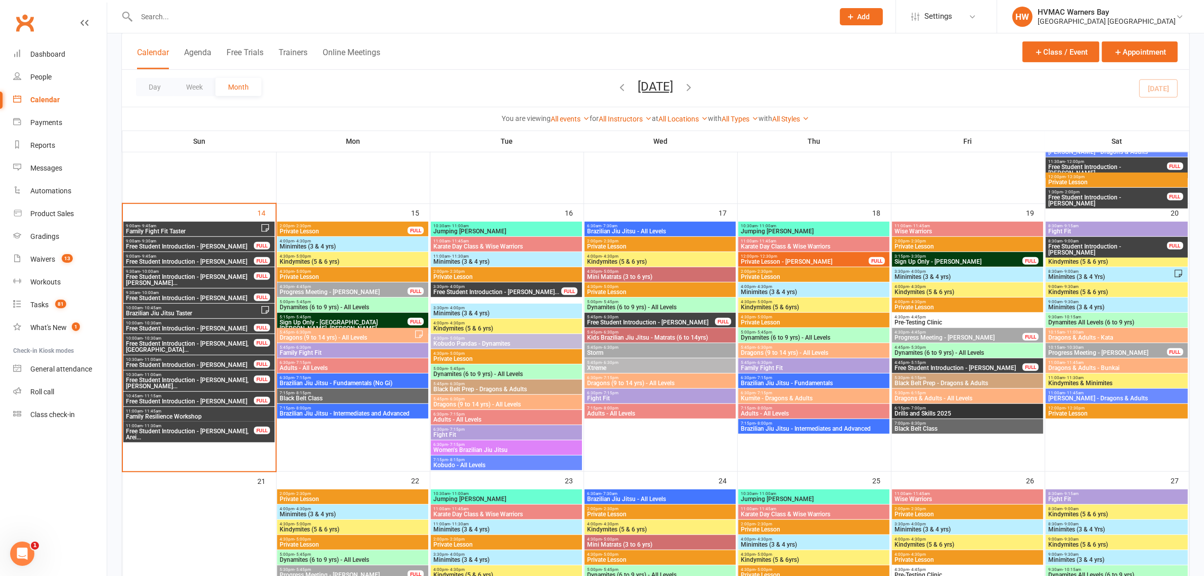
click at [231, 438] on span "Free Student Introduction - Xanthia Eldridge, Arei..." at bounding box center [189, 434] width 129 height 12
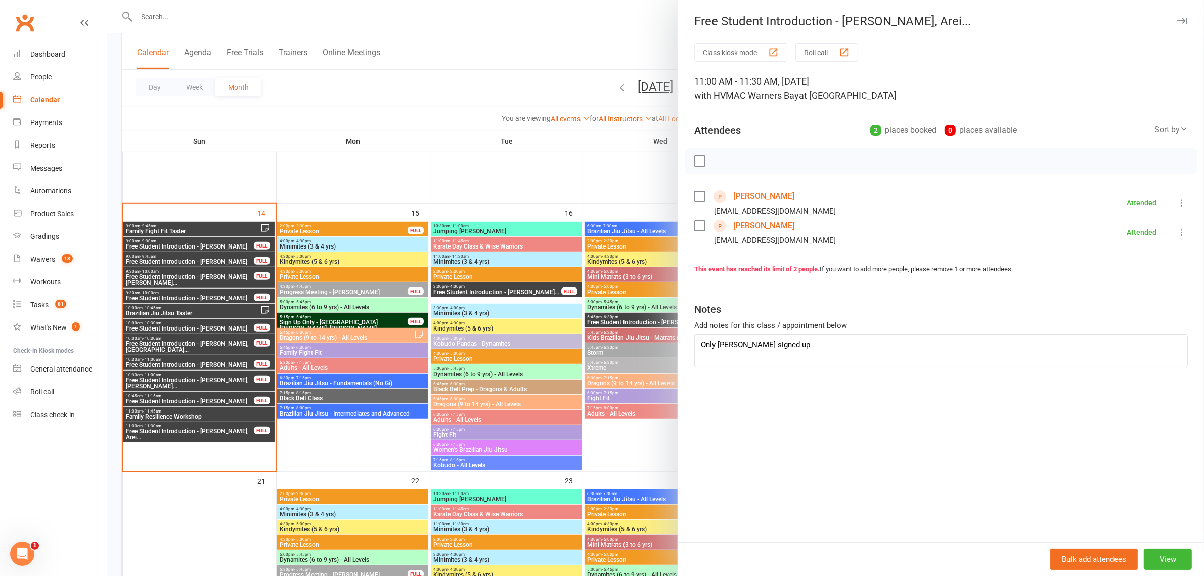
click at [231, 438] on div at bounding box center [655, 288] width 1097 height 576
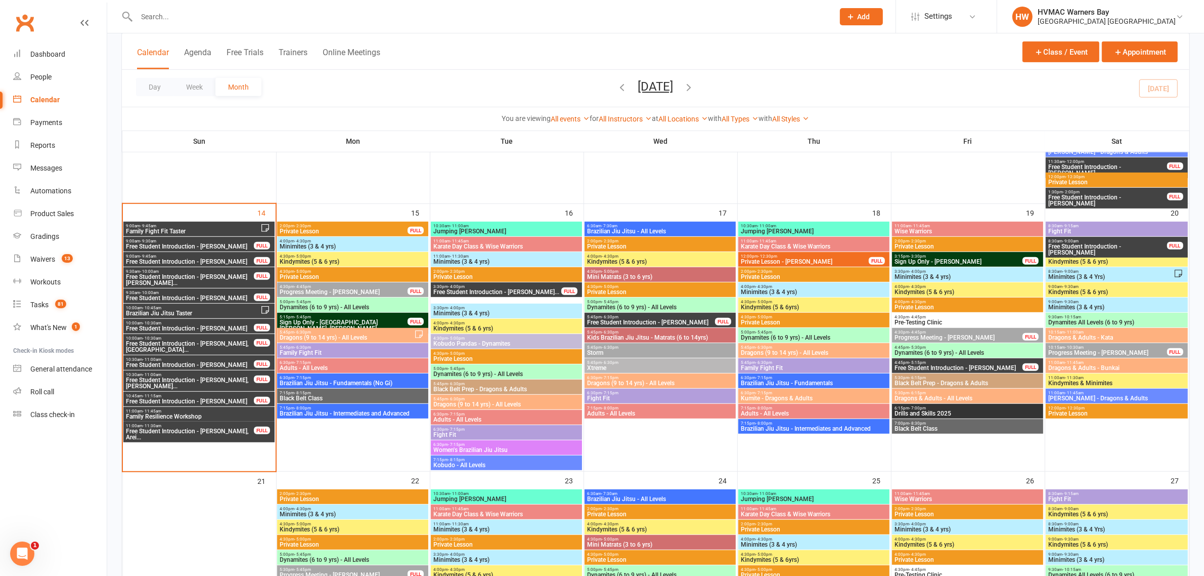
click at [231, 438] on span "Free Student Introduction - Xanthia Eldridge, Arei..." at bounding box center [189, 434] width 129 height 12
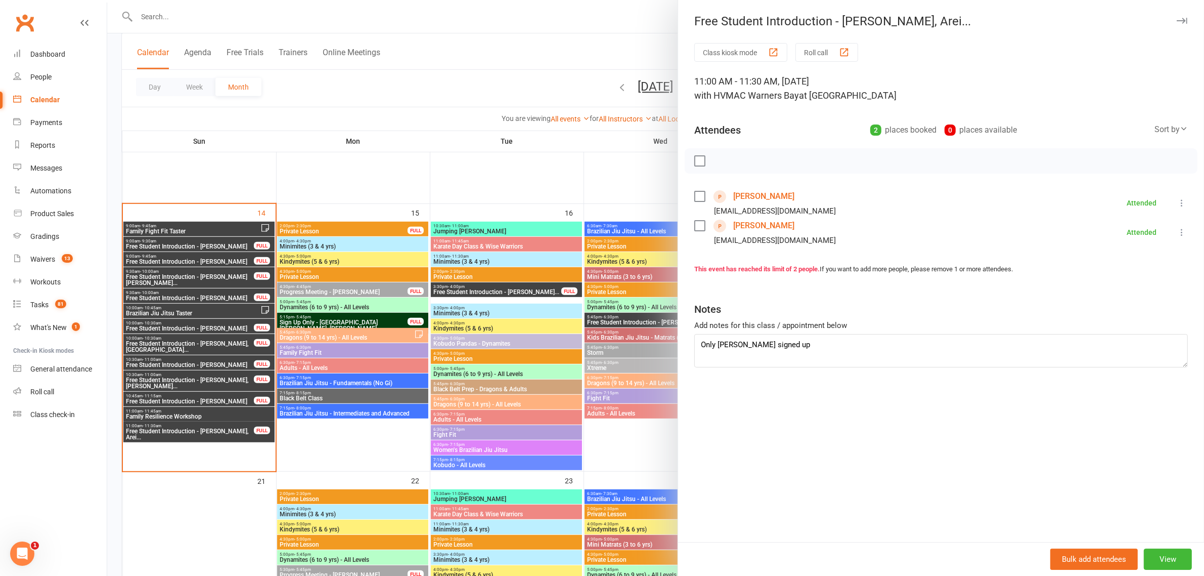
click at [231, 438] on div at bounding box center [655, 288] width 1097 height 576
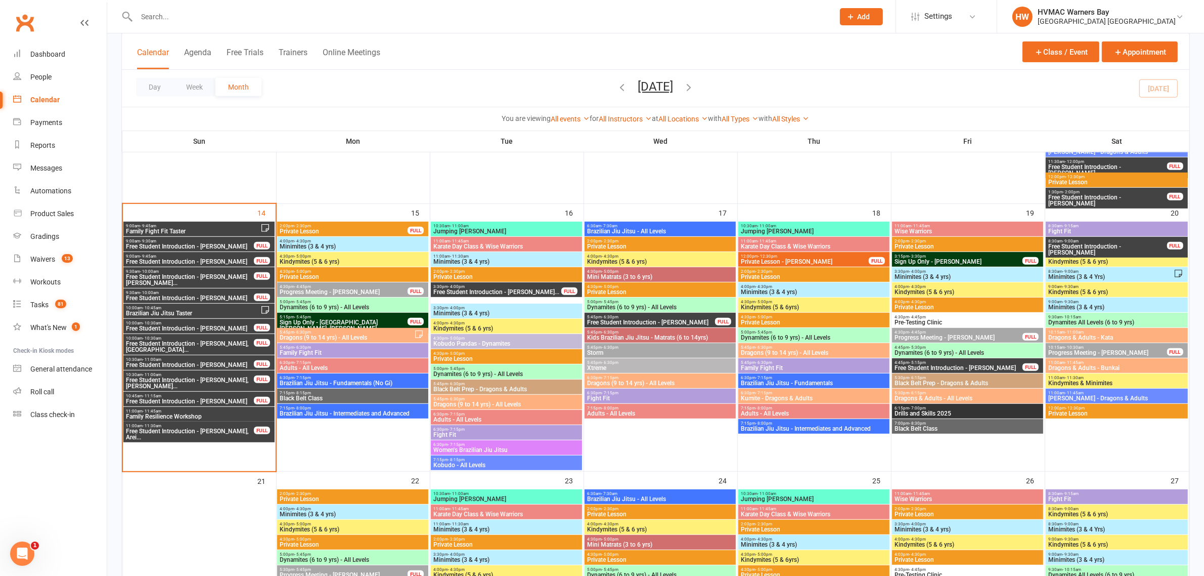
click at [231, 438] on span "Free Student Introduction - Xanthia Eldridge, Arei..." at bounding box center [189, 434] width 129 height 12
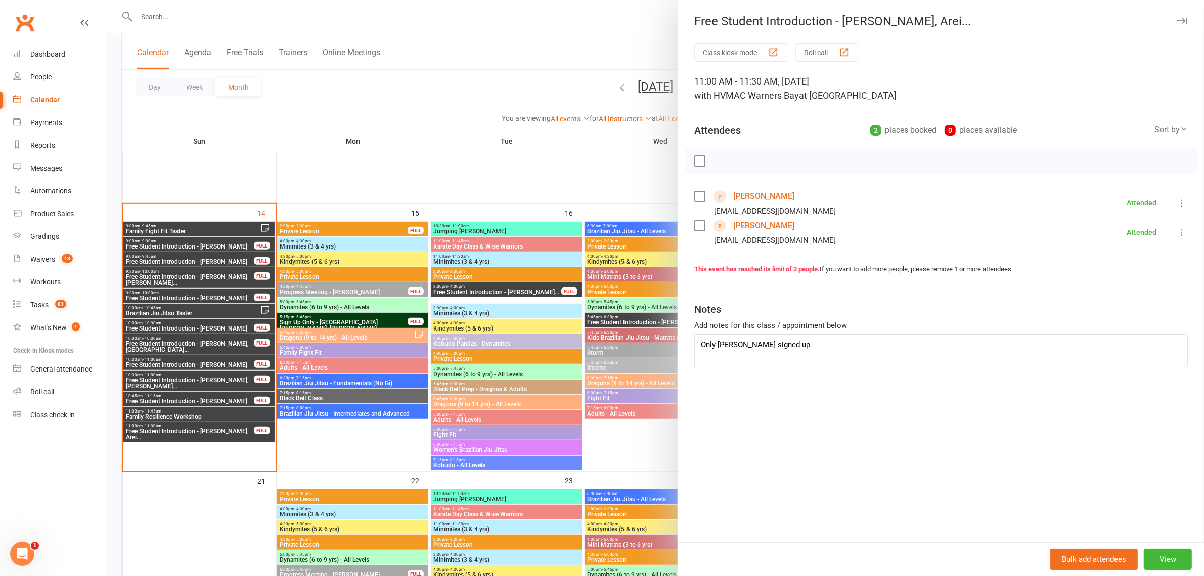
drag, startPoint x: 231, startPoint y: 438, endPoint x: 204, endPoint y: 460, distance: 35.2
click at [204, 460] on div at bounding box center [655, 288] width 1097 height 576
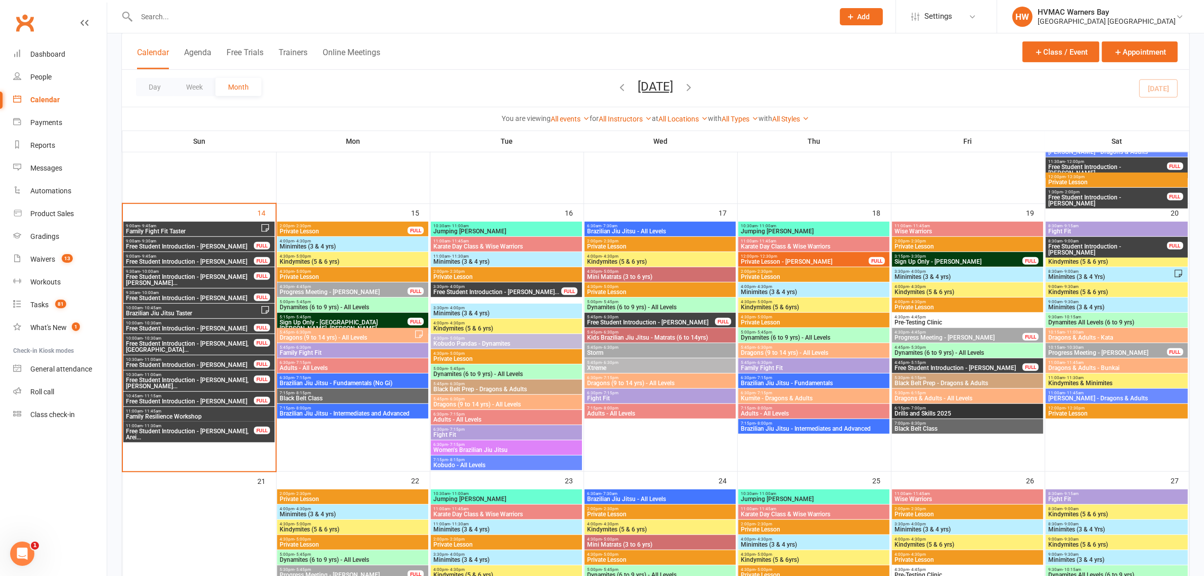
click at [231, 325] on span "Free Student Introduction - Felix Grien" at bounding box center [189, 328] width 129 height 6
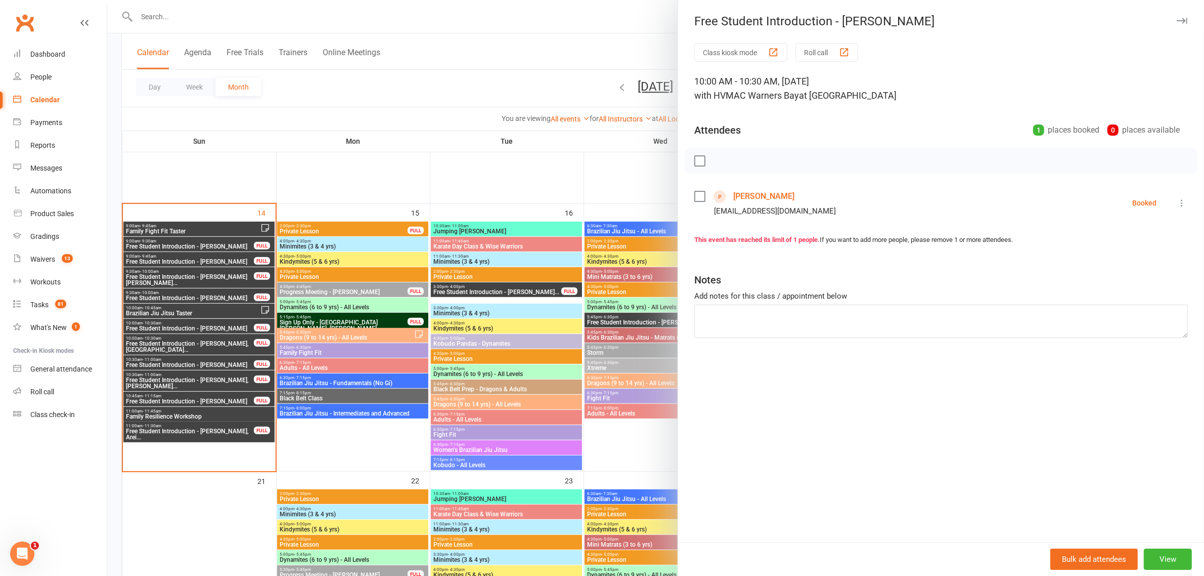
click at [1171, 210] on li "Felix Grien lenkaspi@hotmail.com Booked More info Remove Check in Mark absent S…" at bounding box center [942, 202] width 494 height 29
click at [1176, 208] on button at bounding box center [1182, 203] width 12 height 12
click at [1141, 268] on link "Check in" at bounding box center [1138, 263] width 100 height 20
click at [886, 326] on textarea at bounding box center [942, 321] width 494 height 33
click at [262, 156] on div at bounding box center [655, 288] width 1097 height 576
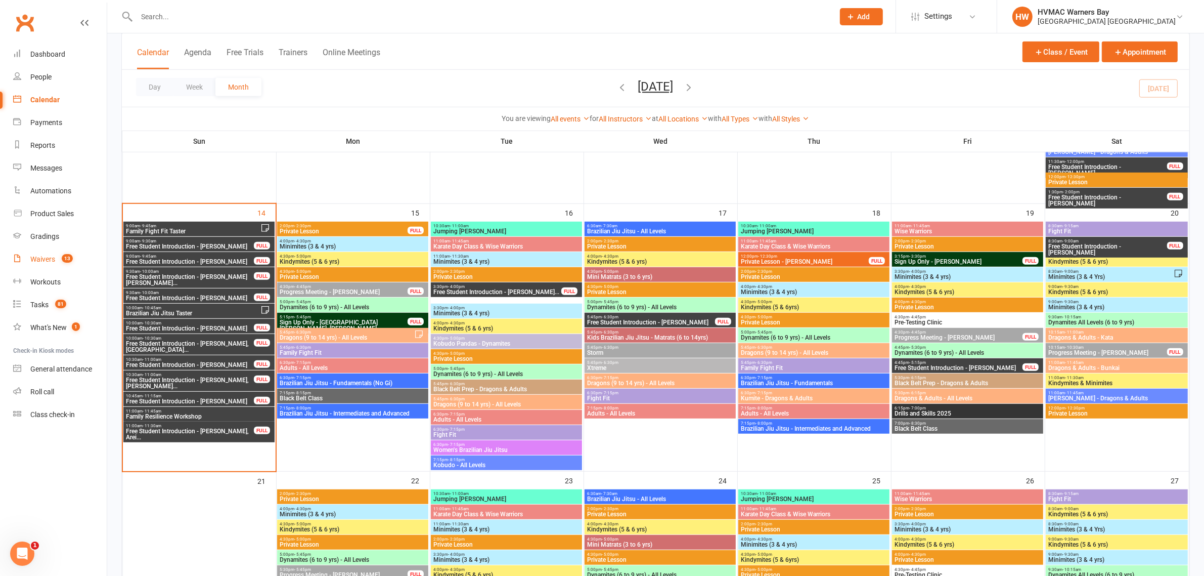
click at [57, 254] on link "Waivers 13" at bounding box center [60, 259] width 94 height 23
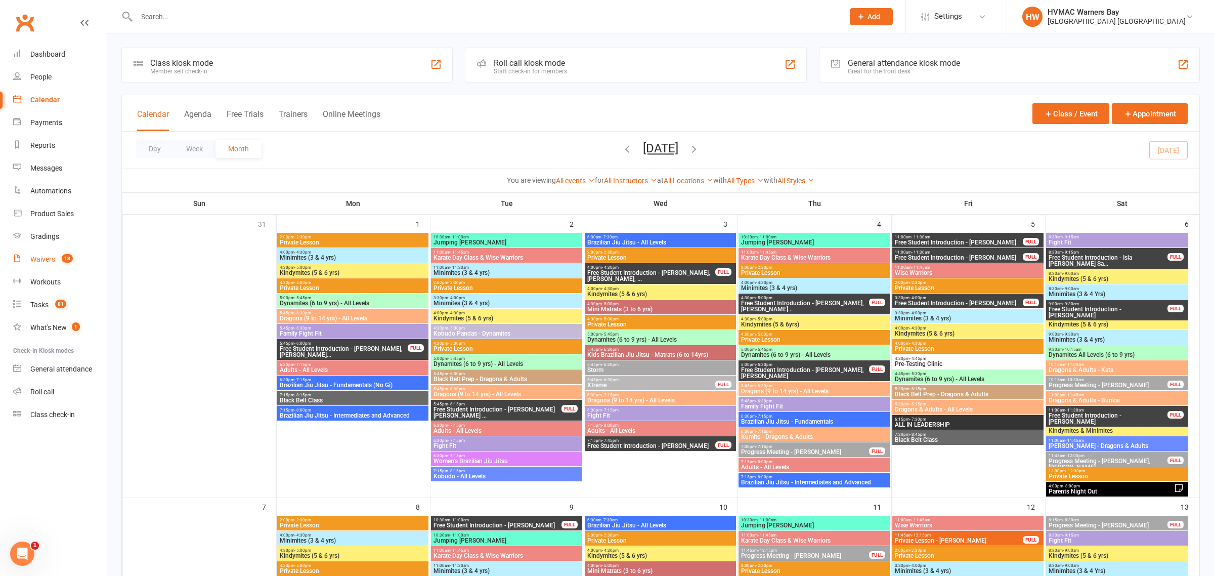
select select "100"
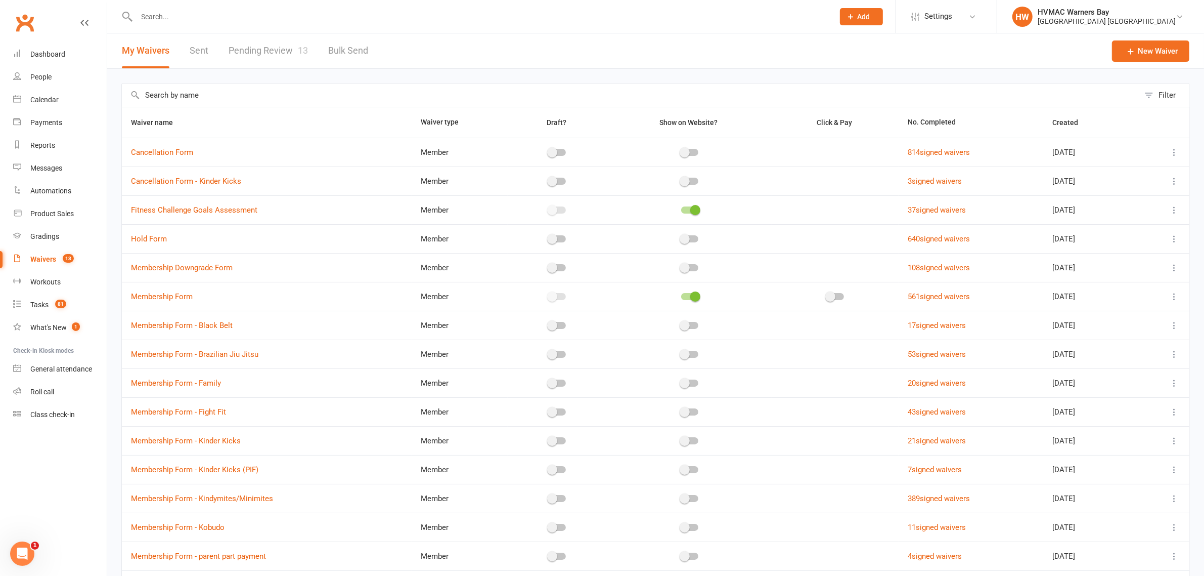
click at [261, 49] on link "Pending Review 13" at bounding box center [268, 50] width 79 height 35
select select "100"
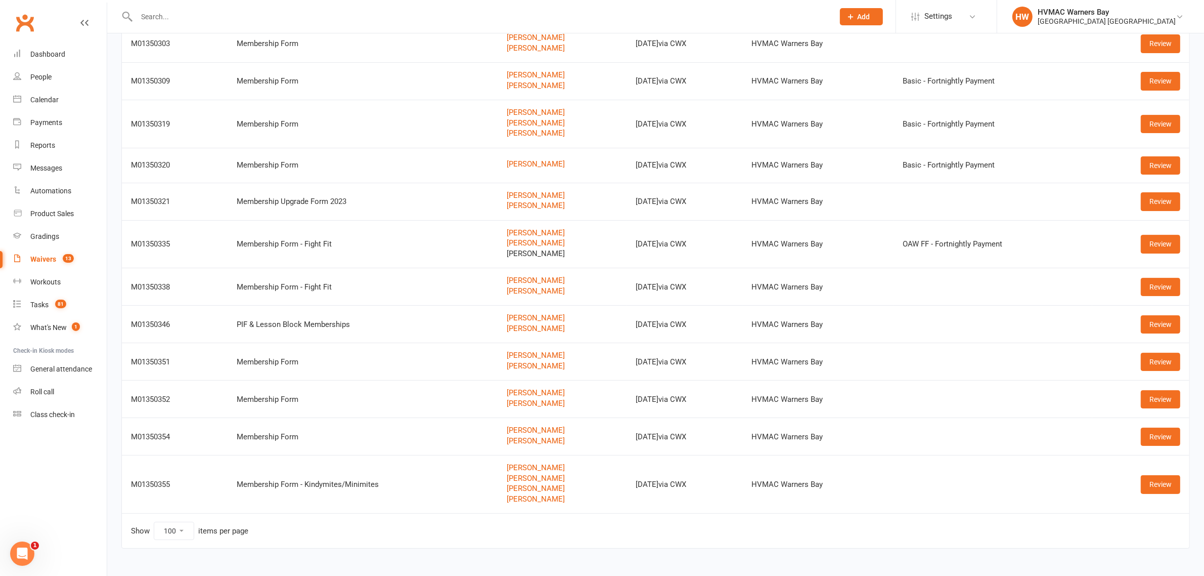
scroll to position [168, 0]
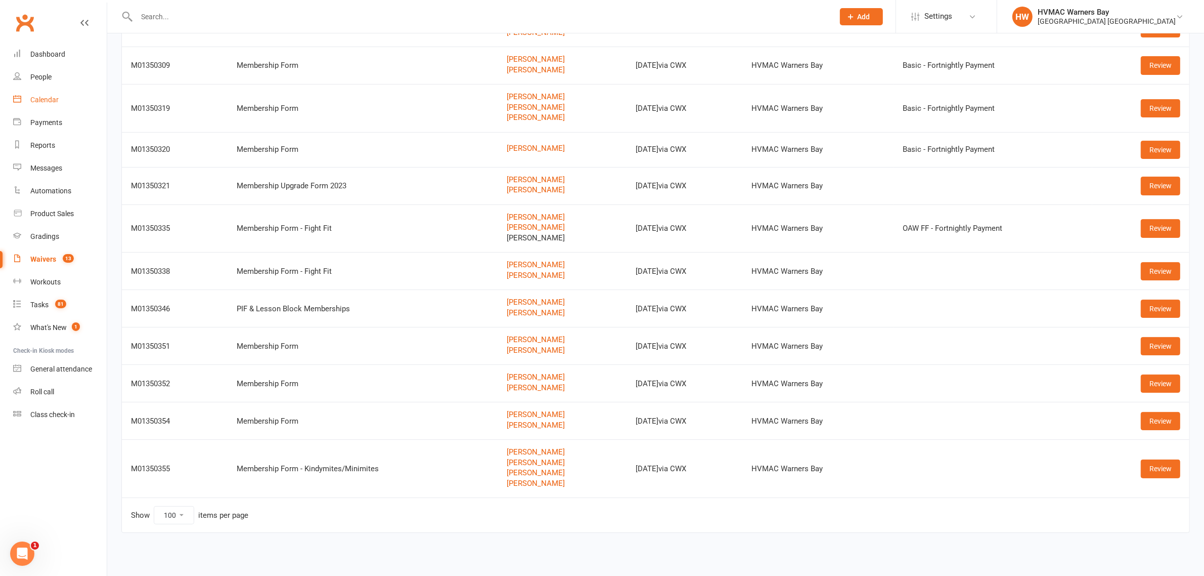
click at [57, 96] on div "Calendar" at bounding box center [44, 100] width 28 height 8
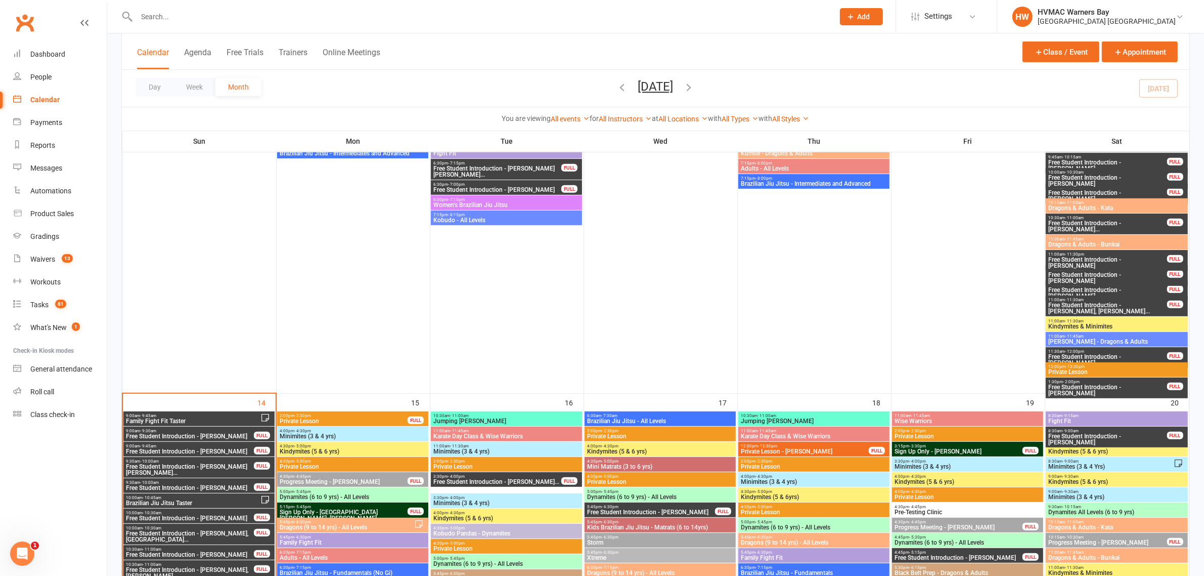
scroll to position [759, 0]
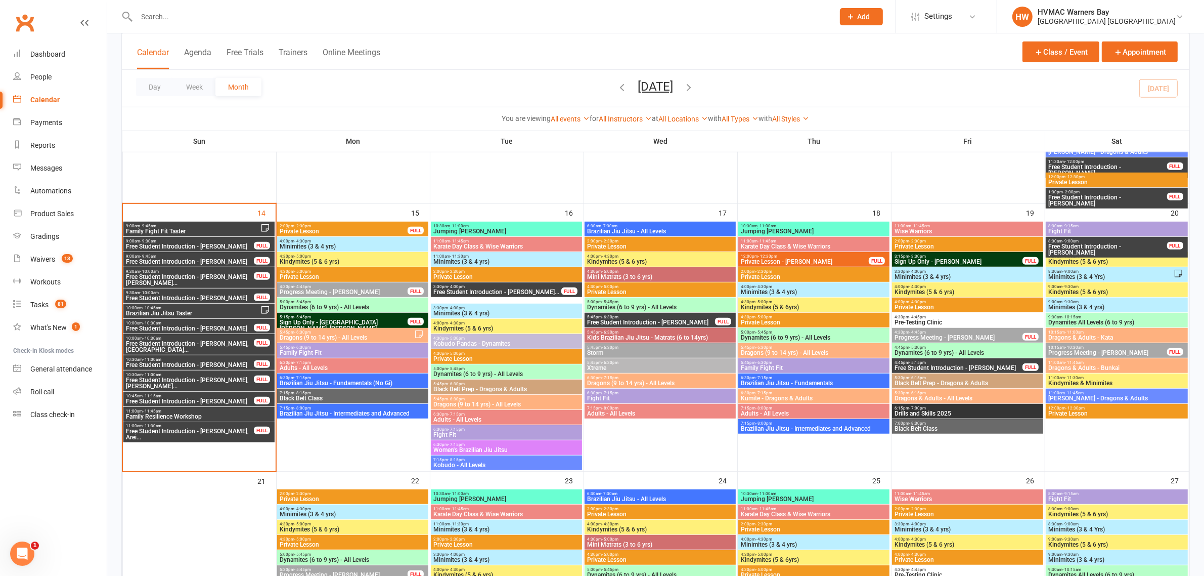
click at [236, 325] on span "Free Student Introduction - Felix Grien" at bounding box center [189, 328] width 129 height 6
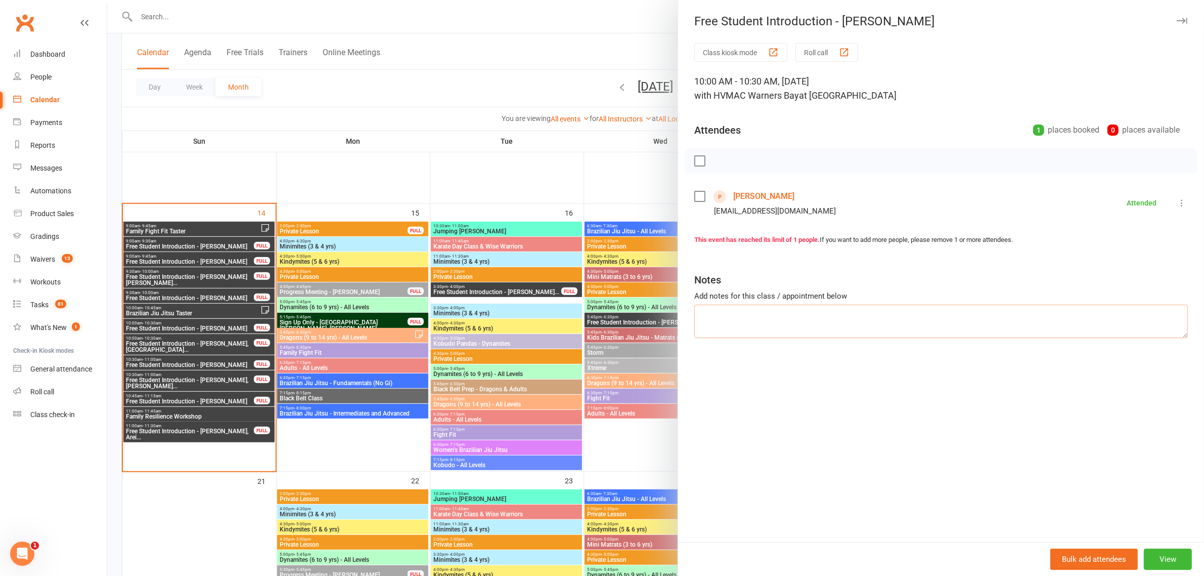
click at [943, 335] on textarea at bounding box center [942, 321] width 494 height 33
type textarea "BJJ trial, older brother also tried. Need to call."
click at [211, 318] on div at bounding box center [655, 288] width 1097 height 576
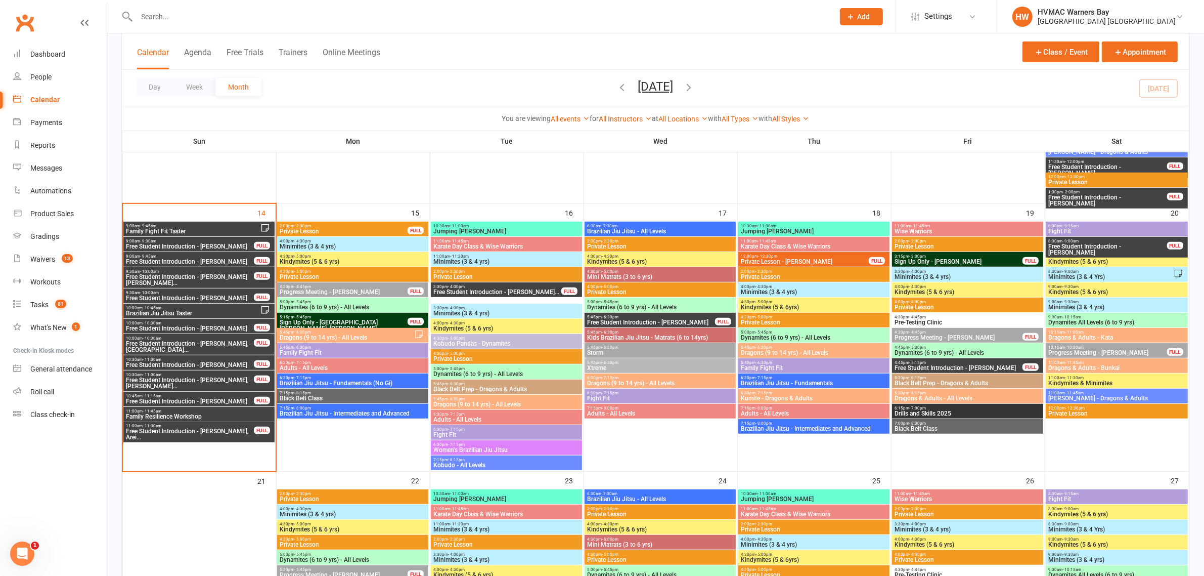
click at [234, 276] on span "Free Student Introduction - Connor Pettit, Spencer..." at bounding box center [189, 280] width 129 height 12
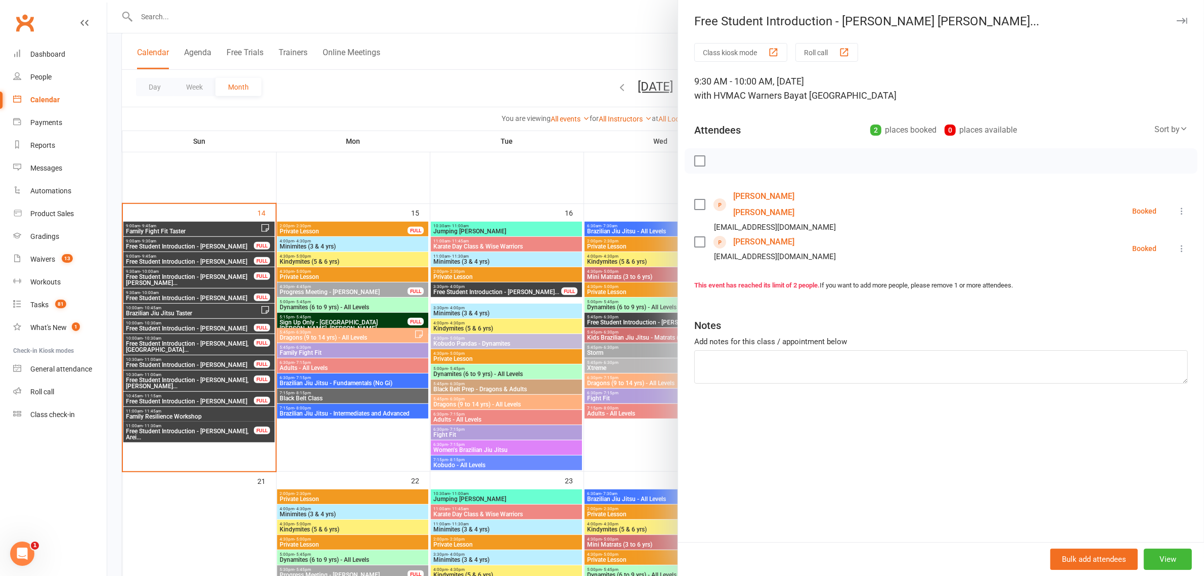
click at [695, 162] on label at bounding box center [700, 161] width 10 height 10
click at [720, 163] on icon "button" at bounding box center [722, 160] width 11 height 11
click at [716, 350] on textarea at bounding box center [942, 366] width 494 height 33
drag, startPoint x: 742, startPoint y: 350, endPoint x: 679, endPoint y: 348, distance: 63.3
click at [679, 348] on div "Class kiosk mode Roll call 9:30 AM - 10:00 AM, Sunday, September, 14, 2025 with…" at bounding box center [941, 292] width 526 height 499
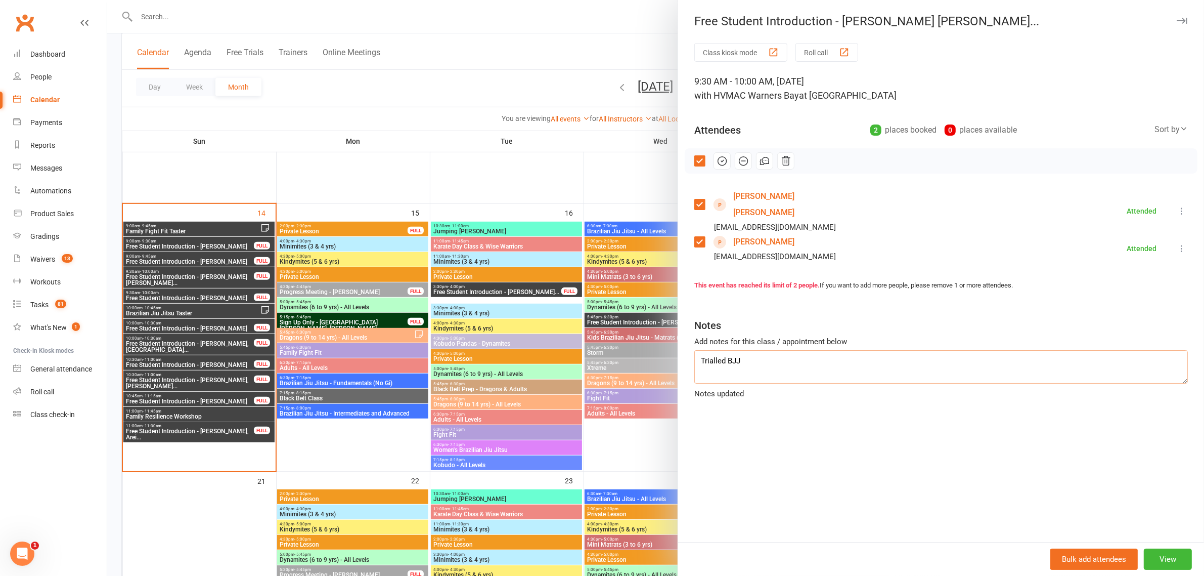
type textarea "Trialled BJJ"
click at [301, 297] on div at bounding box center [655, 288] width 1097 height 576
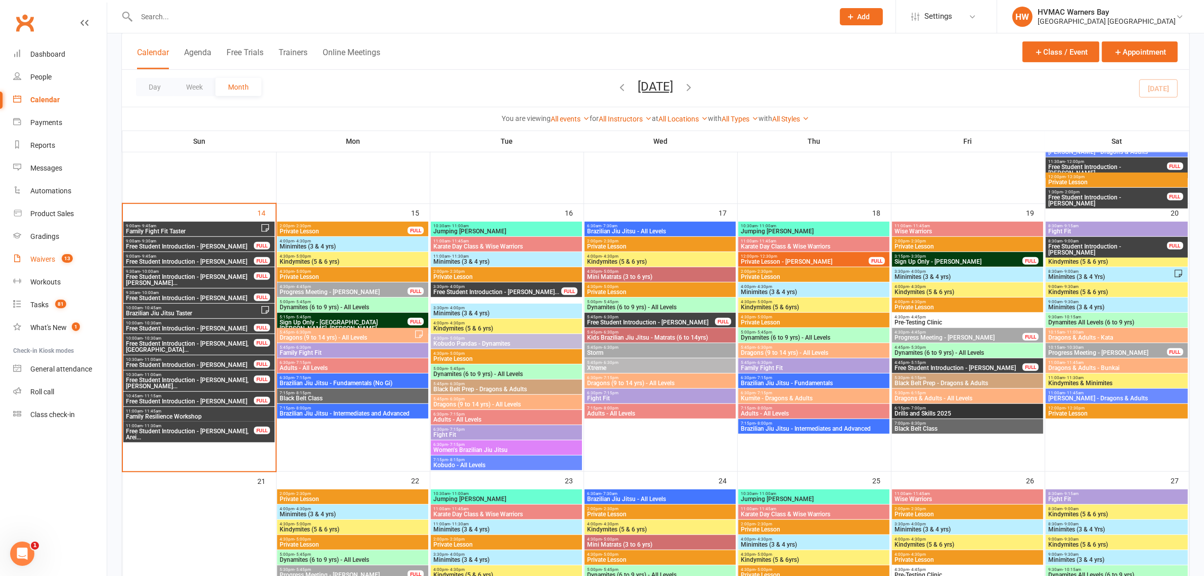
click at [48, 257] on div "Waivers" at bounding box center [42, 259] width 25 height 8
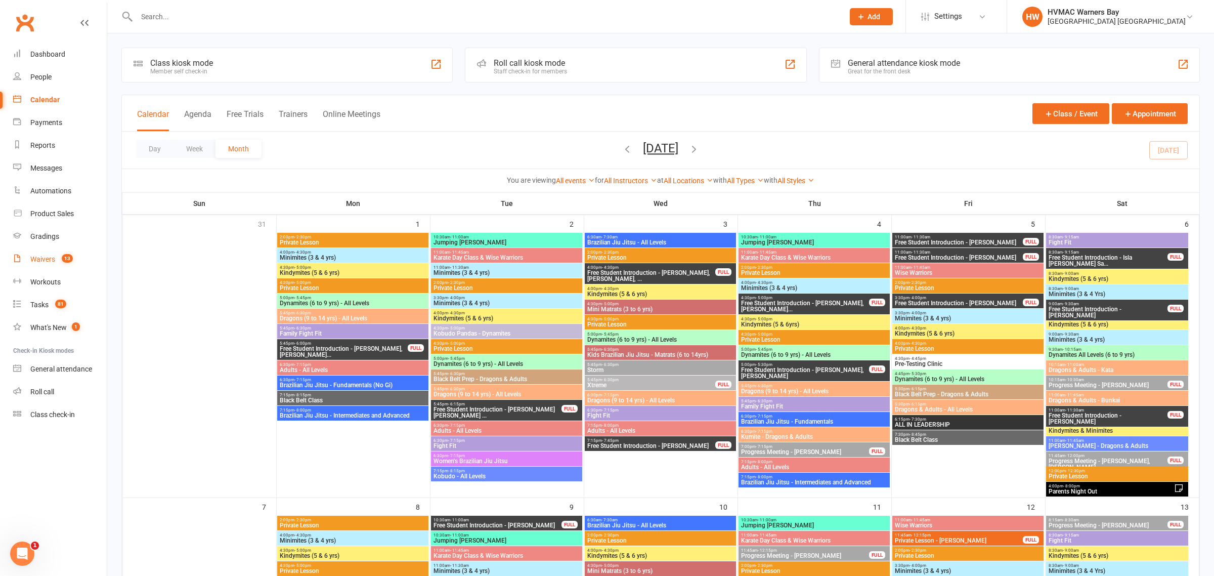
select select "100"
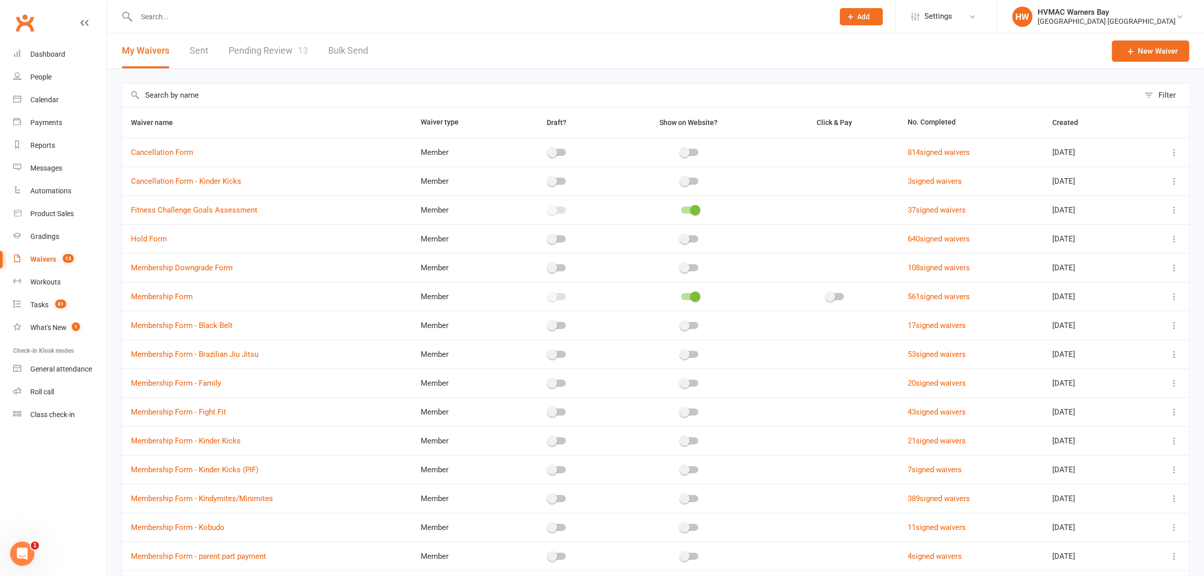
click at [285, 47] on link "Pending Review 13" at bounding box center [268, 50] width 79 height 35
select select "100"
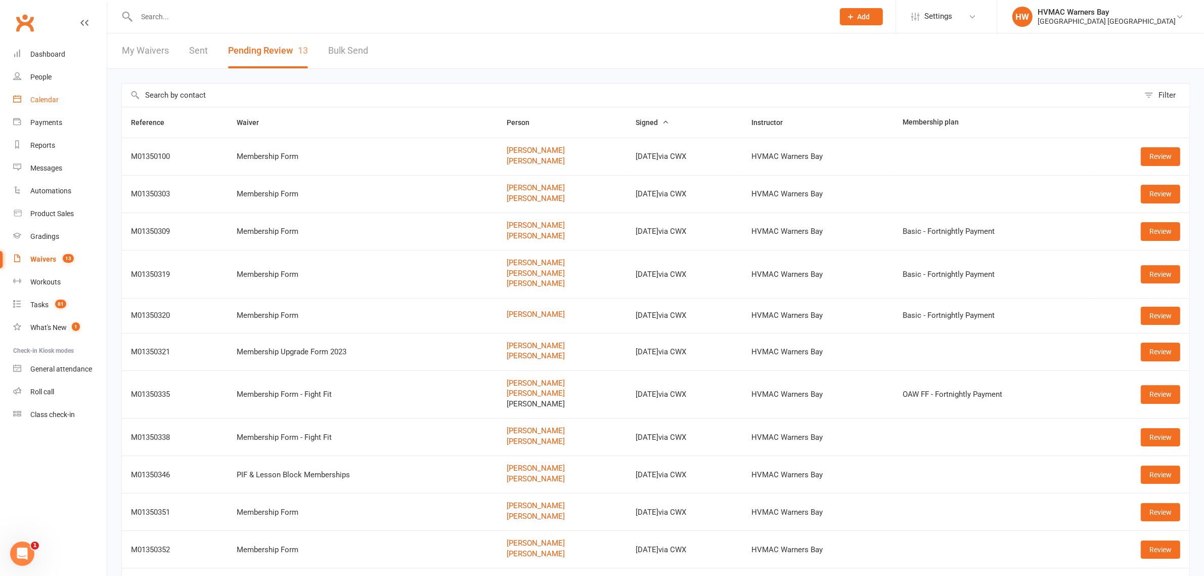
click at [49, 105] on link "Calendar" at bounding box center [60, 100] width 94 height 23
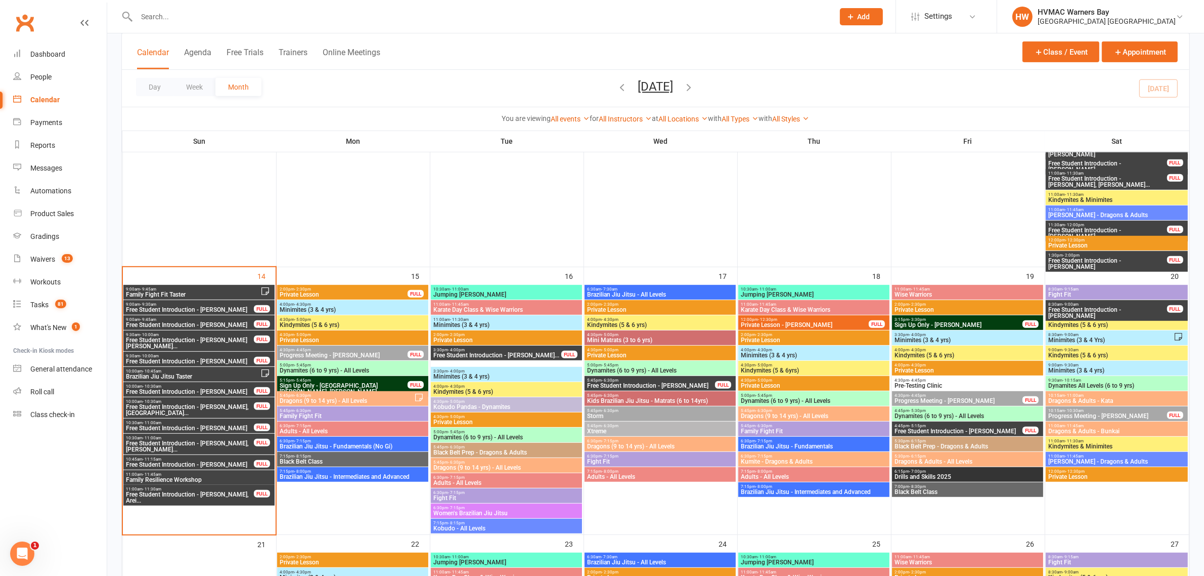
scroll to position [759, 0]
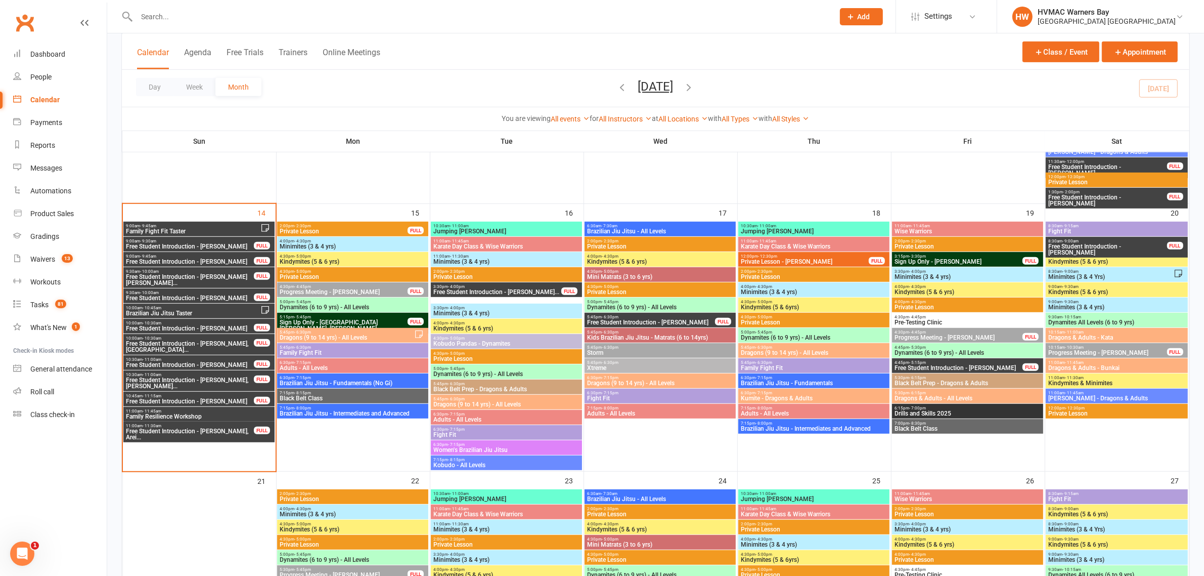
click at [215, 279] on span "Free Student Introduction - Connor Pettit, Spencer..." at bounding box center [189, 280] width 129 height 12
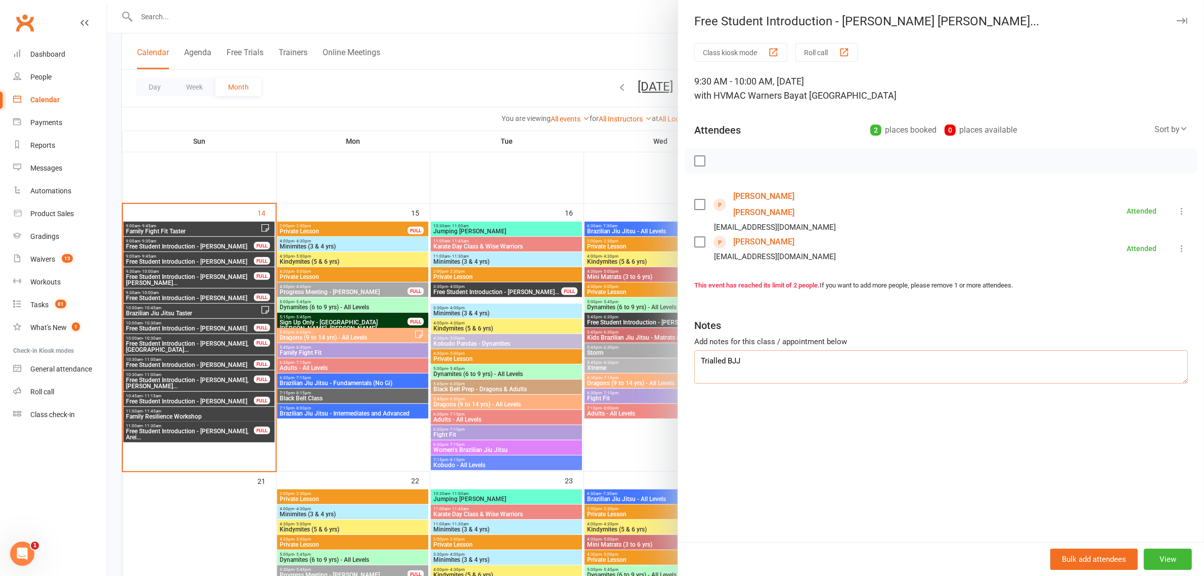
click at [762, 350] on textarea "Trialled BJJ" at bounding box center [942, 366] width 494 height 33
click at [760, 350] on textarea "Trialled BJJ, needs to follow up" at bounding box center [942, 366] width 494 height 33
type textarea "Trialled BJJ, need to follow up"
click at [266, 310] on div at bounding box center [655, 288] width 1097 height 576
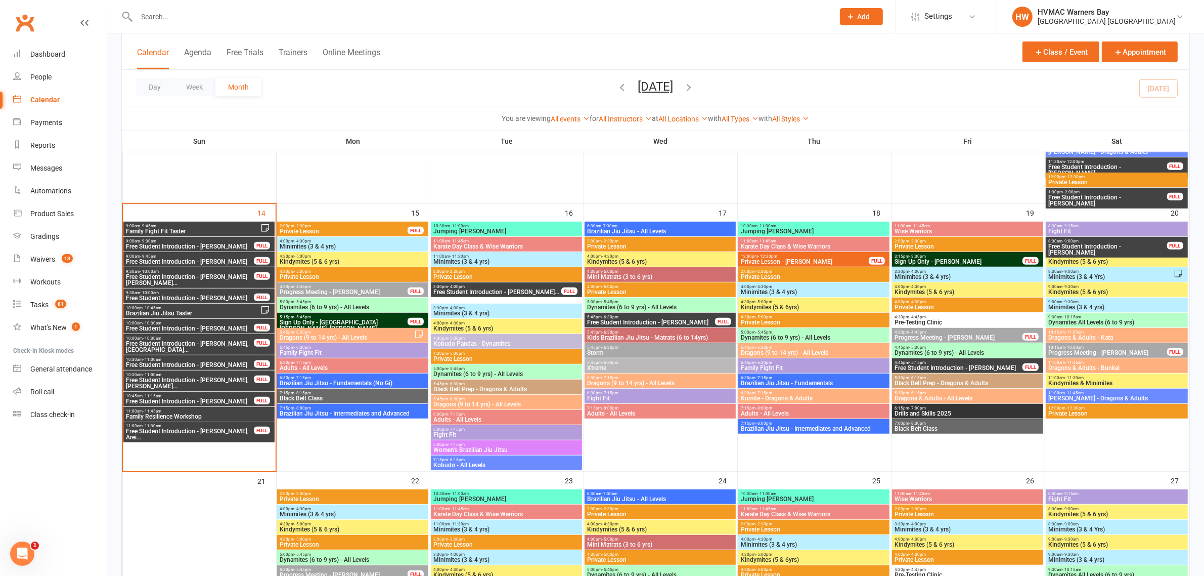
click at [210, 244] on span "Free Student Introduction - Oliver Ferreira" at bounding box center [189, 246] width 129 height 6
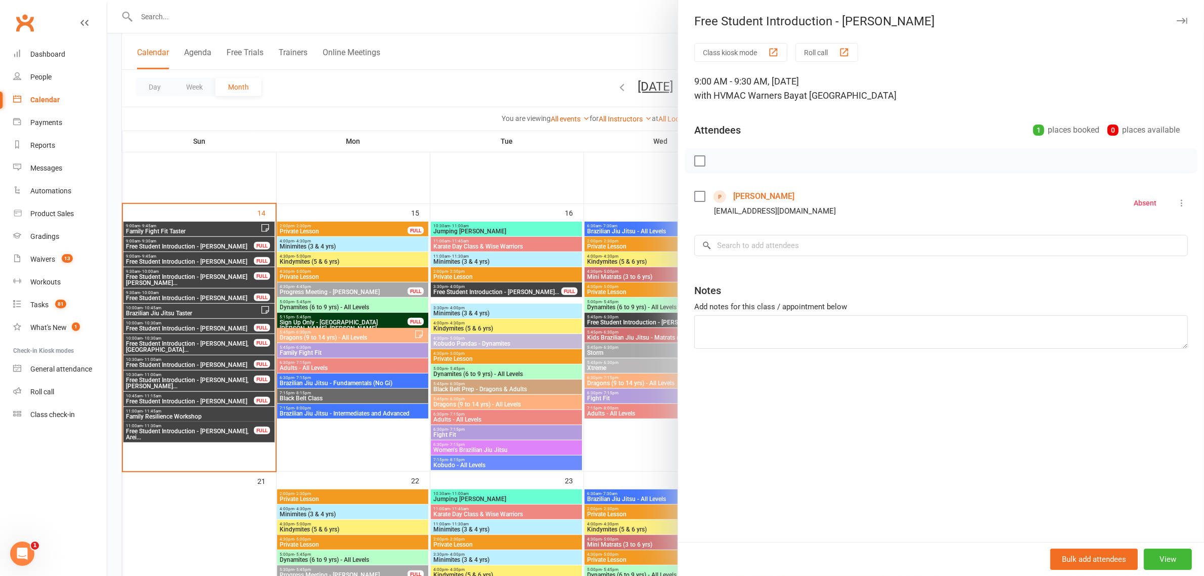
click at [695, 196] on label at bounding box center [700, 196] width 10 height 10
click at [760, 163] on icon "button" at bounding box center [764, 160] width 11 height 11
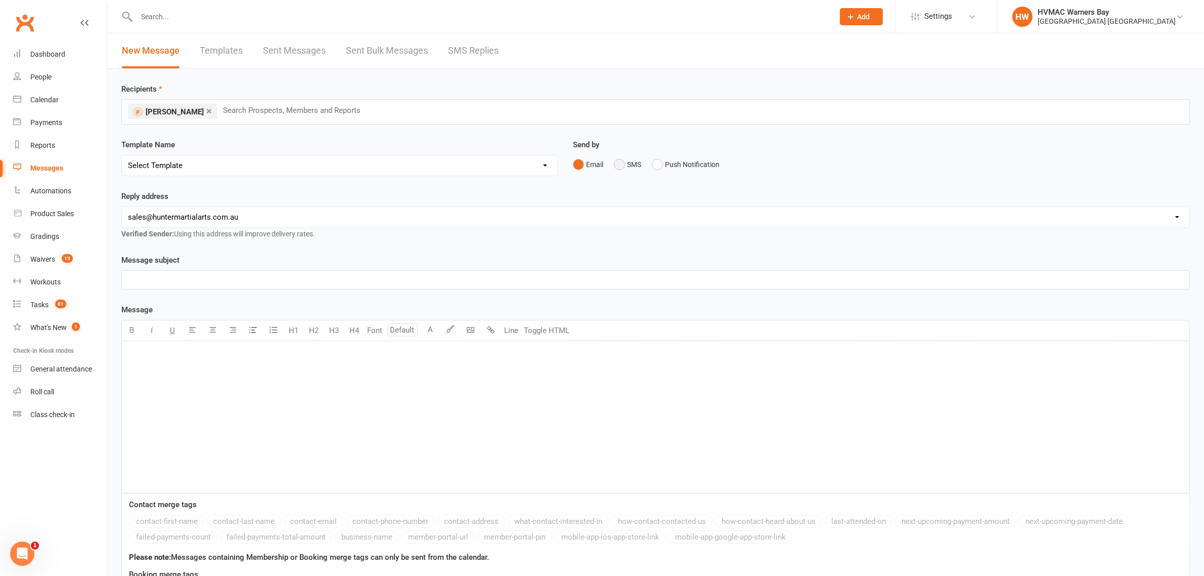
click at [621, 164] on button "SMS" at bounding box center [627, 164] width 27 height 19
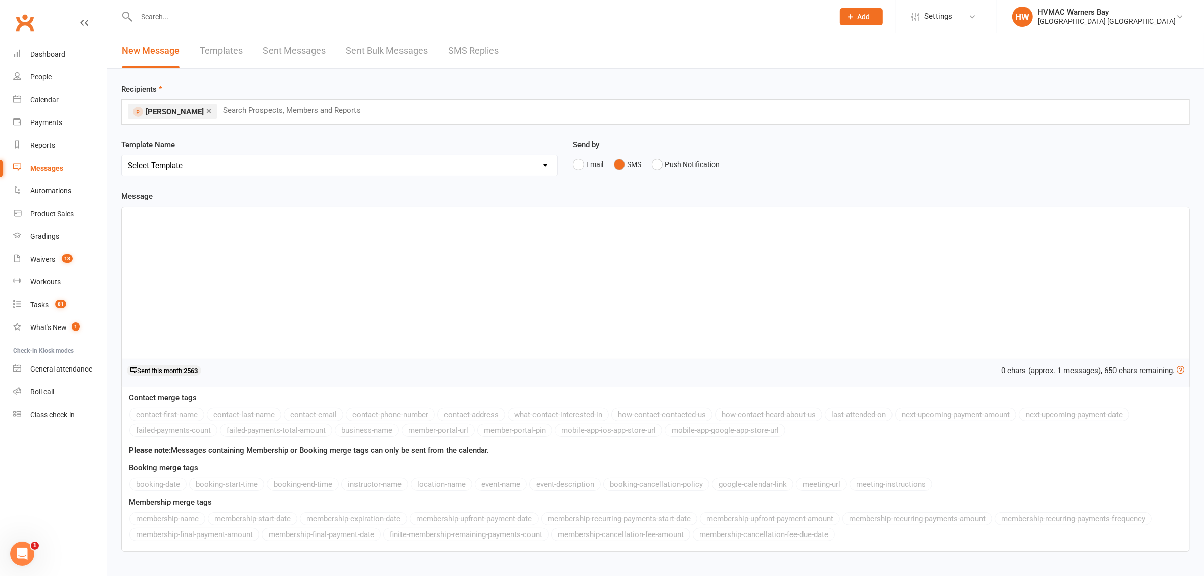
click at [547, 306] on div "﻿" at bounding box center [656, 283] width 1068 height 152
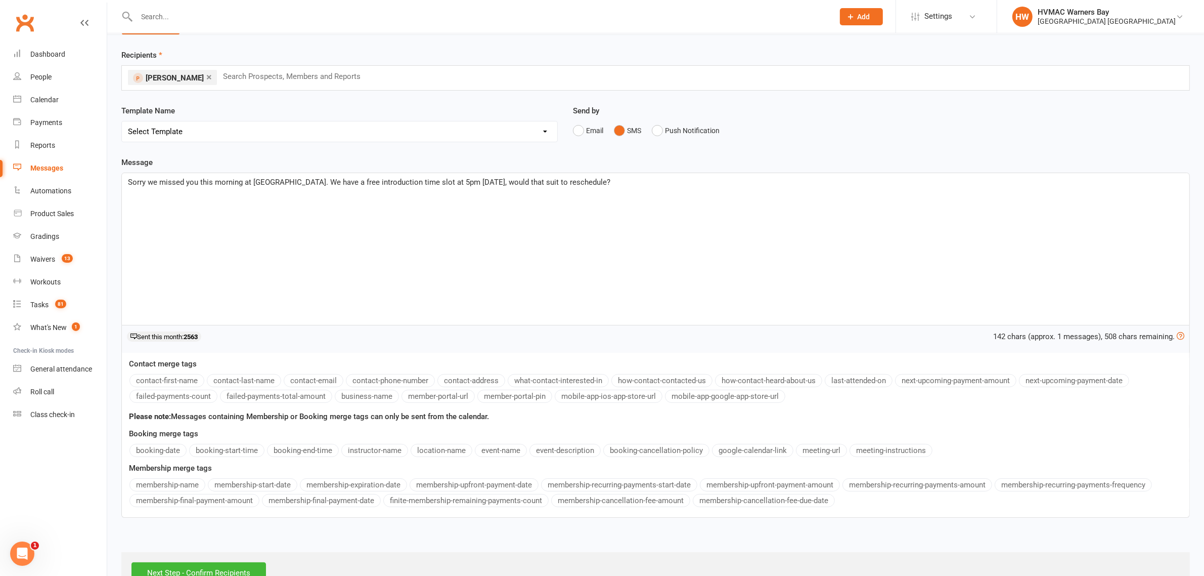
scroll to position [68, 0]
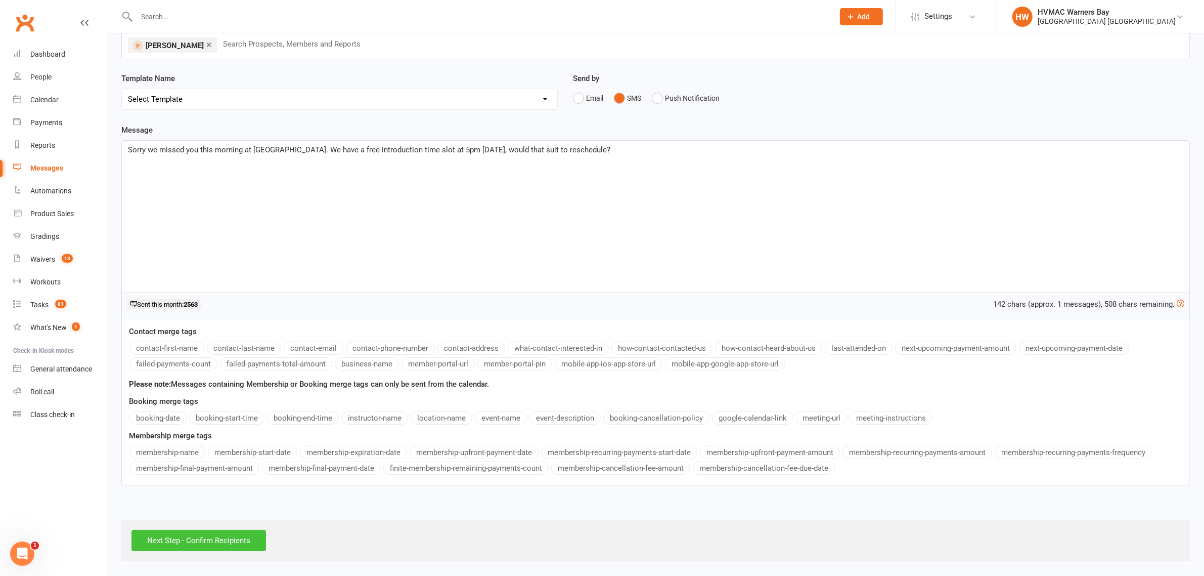
click at [234, 530] on input "Next Step - Confirm Recipients" at bounding box center [199, 540] width 135 height 21
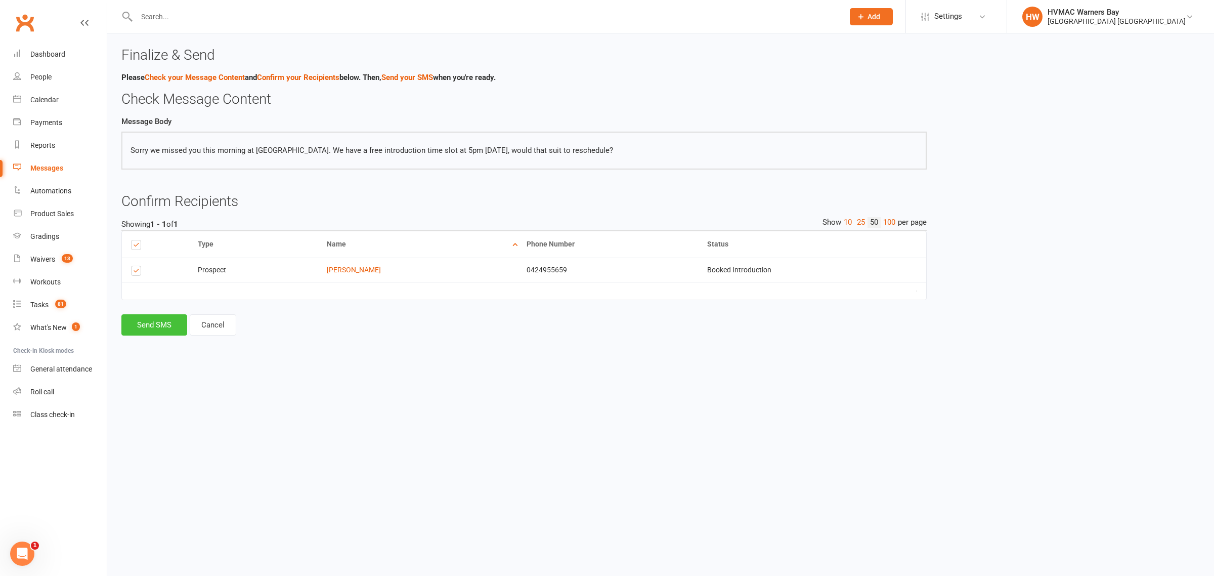
click at [170, 335] on button "Send SMS" at bounding box center [154, 324] width 66 height 21
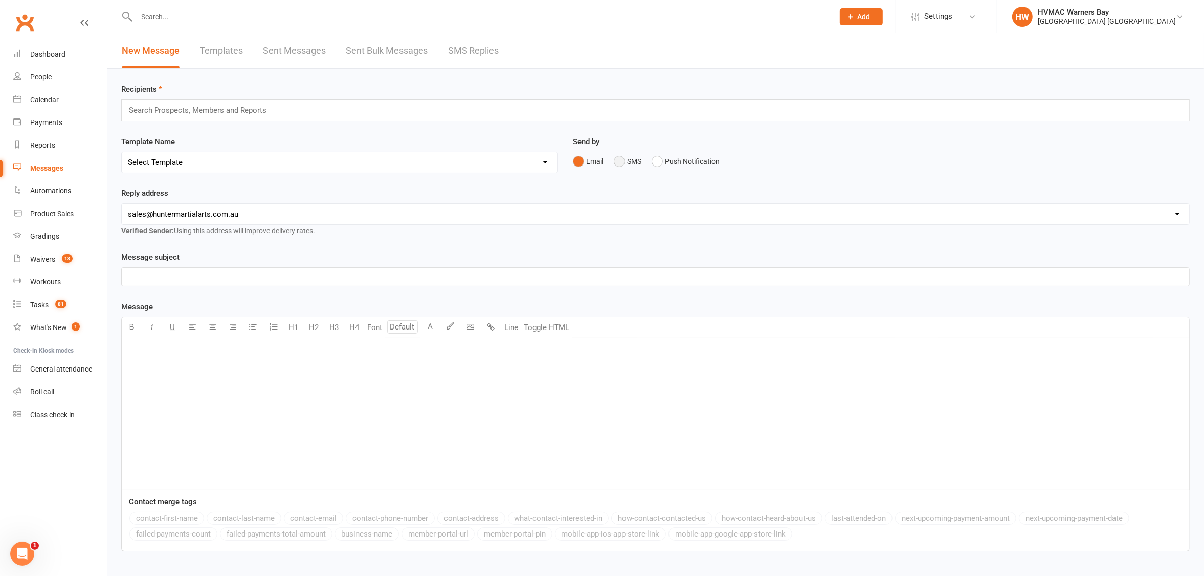
drag, startPoint x: 622, startPoint y: 158, endPoint x: 605, endPoint y: 164, distance: 17.8
click at [622, 158] on button "SMS" at bounding box center [627, 161] width 27 height 19
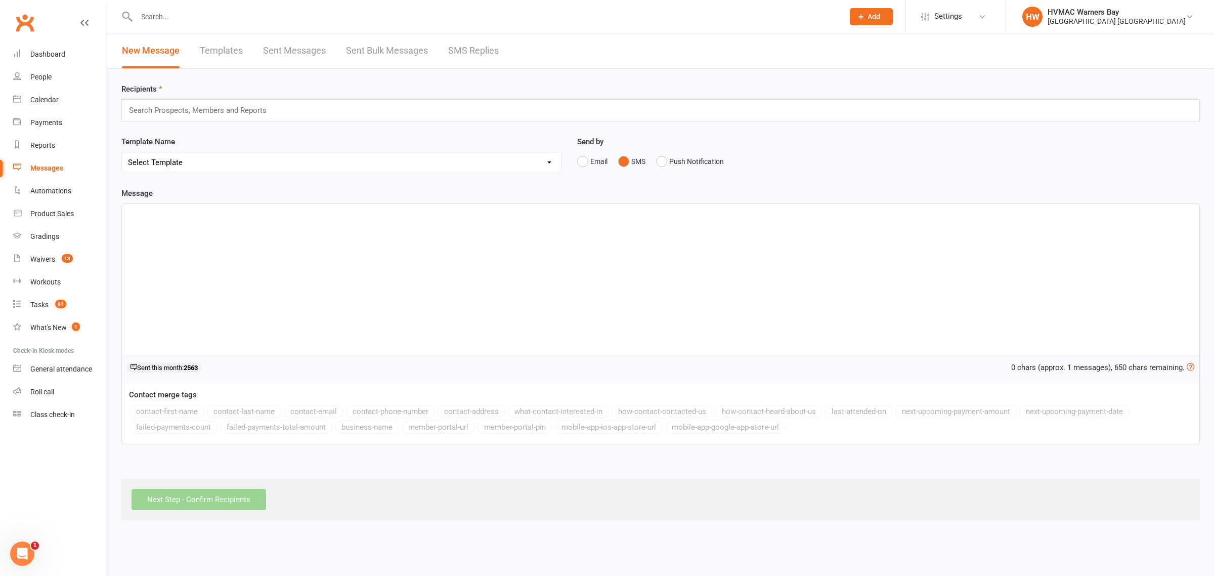
click at [508, 106] on div "Search Prospects, Members and Reports" at bounding box center [660, 110] width 1078 height 22
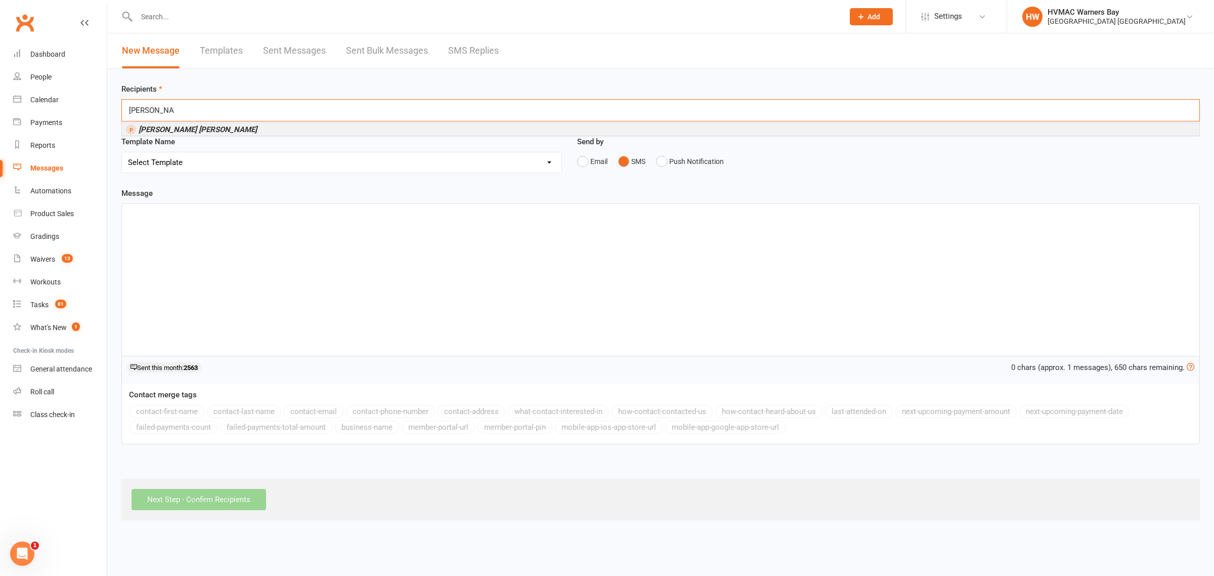
type input "connor pettit"
click at [169, 131] on em "Connor Pettit" at bounding box center [198, 129] width 118 height 9
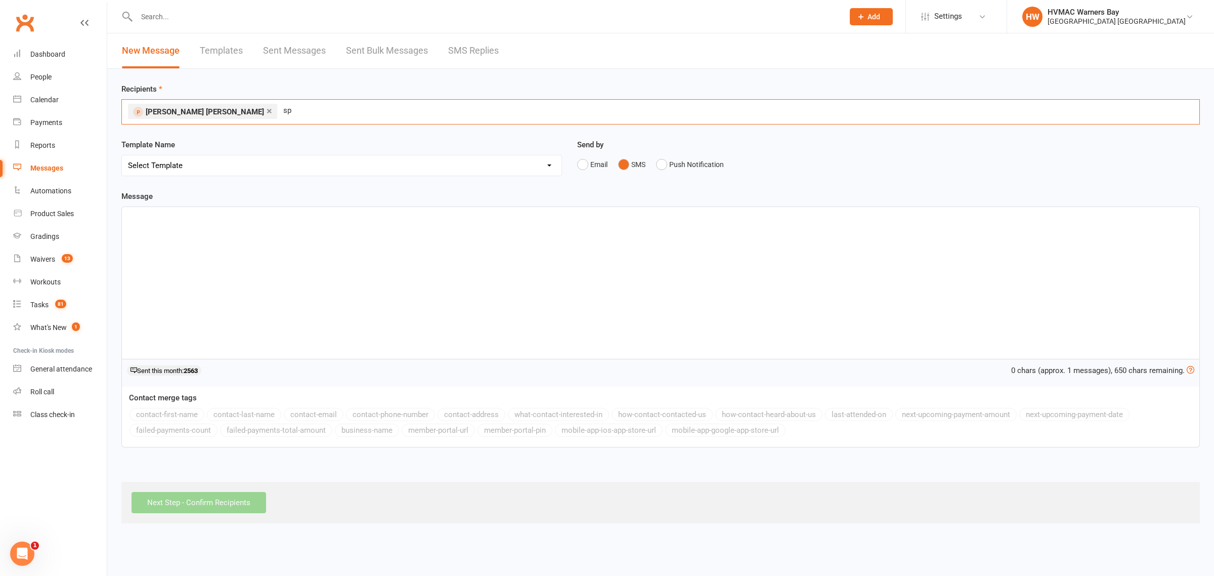
type input "s"
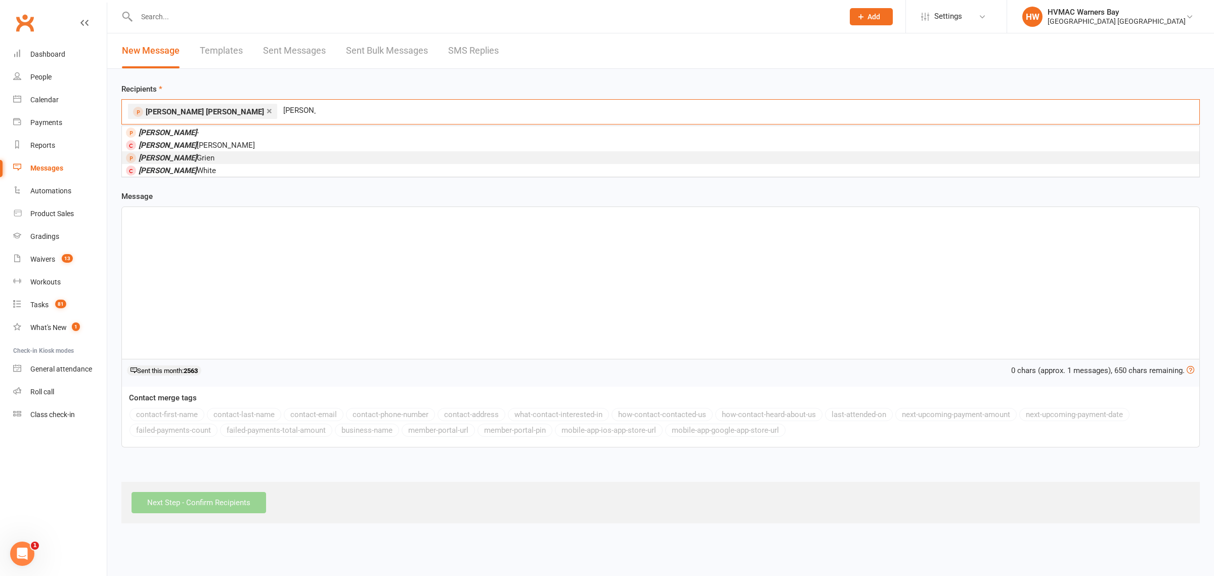
type input "felix"
click at [168, 158] on span "Felix Grien" at bounding box center [177, 157] width 76 height 9
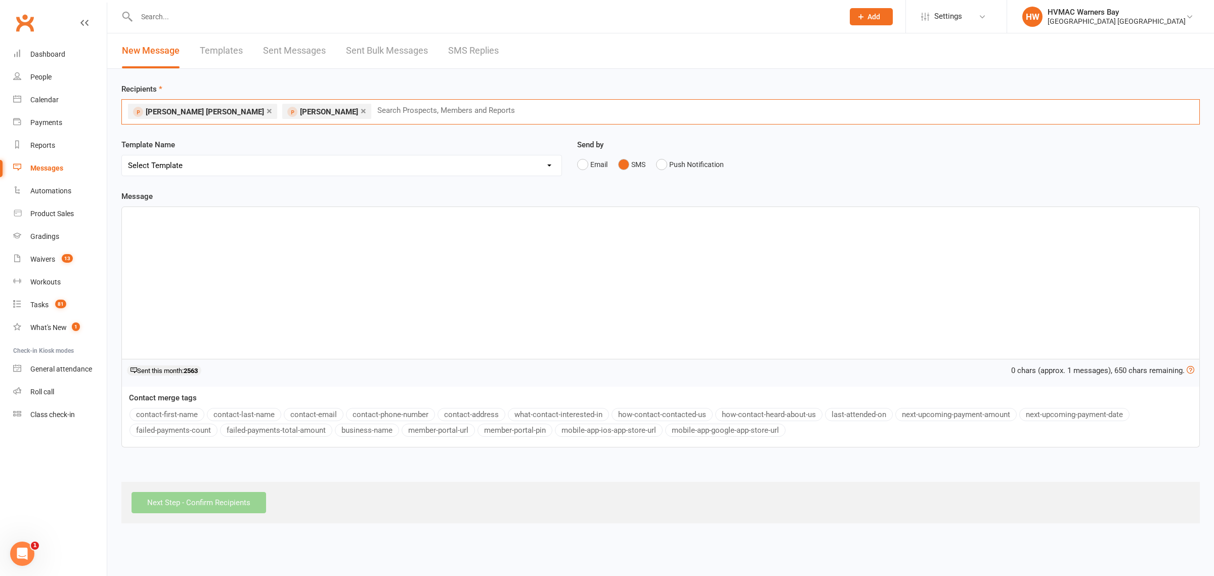
click at [186, 239] on div "﻿" at bounding box center [660, 283] width 1077 height 152
click at [132, 214] on span "Would you be interested in" at bounding box center [173, 215] width 90 height 9
click at [440, 213] on p "Thank you for attending our BJJ taster class this morning. Would you be interes…" at bounding box center [660, 216] width 1065 height 12
drag, startPoint x: 464, startPoint y: 214, endPoint x: 325, endPoint y: 225, distance: 139.5
click at [325, 225] on div "Thank you for attending our BJJ taster class this morning. Would you be interes…" at bounding box center [660, 283] width 1077 height 152
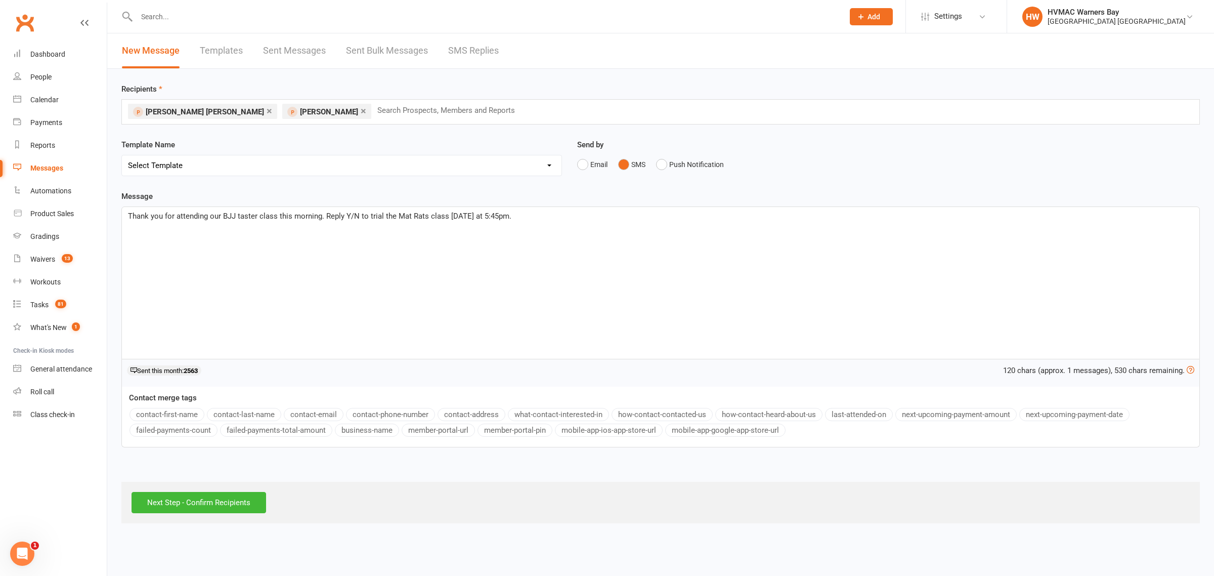
click at [381, 213] on span "Thank you for attending our BJJ taster class this morning. Reply Y/N to trial t…" at bounding box center [319, 215] width 383 height 9
click at [236, 496] on input "Next Step - Confirm Recipients" at bounding box center [199, 502] width 135 height 21
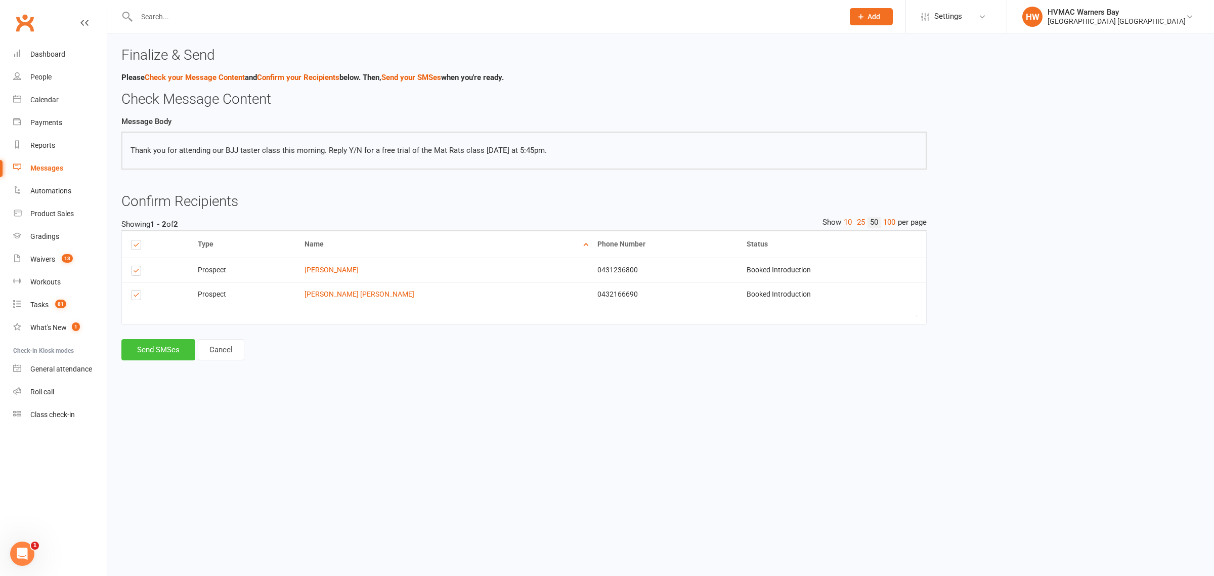
click at [160, 360] on button "Send SMSes" at bounding box center [158, 349] width 74 height 21
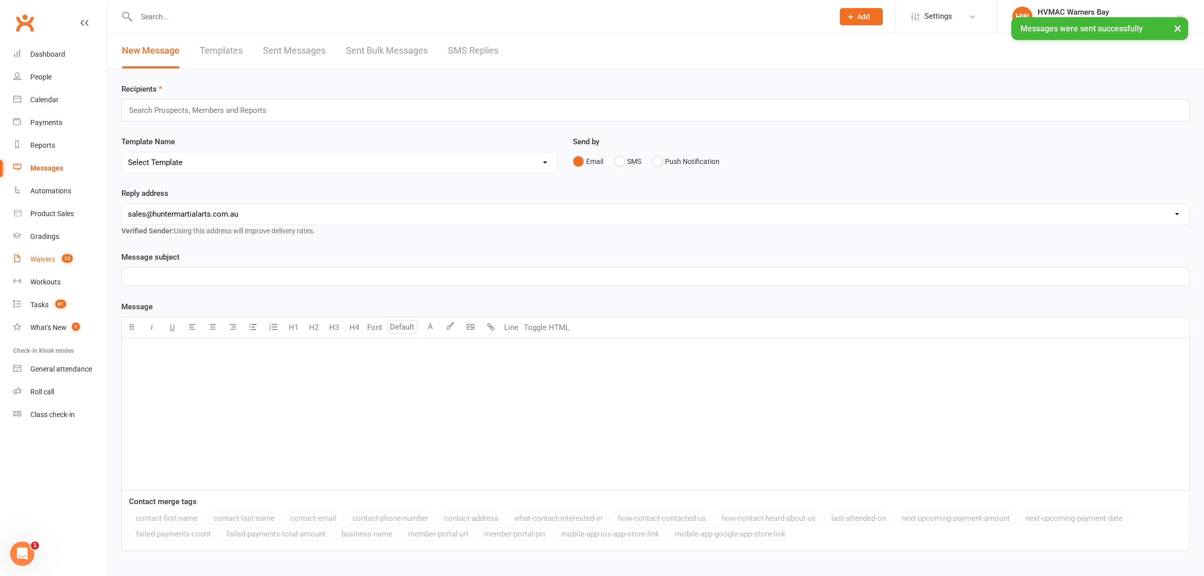
click at [50, 266] on link "Waivers 13" at bounding box center [60, 259] width 94 height 23
select select "100"
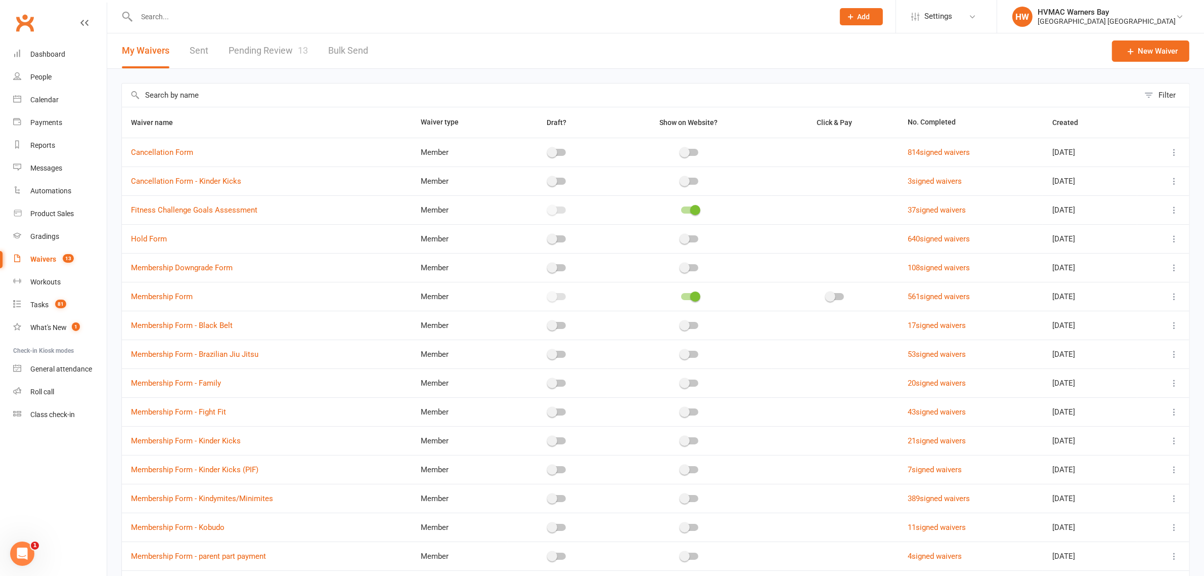
click at [274, 44] on link "Pending Review 13" at bounding box center [268, 50] width 79 height 35
select select "100"
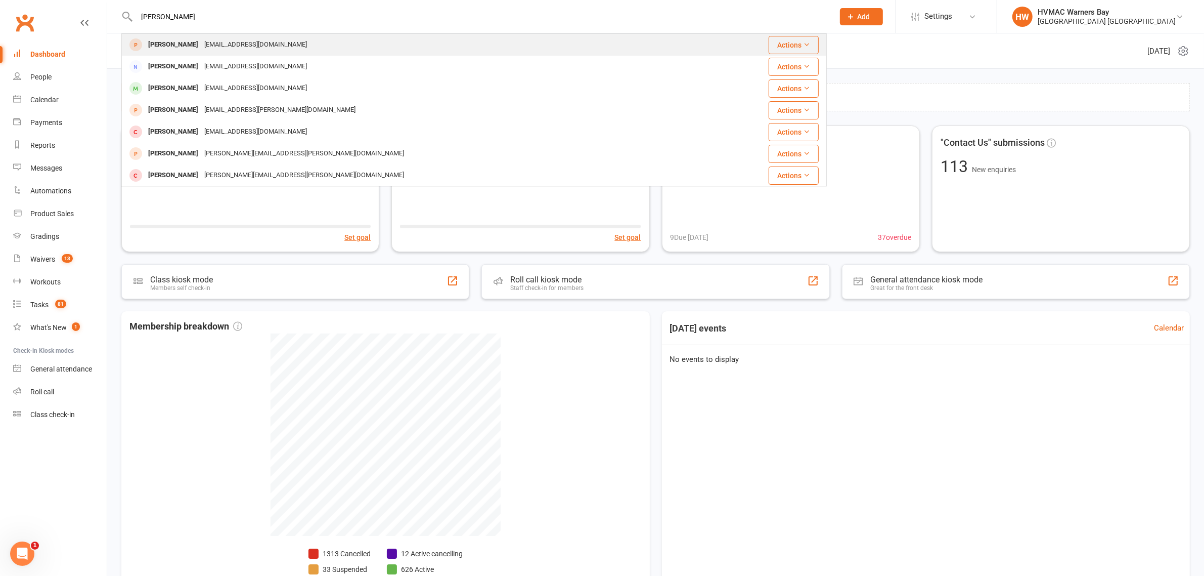
type input "[PERSON_NAME]"
click at [201, 49] on div "[EMAIL_ADDRESS][DOMAIN_NAME]" at bounding box center [255, 44] width 109 height 15
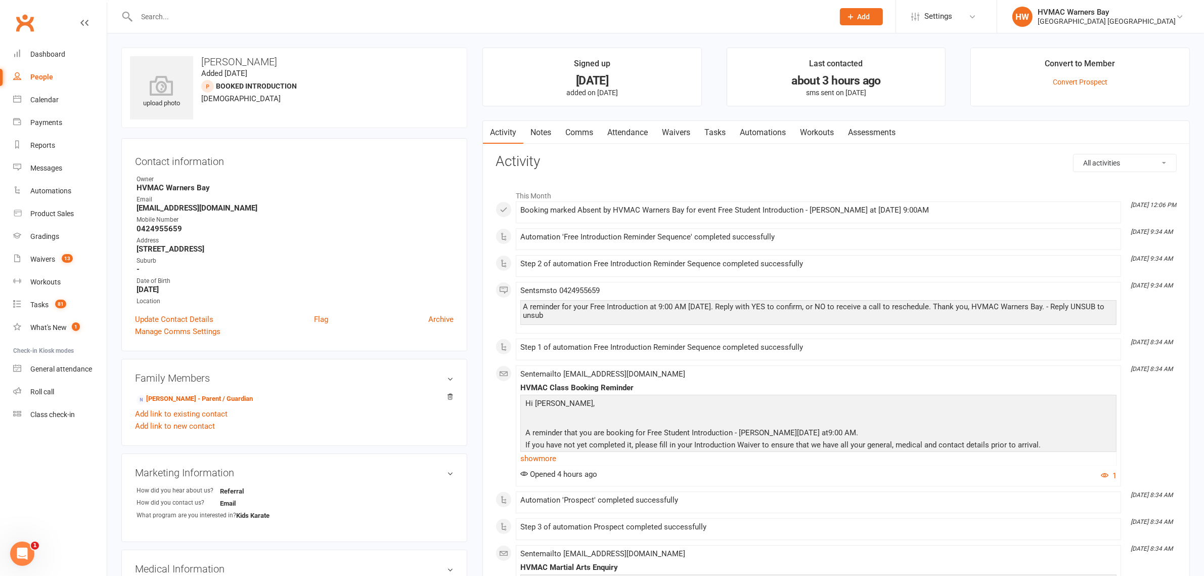
click at [540, 125] on link "Notes" at bounding box center [541, 132] width 35 height 23
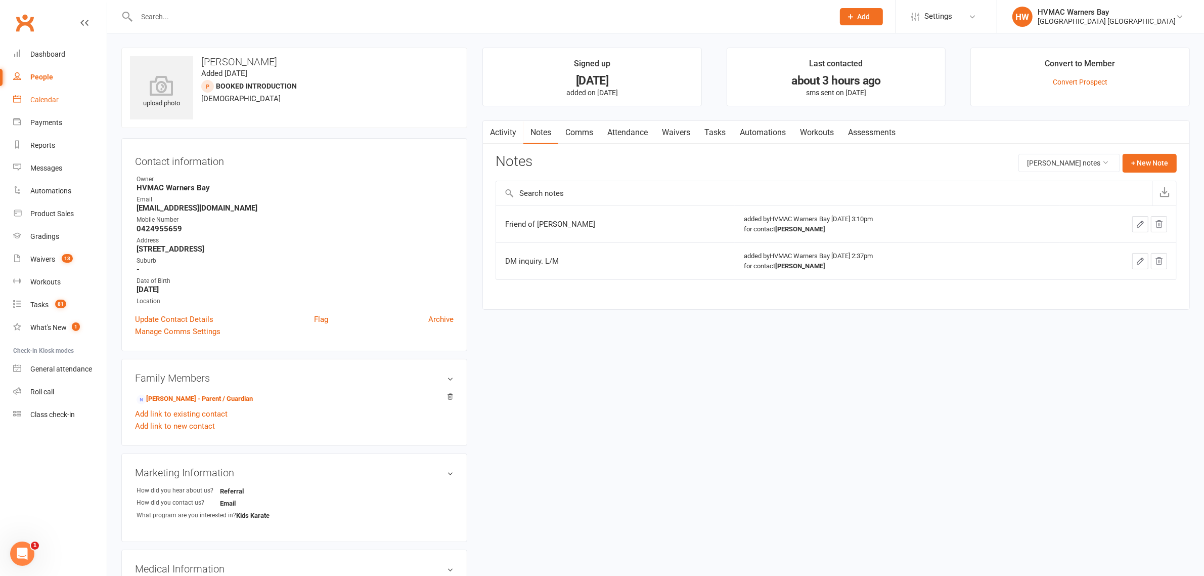
click at [66, 100] on link "Calendar" at bounding box center [60, 100] width 94 height 23
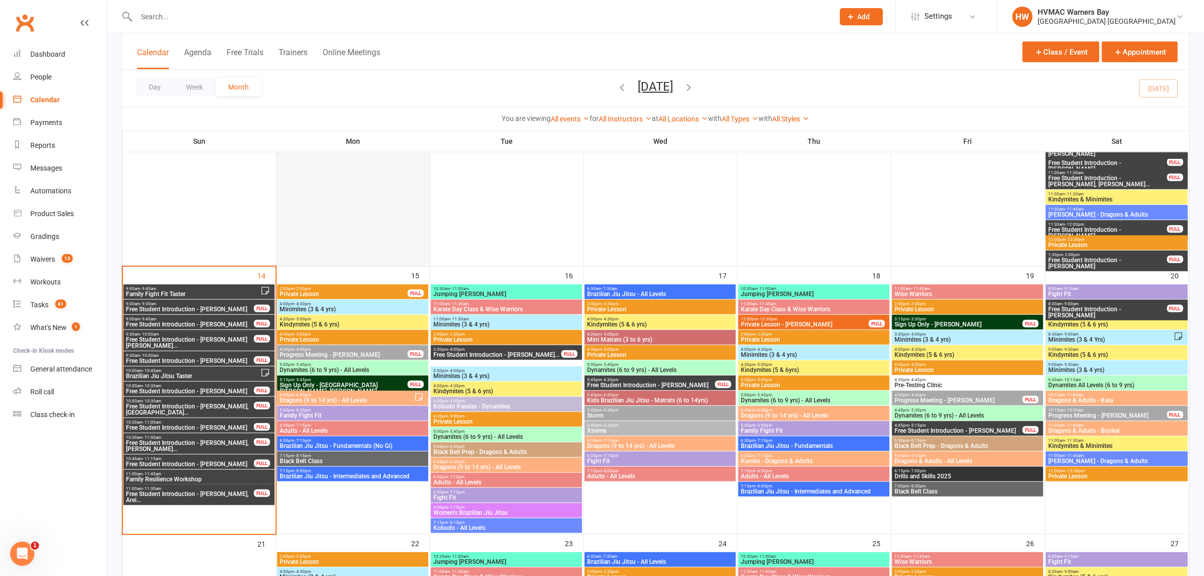
scroll to position [696, 0]
click at [450, 429] on span "- 5:45pm" at bounding box center [456, 431] width 17 height 5
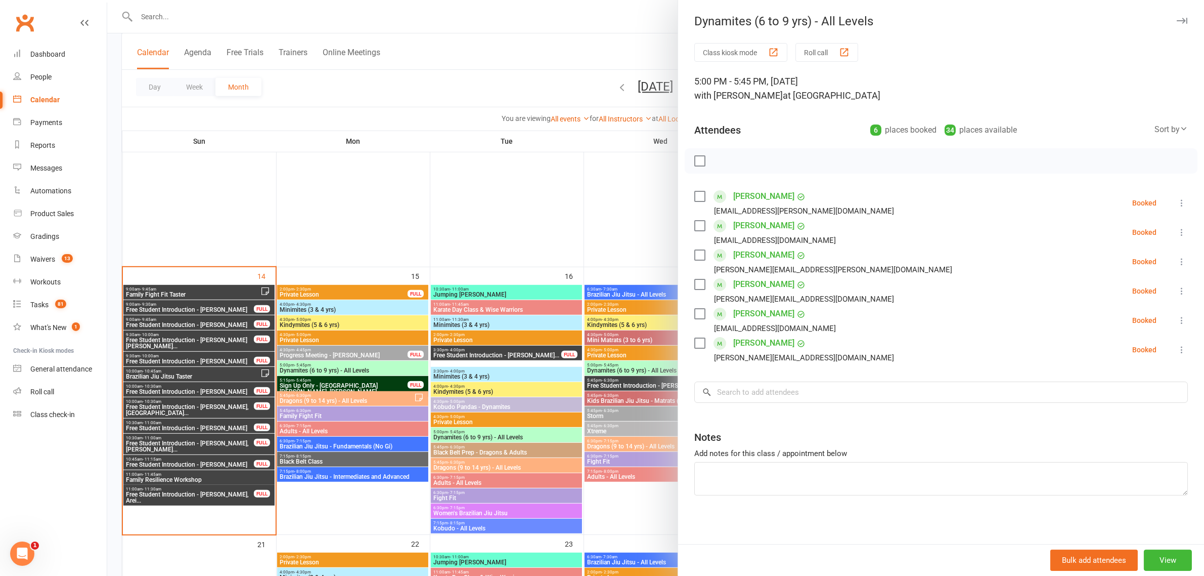
click at [450, 428] on div at bounding box center [655, 288] width 1097 height 576
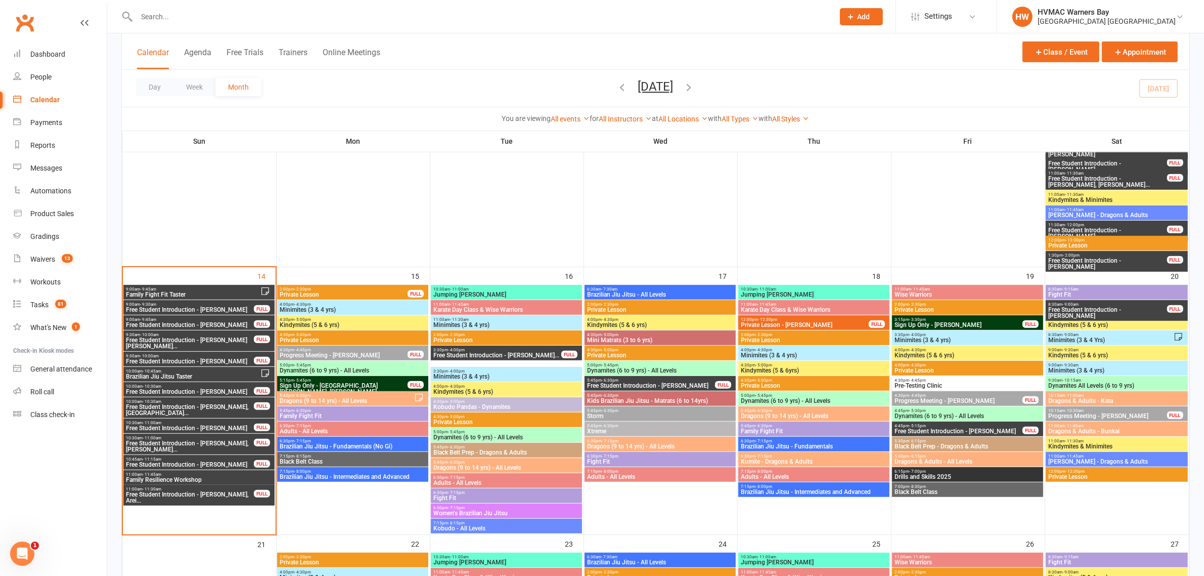
click at [218, 335] on span "9:30am - 10:00am" at bounding box center [189, 334] width 129 height 5
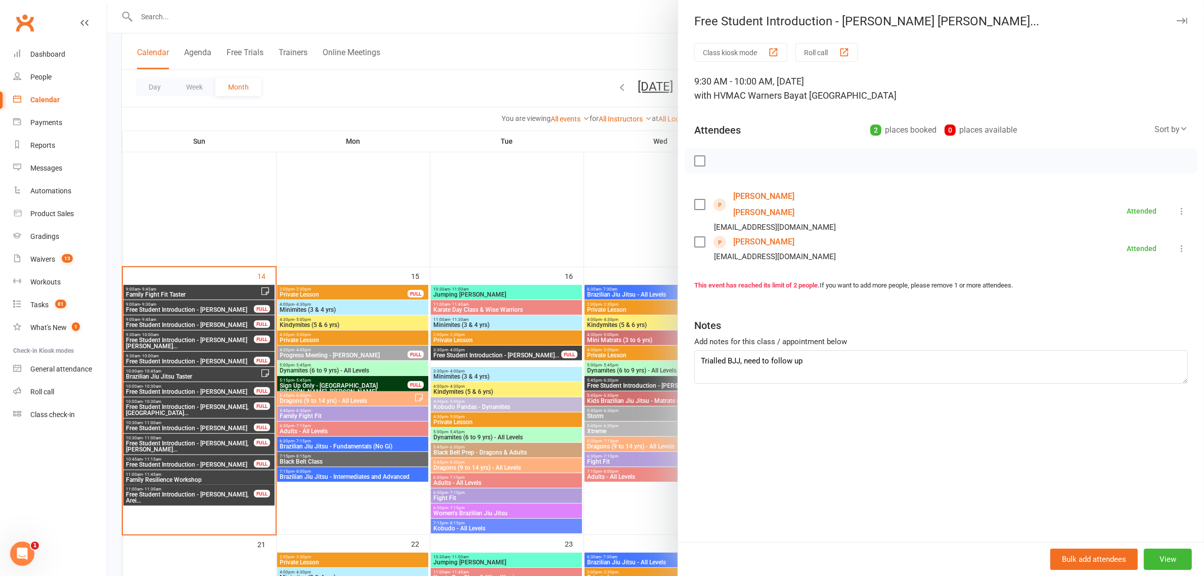
click at [419, 367] on div at bounding box center [655, 288] width 1097 height 576
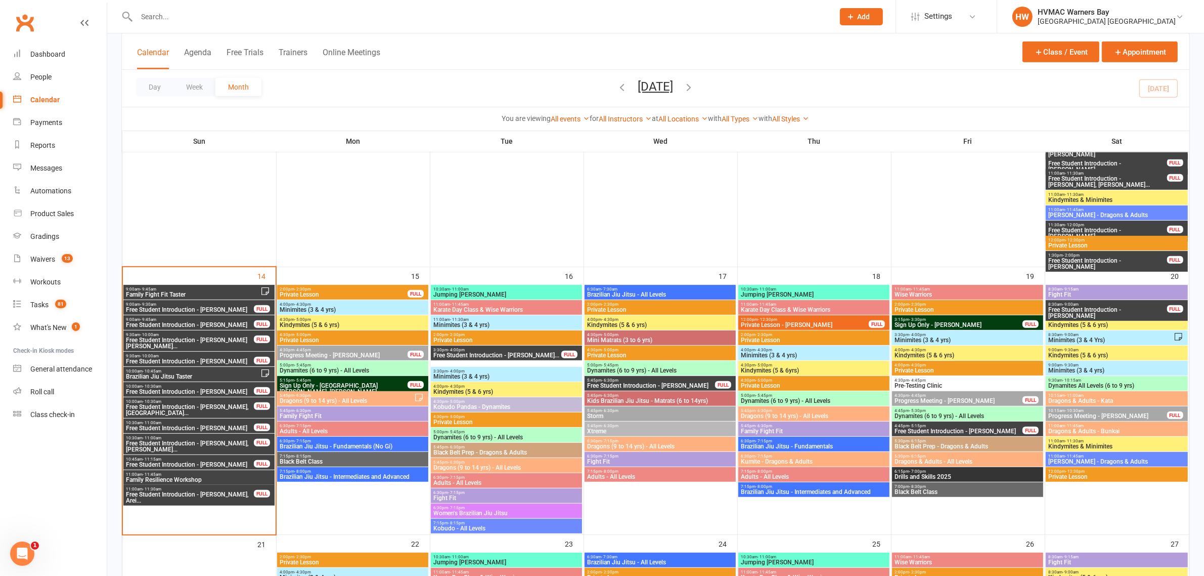
click at [658, 401] on span "Kids Brazilian Jiu Jitsu - Matrats (6 to 14yrs)" at bounding box center [660, 401] width 147 height 6
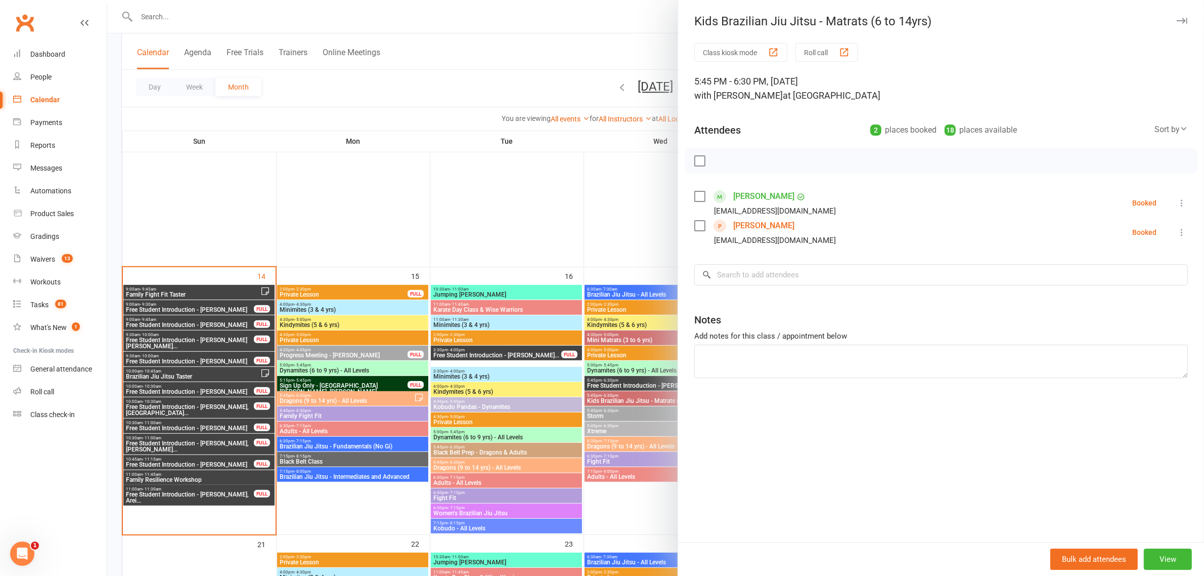
click at [610, 399] on div at bounding box center [655, 288] width 1097 height 576
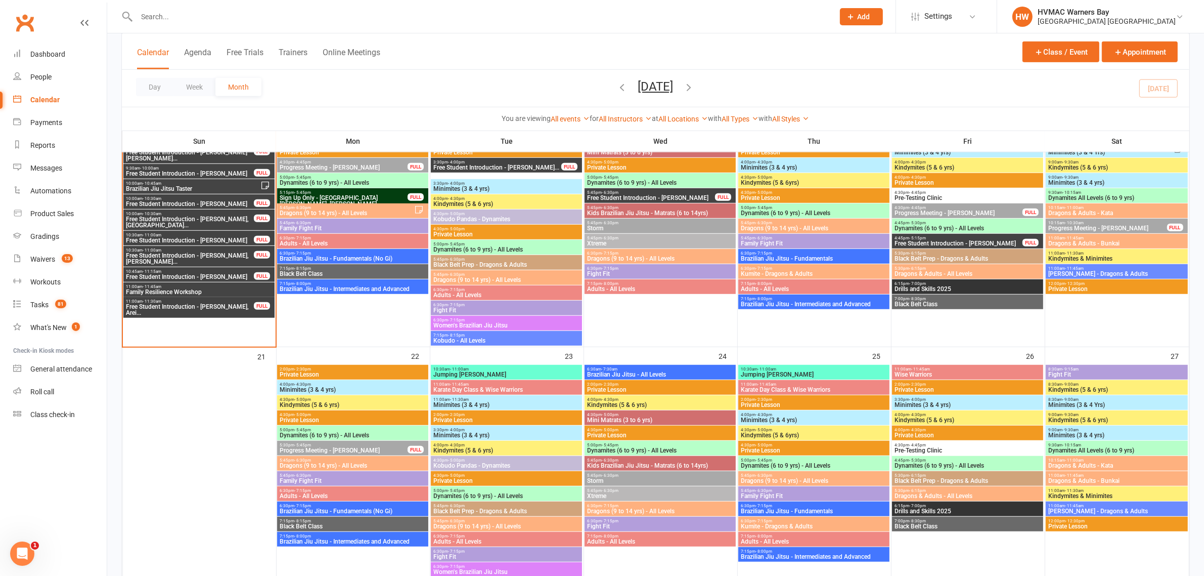
scroll to position [759, 0]
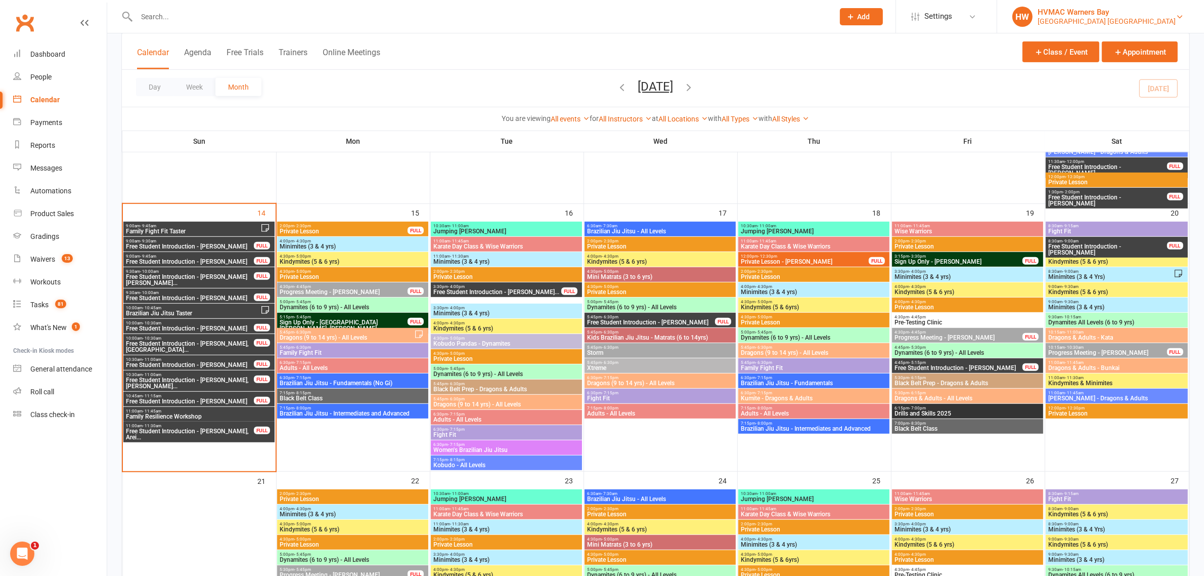
click at [1159, 9] on div "HVMAC Warners Bay" at bounding box center [1107, 12] width 138 height 9
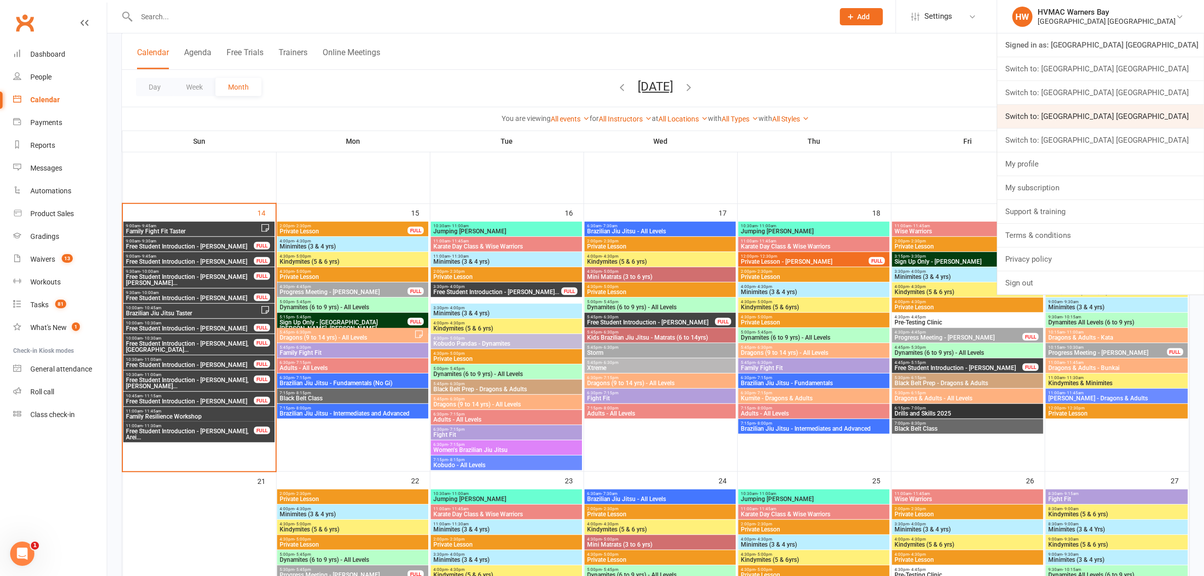
click at [1153, 112] on link "Switch to: [GEOGRAPHIC_DATA] [GEOGRAPHIC_DATA]" at bounding box center [1101, 116] width 207 height 23
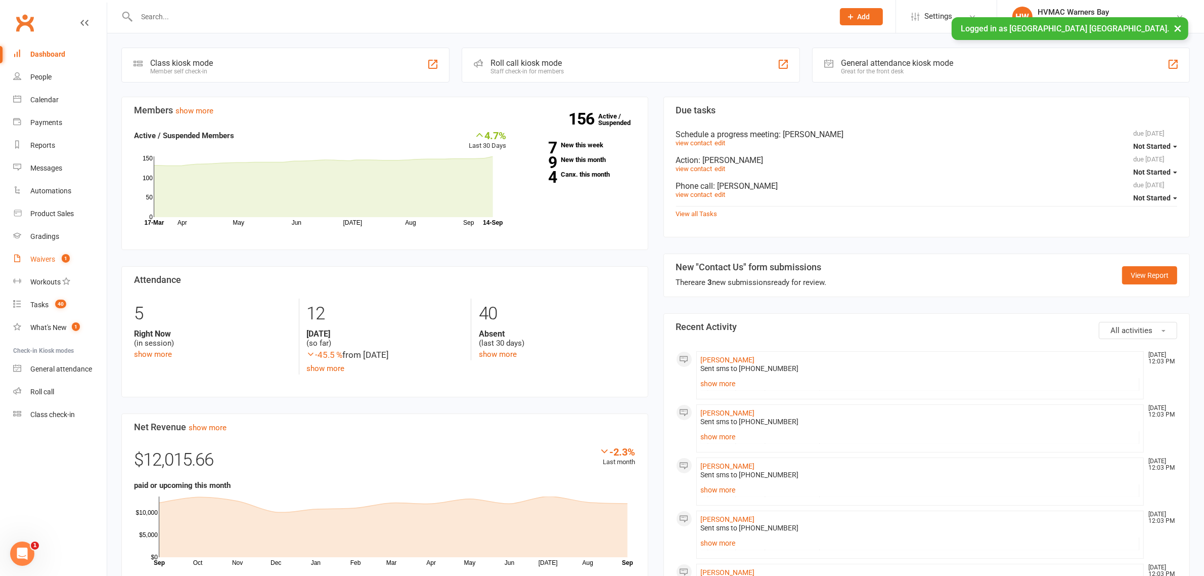
click at [41, 258] on div "Waivers" at bounding box center [42, 259] width 25 height 8
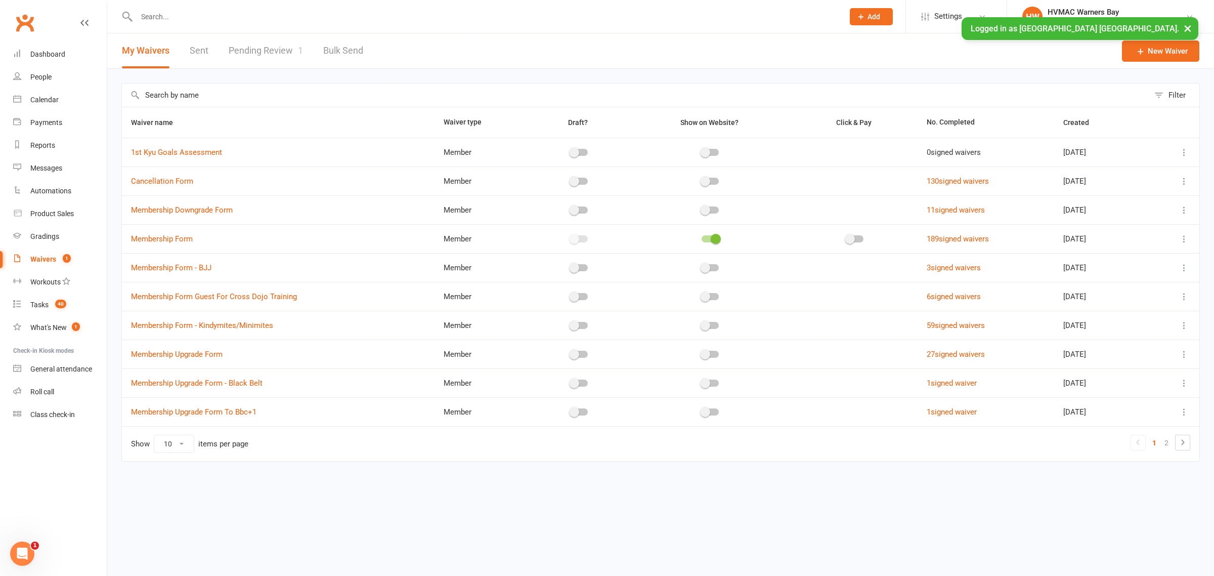
click at [254, 57] on link "Pending Review 1" at bounding box center [266, 50] width 74 height 35
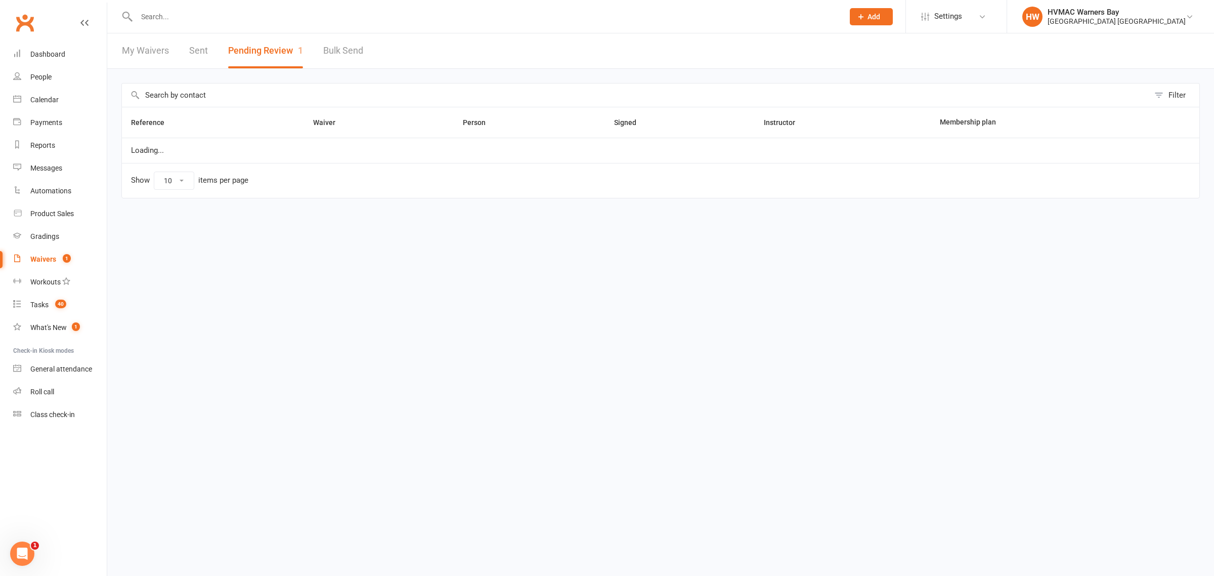
select select "100"
